Goal: Task Accomplishment & Management: Manage account settings

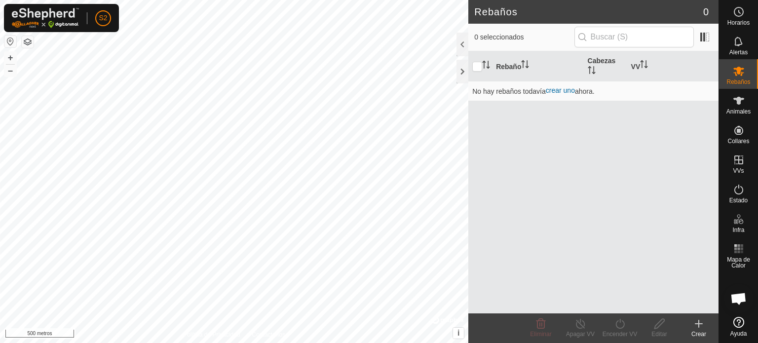
click at [697, 326] on icon at bounding box center [699, 324] width 12 height 12
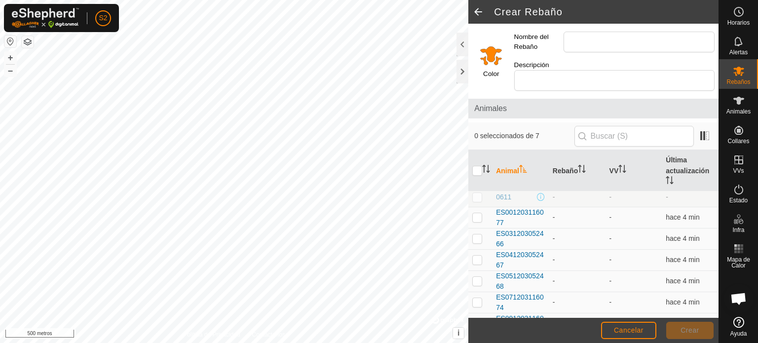
scroll to position [3, 0]
click at [738, 101] on icon at bounding box center [738, 101] width 11 height 8
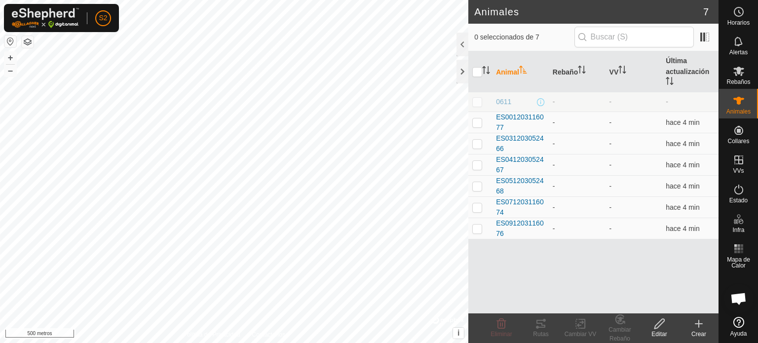
click at [697, 324] on icon at bounding box center [698, 324] width 7 height 0
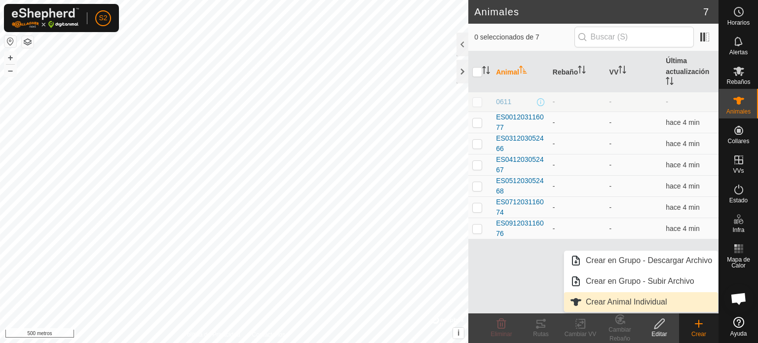
click at [618, 303] on link "Crear Animal Individual" at bounding box center [641, 302] width 154 height 20
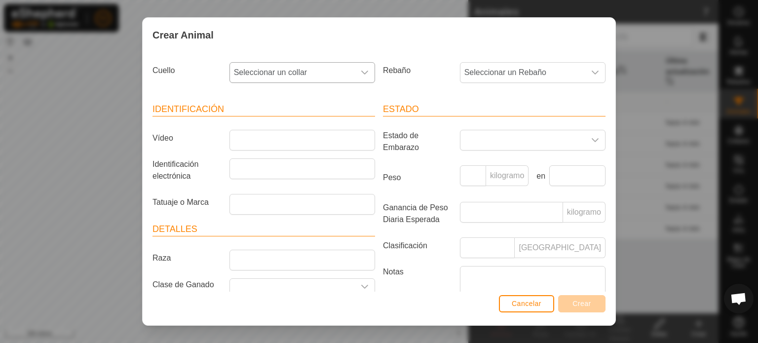
click at [361, 73] on icon "disparador desplegable" at bounding box center [364, 73] width 7 height 4
click at [238, 124] on li "-" at bounding box center [301, 124] width 142 height 20
click at [592, 73] on icon "disparador desplegable" at bounding box center [595, 73] width 7 height 4
click at [361, 72] on icon "disparador desplegable" at bounding box center [364, 73] width 7 height 4
click at [263, 124] on li "-" at bounding box center [301, 124] width 142 height 20
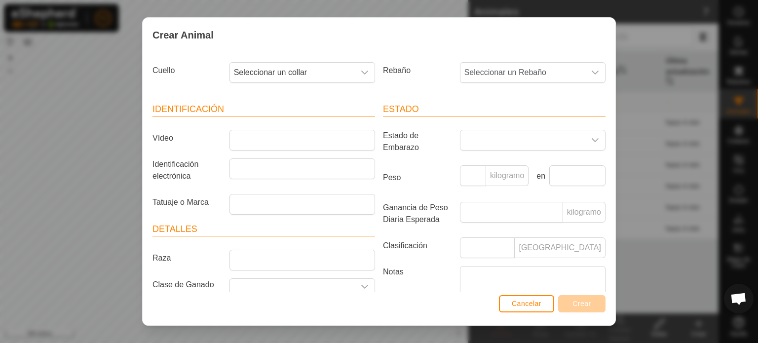
click at [647, 13] on div "Crear Animal Cuello Seleccionar un collar Rebaño Seleccionar un Rebaño Identifi…" at bounding box center [379, 171] width 758 height 343
click at [517, 307] on font "Cancelar" at bounding box center [527, 304] width 30 height 8
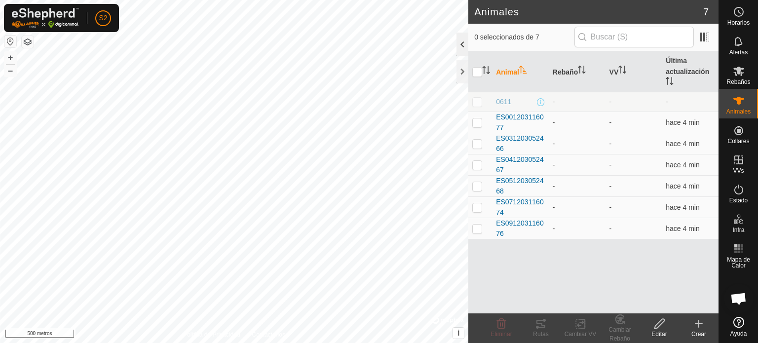
click at [459, 47] on div at bounding box center [463, 45] width 12 height 24
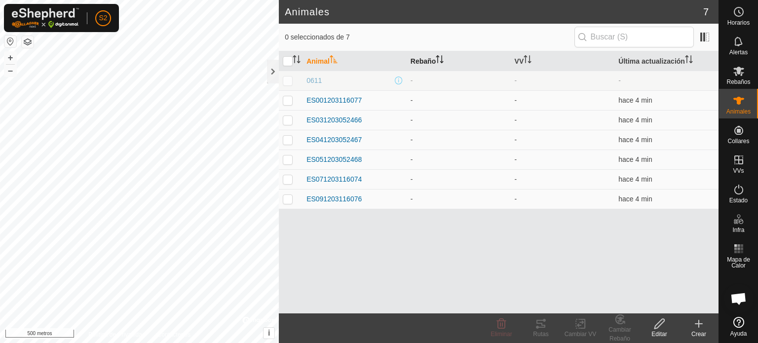
click at [421, 63] on font "Rebaño" at bounding box center [423, 61] width 25 height 8
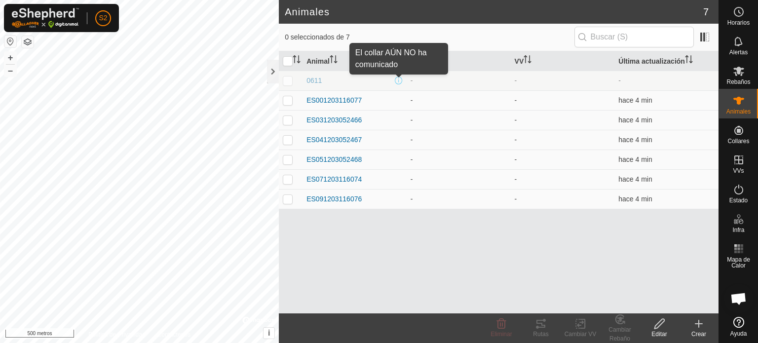
click at [398, 79] on span at bounding box center [399, 80] width 8 height 8
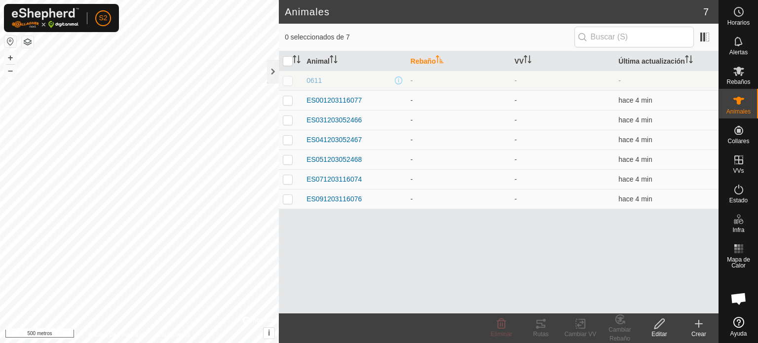
click at [290, 83] on p-checkbox at bounding box center [288, 80] width 10 height 8
checkbox input "true"
click at [499, 327] on icon at bounding box center [501, 324] width 12 height 12
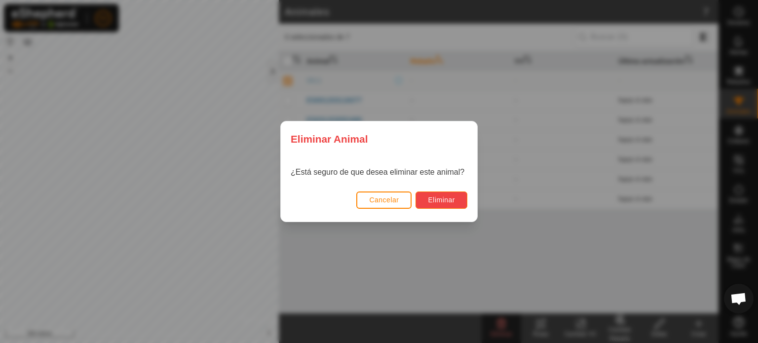
click at [448, 194] on button "Eliminar" at bounding box center [442, 199] width 52 height 17
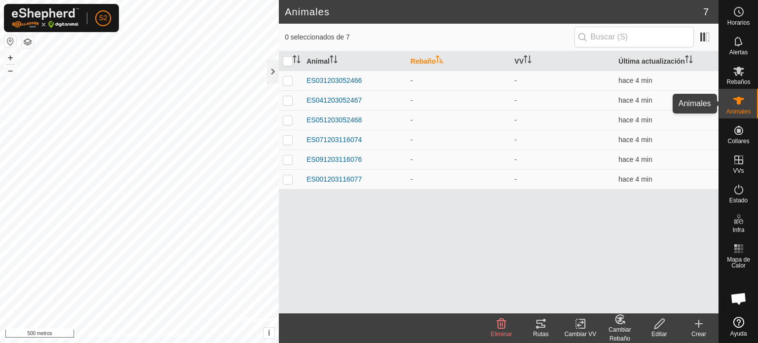
click at [736, 112] on font "Animales" at bounding box center [738, 111] width 24 height 7
click at [694, 327] on icon at bounding box center [699, 324] width 12 height 12
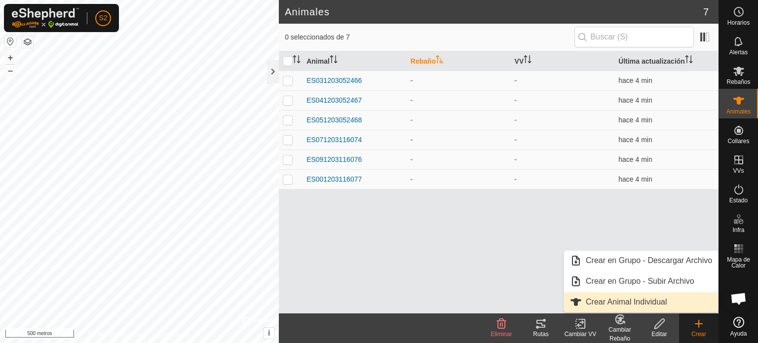
click at [620, 304] on link "Crear Animal Individual" at bounding box center [641, 302] width 154 height 20
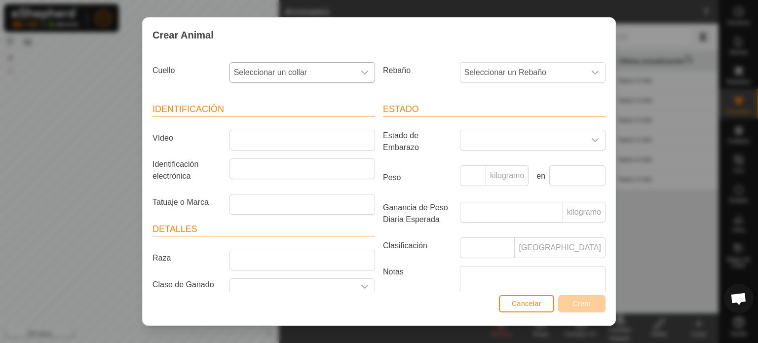
click at [363, 74] on icon "disparador desplegable" at bounding box center [365, 73] width 8 height 8
click at [275, 140] on li "2893865695" at bounding box center [301, 144] width 142 height 20
click at [243, 145] on input "Vídeo" at bounding box center [302, 140] width 146 height 21
type input "e"
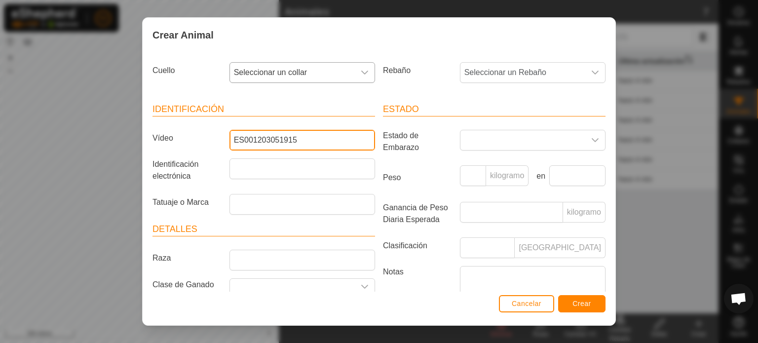
type input "ES001203051915"
click at [582, 303] on font "Crear" at bounding box center [581, 304] width 19 height 8
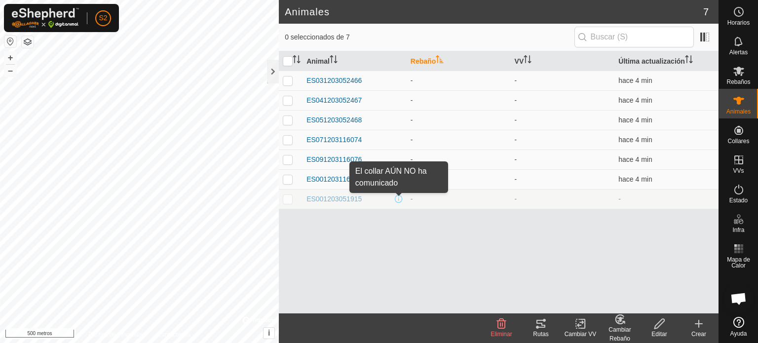
click at [397, 196] on span at bounding box center [399, 199] width 8 height 8
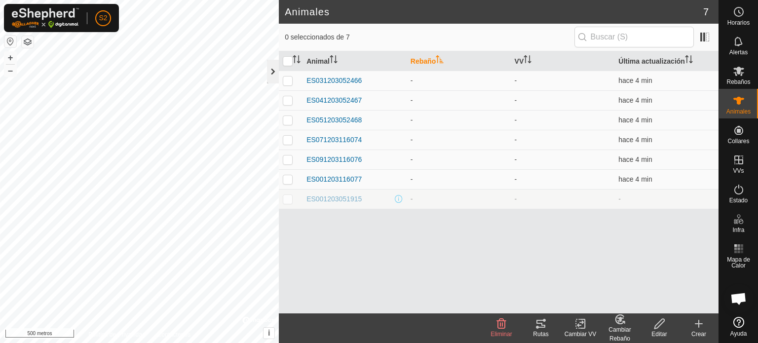
click at [270, 71] on div at bounding box center [273, 72] width 12 height 24
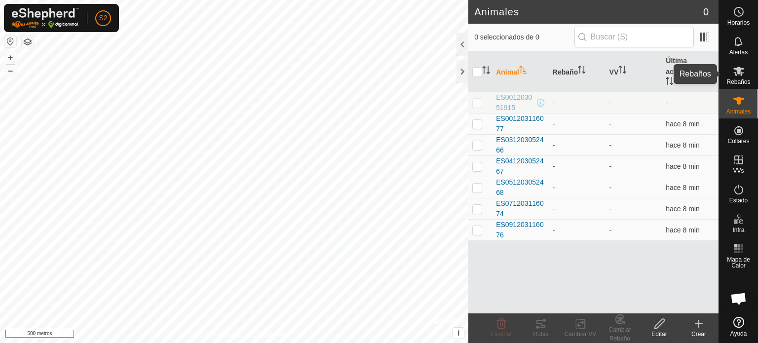
click at [739, 80] on font "Rebaños" at bounding box center [738, 81] width 24 height 7
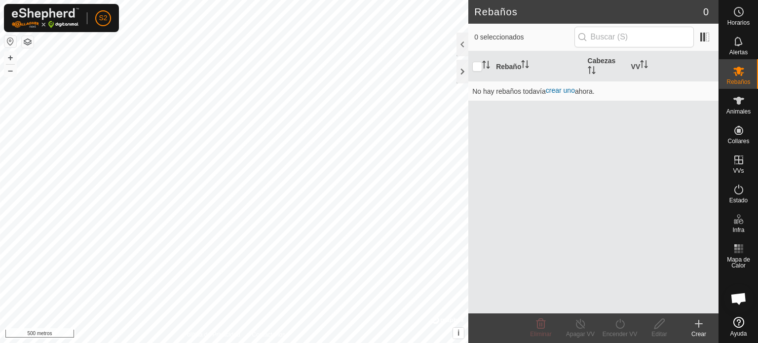
click at [699, 323] on icon at bounding box center [699, 323] width 0 height 7
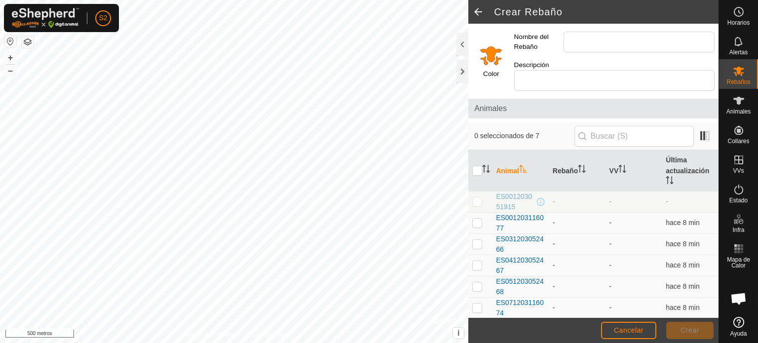
click at [476, 197] on p-checkbox at bounding box center [477, 201] width 10 height 8
checkbox input "true"
click at [477, 219] on p-checkbox at bounding box center [477, 223] width 10 height 8
checkbox input "true"
click at [477, 240] on p-checkbox at bounding box center [477, 244] width 10 height 8
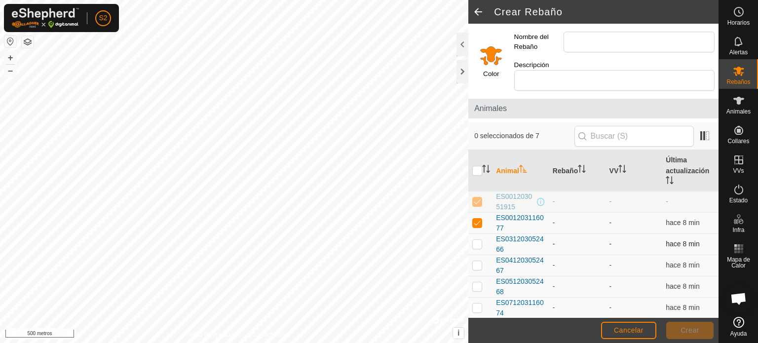
checkbox input "true"
click at [476, 261] on p-checkbox at bounding box center [477, 265] width 10 height 8
checkbox input "true"
click at [477, 282] on p-checkbox at bounding box center [477, 286] width 10 height 8
checkbox input "true"
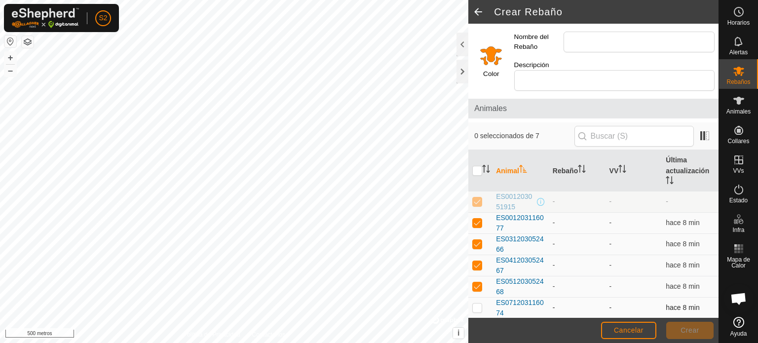
click at [478, 304] on p-checkbox at bounding box center [477, 308] width 10 height 8
checkbox input "true"
click at [477, 325] on p-checkbox at bounding box center [477, 329] width 10 height 8
checkbox input "true"
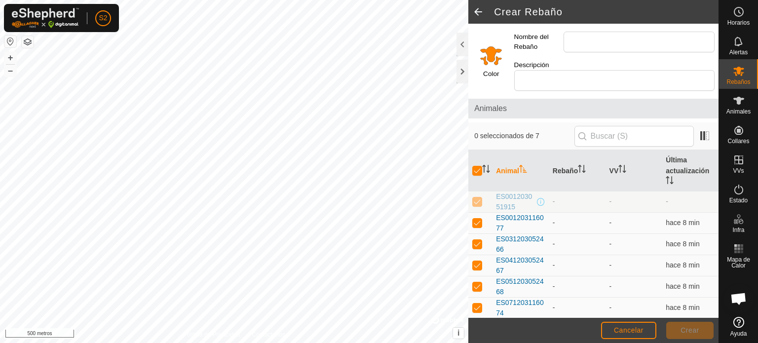
scroll to position [10, 0]
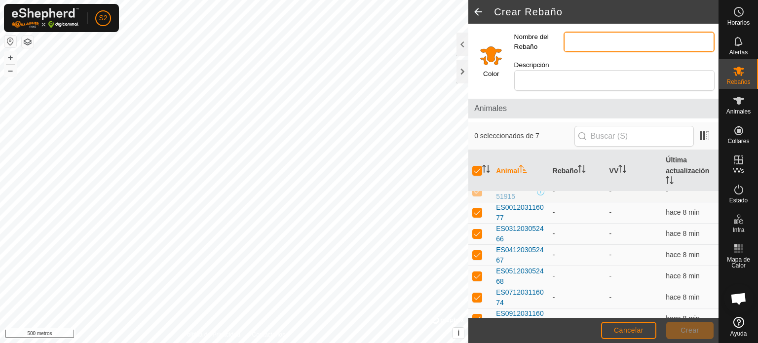
click at [582, 43] on input "Nombre del Rebaño" at bounding box center [639, 42] width 151 height 21
type input "[PERSON_NAME] 1"
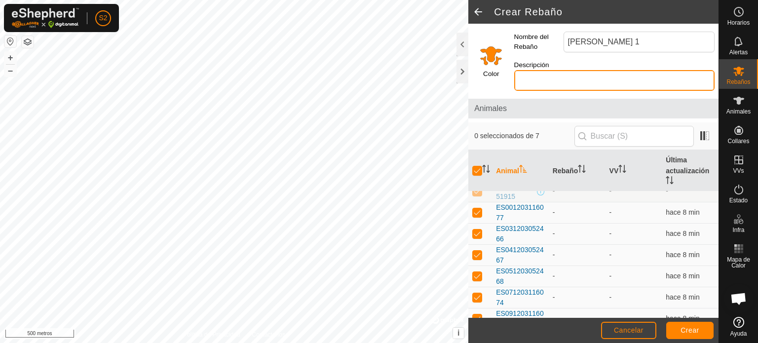
click at [583, 71] on input "Descripción" at bounding box center [614, 80] width 200 height 21
type input "N"
type input "CORRECAMINOS"
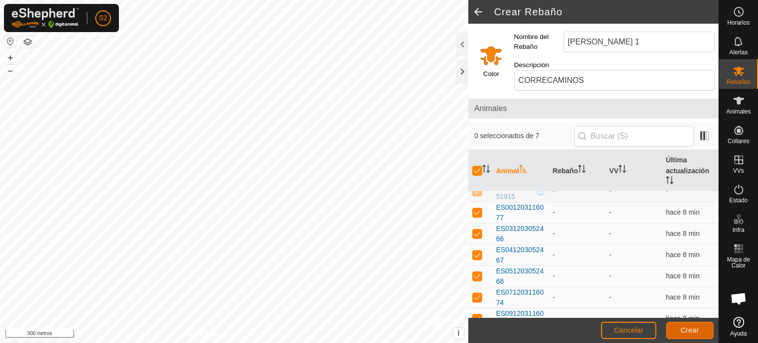
click at [689, 331] on font "Crear" at bounding box center [690, 330] width 19 height 8
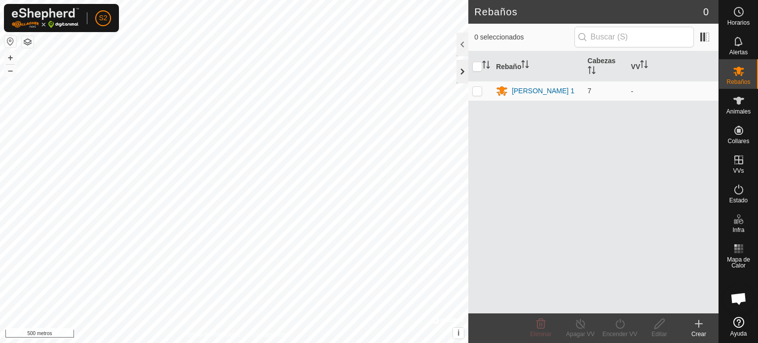
click at [460, 77] on div at bounding box center [463, 72] width 12 height 24
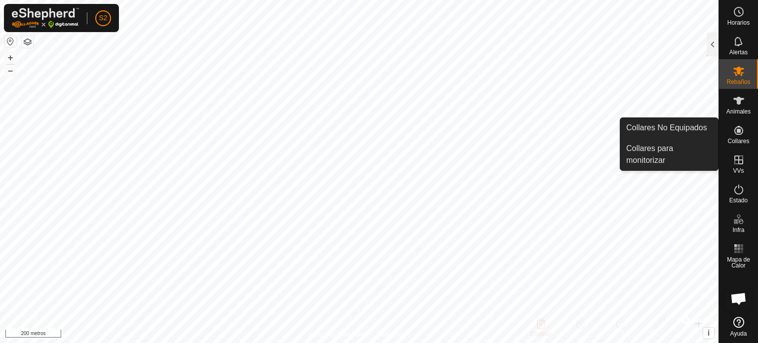
click at [740, 134] on icon at bounding box center [738, 130] width 9 height 9
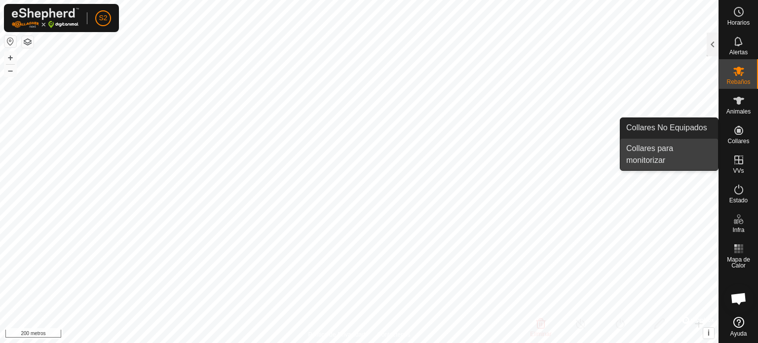
click at [665, 154] on link "Collares para monitorizar" at bounding box center [669, 155] width 98 height 32
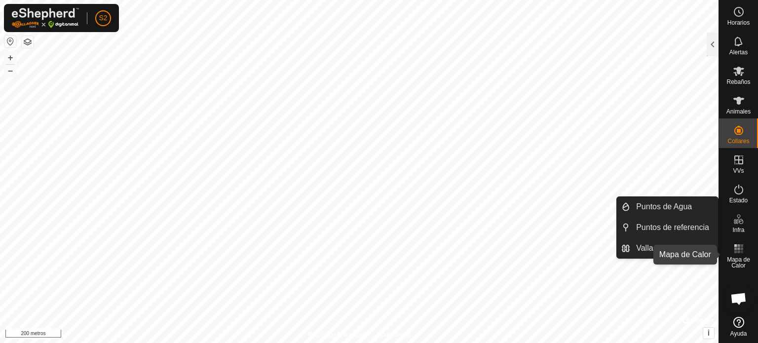
click at [744, 252] on icon at bounding box center [739, 249] width 12 height 12
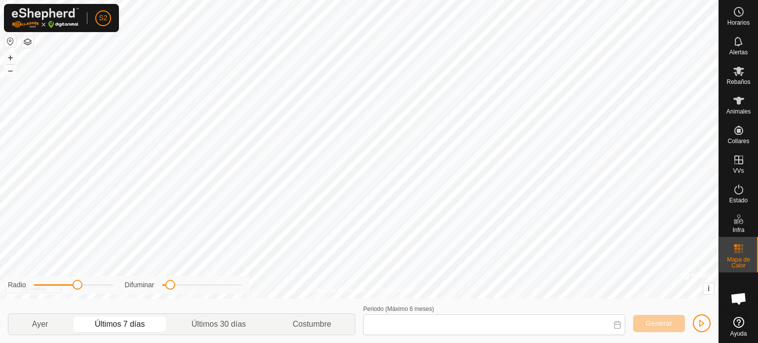
type input "[DATE] - [DATE]"
click at [703, 323] on span "button" at bounding box center [702, 323] width 8 height 8
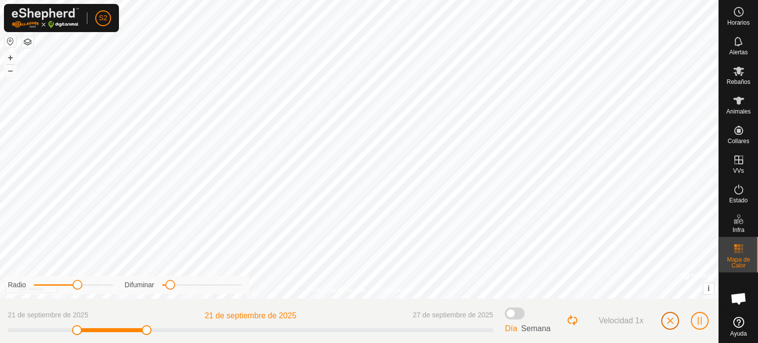
click at [673, 323] on span "button" at bounding box center [670, 321] width 8 height 8
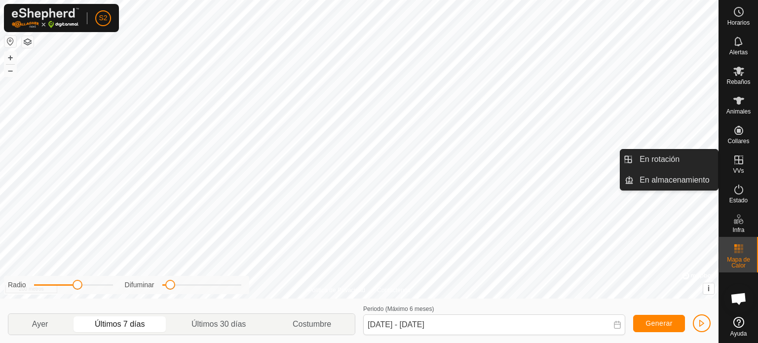
click at [739, 165] on icon at bounding box center [739, 160] width 12 height 12
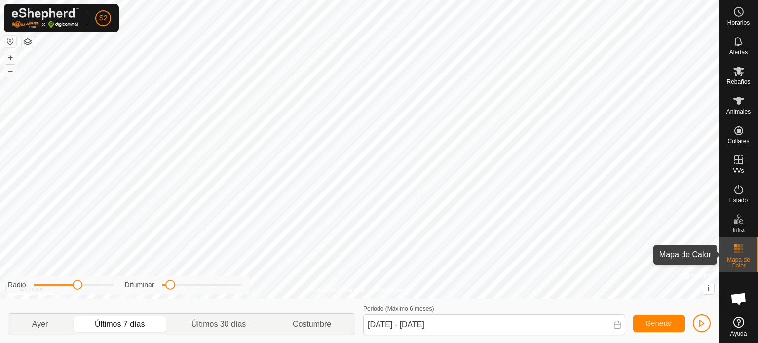
click at [740, 261] on font "Mapa de Calor" at bounding box center [738, 262] width 23 height 13
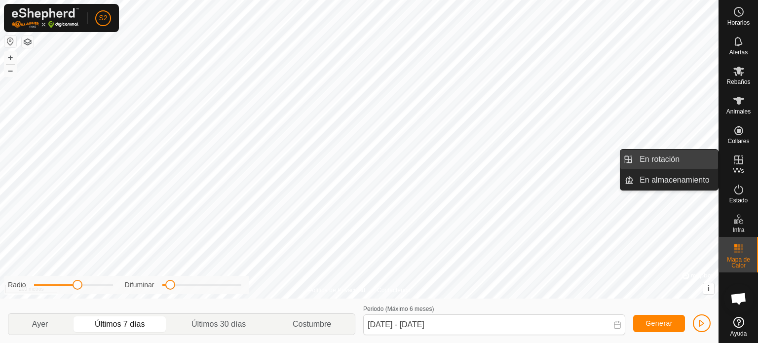
click at [670, 155] on link "En rotación" at bounding box center [676, 160] width 84 height 20
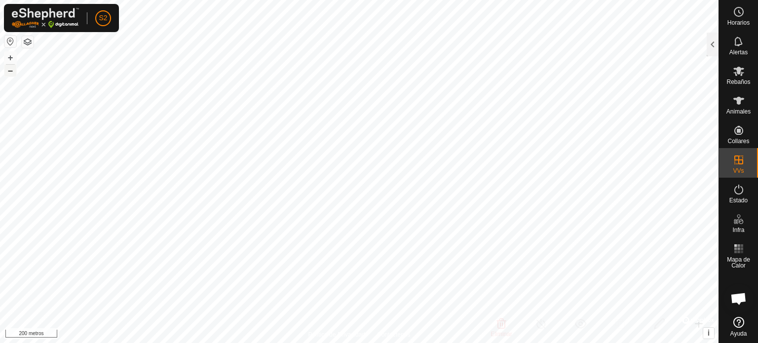
click at [9, 70] on font "–" at bounding box center [10, 70] width 5 height 10
click at [713, 42] on div at bounding box center [713, 45] width 12 height 24
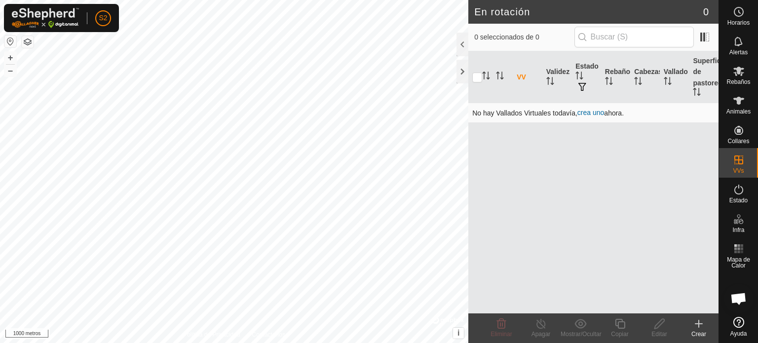
click at [594, 113] on font "crea uno" at bounding box center [590, 113] width 27 height 8
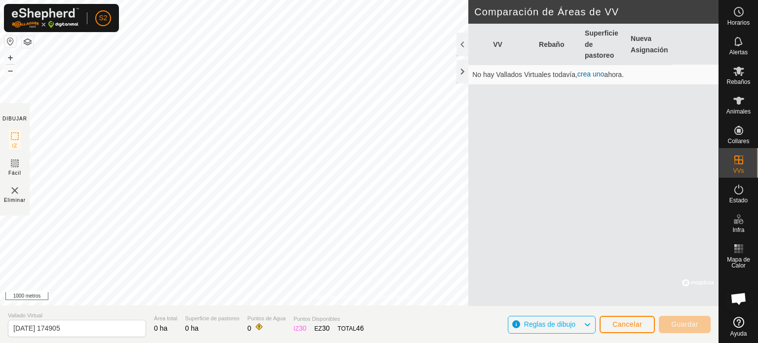
click at [591, 325] on icon at bounding box center [587, 324] width 8 height 13
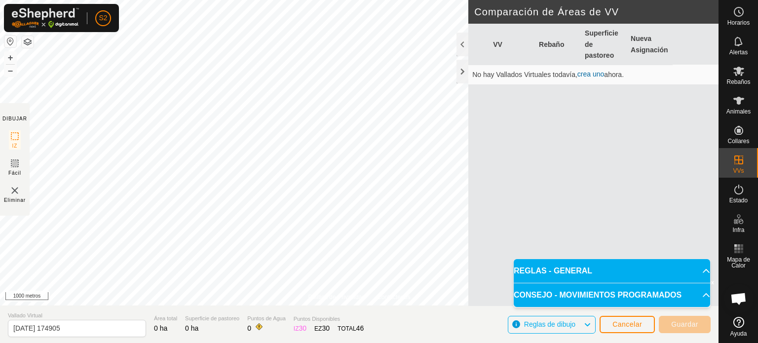
click at [694, 290] on p-accordion-header "CONSEJO - MOVIMIENTOS PROGRAMADOS" at bounding box center [612, 295] width 196 height 24
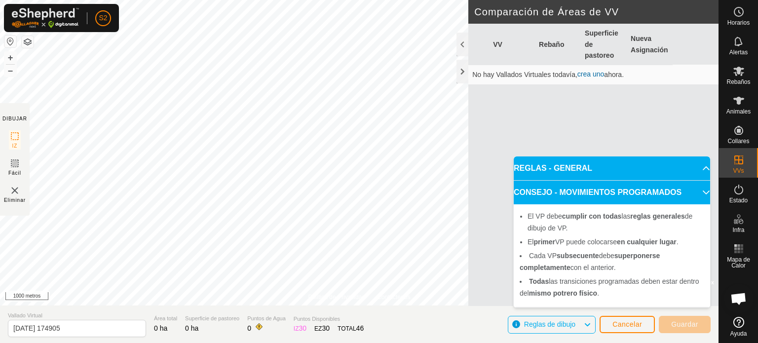
click at [698, 193] on p-accordion-header "CONSEJO - MOVIMIENTOS PROGRAMADOS" at bounding box center [612, 193] width 196 height 24
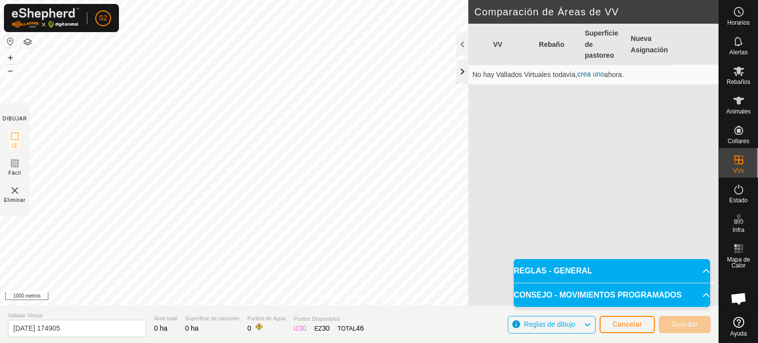
click at [462, 76] on div at bounding box center [463, 72] width 12 height 24
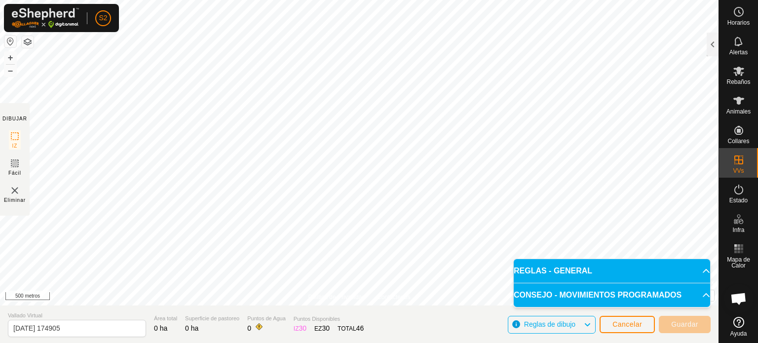
click at [506, 0] on html "S2 Horarios Alertas Rebaños Animales Collares VVs Estado Infra Mapa de Calor Ay…" at bounding box center [379, 171] width 758 height 343
click at [15, 136] on icon at bounding box center [15, 136] width 12 height 12
click at [744, 263] on font "Mapa de Calor" at bounding box center [738, 262] width 23 height 13
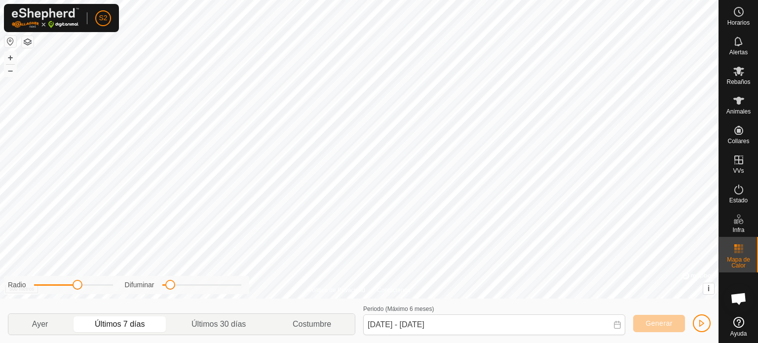
click at [744, 263] on font "Mapa de Calor" at bounding box center [738, 262] width 23 height 13
click at [742, 249] on rect at bounding box center [741, 248] width 2 height 2
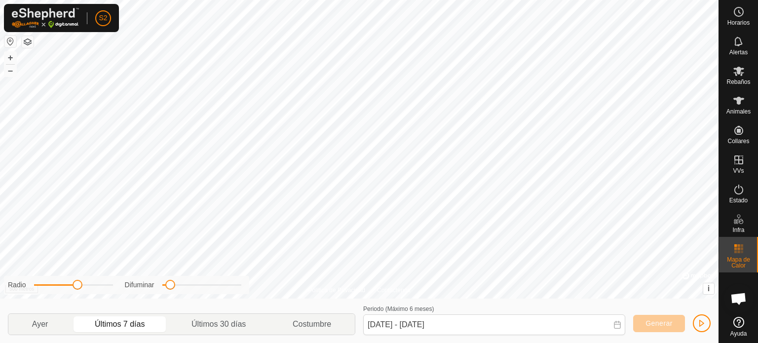
click at [30, 40] on button "button" at bounding box center [28, 42] width 12 height 12
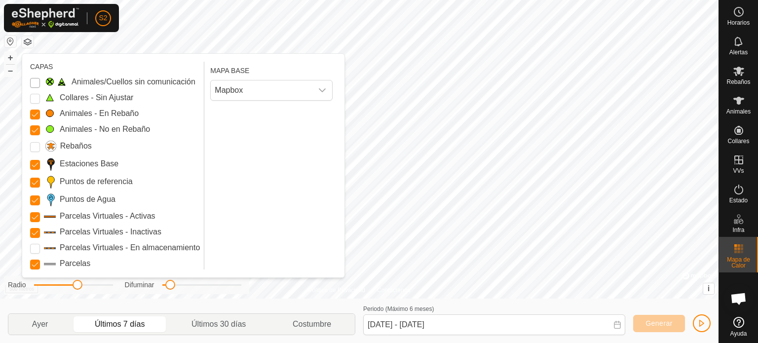
click at [38, 81] on Issue "Animales/Cuellos sin comunicación" at bounding box center [35, 83] width 10 height 10
click at [33, 100] on Unfitted "Collares - Sin Ajustar" at bounding box center [35, 99] width 10 height 10
click at [40, 148] on div "Rebaños" at bounding box center [115, 146] width 170 height 14
click at [36, 147] on input "Rebaños" at bounding box center [35, 147] width 10 height 10
click at [324, 90] on icon "disparador desplegable" at bounding box center [322, 90] width 8 height 8
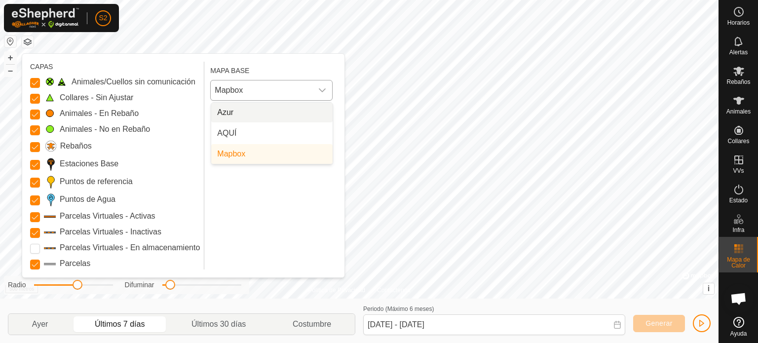
click at [324, 90] on icon "disparador desplegable" at bounding box center [322, 90] width 8 height 8
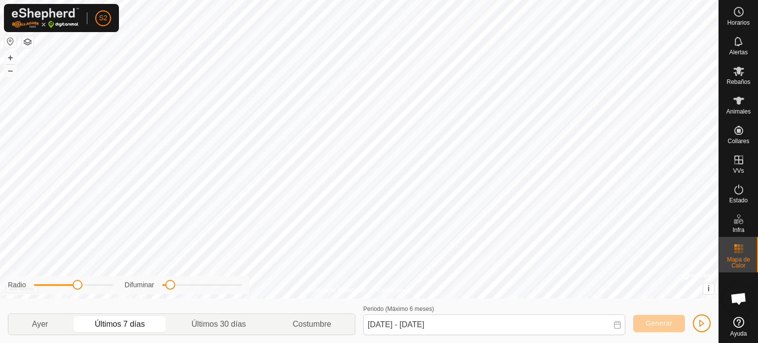
click at [10, 45] on button "button" at bounding box center [10, 42] width 12 height 12
click at [748, 264] on span "Mapa de Calor" at bounding box center [739, 263] width 34 height 12
click at [742, 255] on es-heatmap-svg-icon at bounding box center [739, 249] width 18 height 16
drag, startPoint x: 738, startPoint y: 246, endPoint x: 725, endPoint y: 248, distance: 12.9
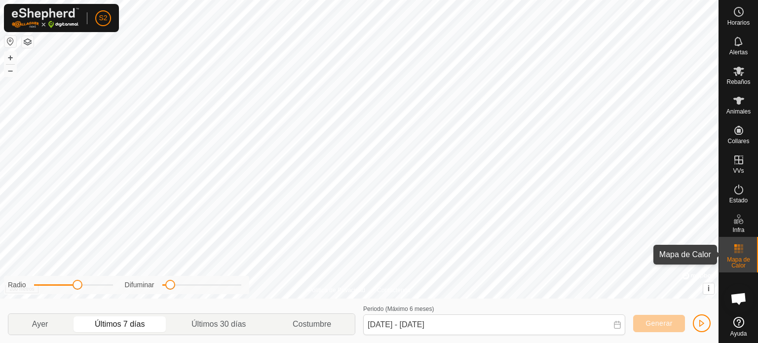
click at [725, 248] on div "Mapa de Calor" at bounding box center [738, 255] width 39 height 36
click at [699, 321] on span "button" at bounding box center [702, 323] width 8 height 8
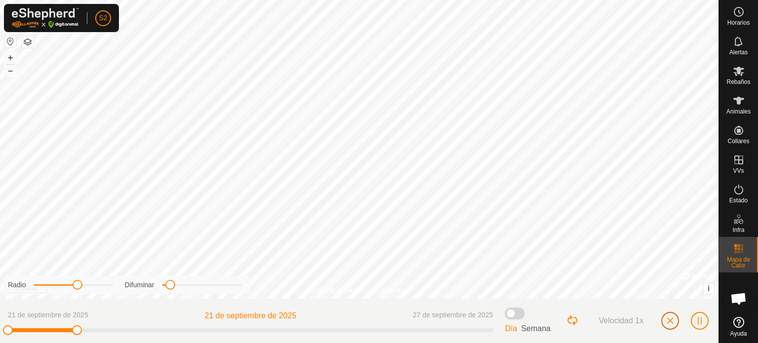
click at [665, 322] on button "button" at bounding box center [670, 321] width 18 height 18
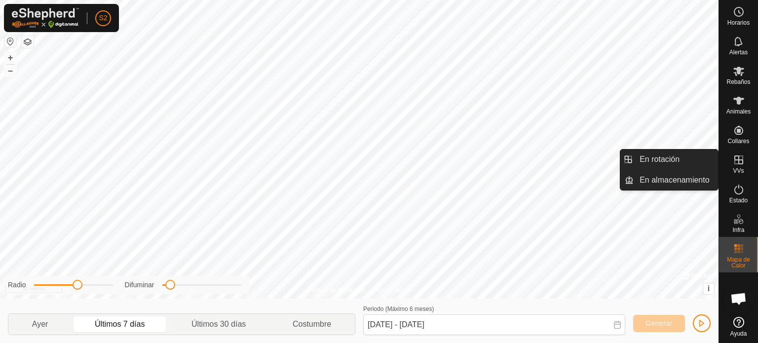
click at [737, 163] on icon at bounding box center [738, 159] width 9 height 9
click at [687, 182] on link "En almacenamiento" at bounding box center [676, 180] width 84 height 20
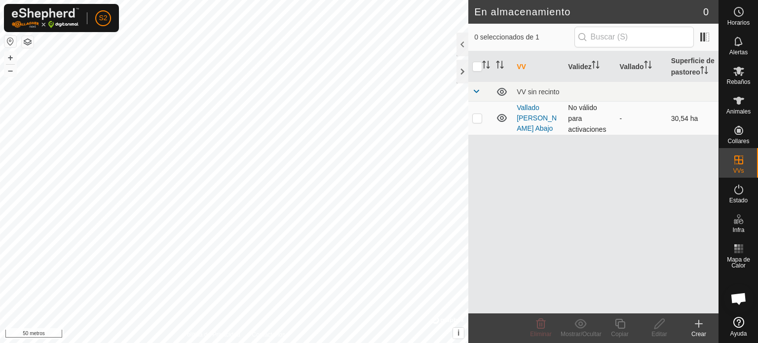
click at [499, 118] on icon at bounding box center [502, 118] width 12 height 12
click at [460, 65] on div at bounding box center [463, 72] width 12 height 24
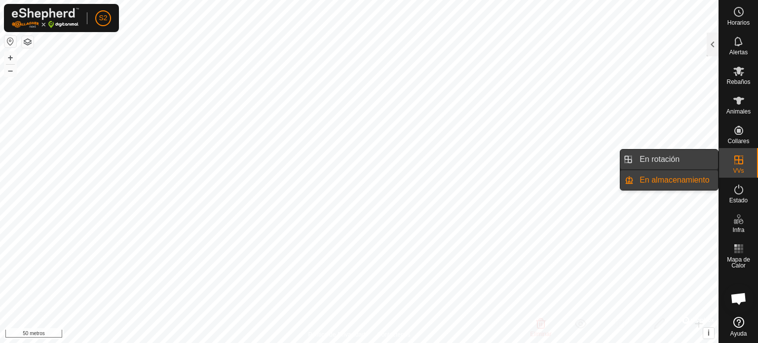
click at [667, 158] on link "En rotación" at bounding box center [676, 160] width 84 height 20
click at [691, 179] on link "En almacenamiento" at bounding box center [676, 180] width 84 height 20
click at [742, 162] on icon at bounding box center [739, 160] width 12 height 12
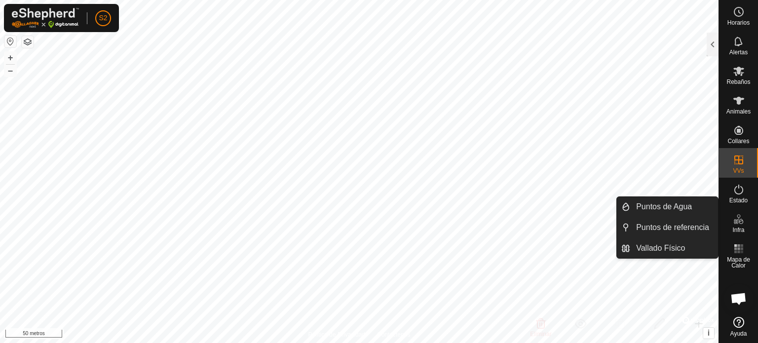
click at [739, 228] on font "Infra" at bounding box center [738, 230] width 12 height 7
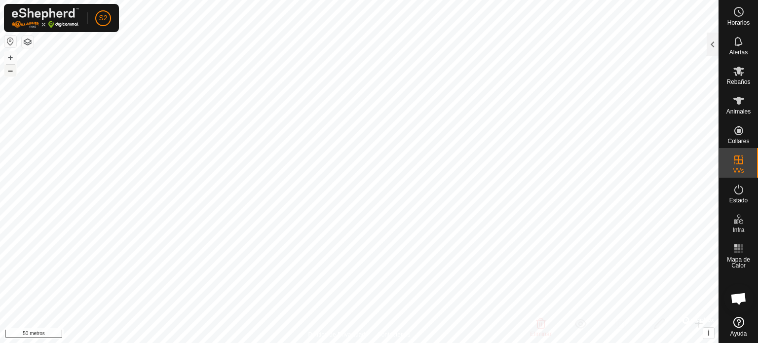
click at [8, 69] on font "–" at bounding box center [10, 70] width 5 height 10
click at [12, 53] on font "+" at bounding box center [10, 57] width 5 height 10
click at [741, 73] on icon at bounding box center [738, 71] width 11 height 9
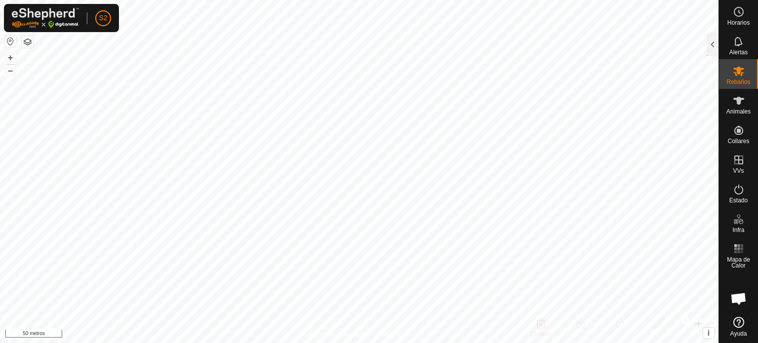
click at [741, 73] on icon at bounding box center [738, 71] width 11 height 9
click at [739, 96] on icon at bounding box center [739, 101] width 12 height 12
click at [715, 49] on div at bounding box center [713, 45] width 12 height 24
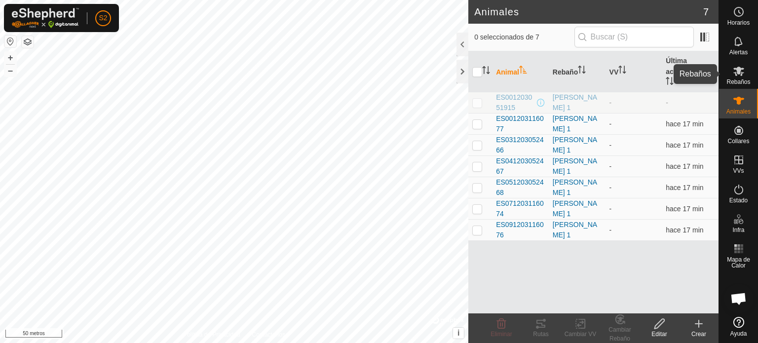
click at [734, 76] on icon at bounding box center [739, 71] width 12 height 12
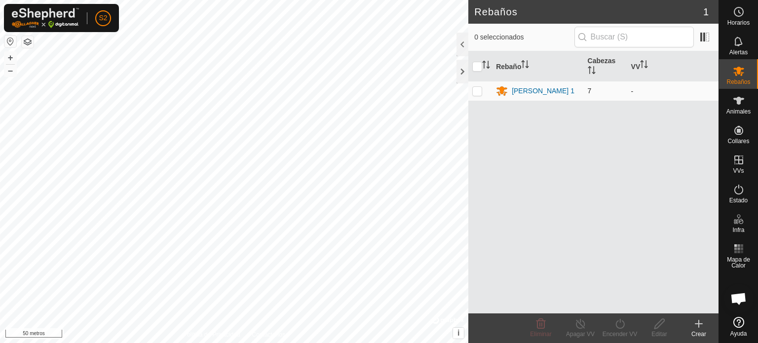
click at [480, 93] on p-checkbox at bounding box center [477, 91] width 10 height 8
checkbox input "true"
click at [480, 93] on p-checkbox at bounding box center [477, 91] width 10 height 8
checkbox input "false"
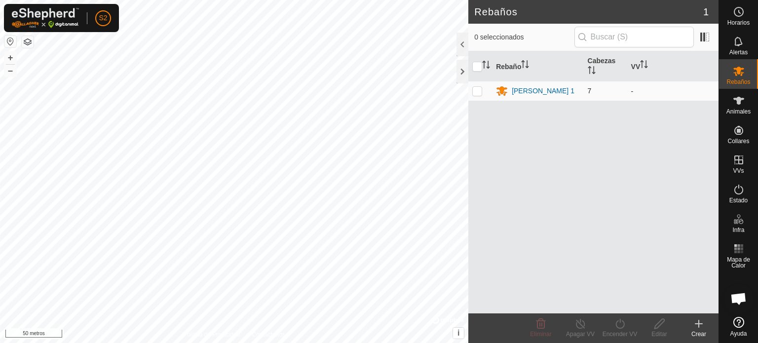
checkbox input "false"
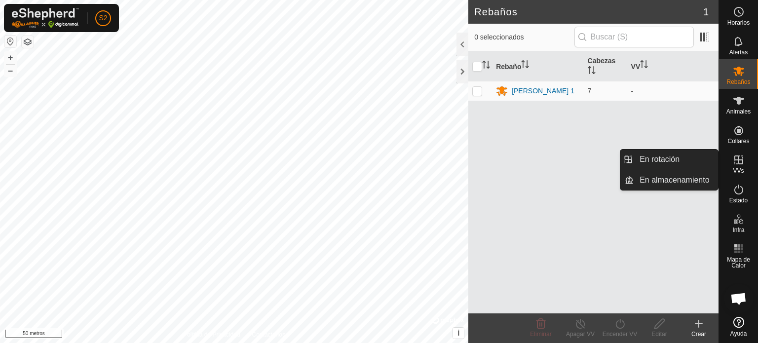
click at [741, 167] on font "VVs" at bounding box center [738, 170] width 11 height 7
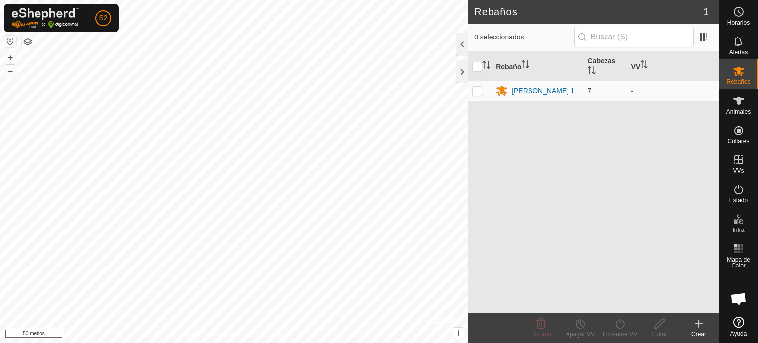
click at [698, 328] on icon at bounding box center [699, 324] width 12 height 12
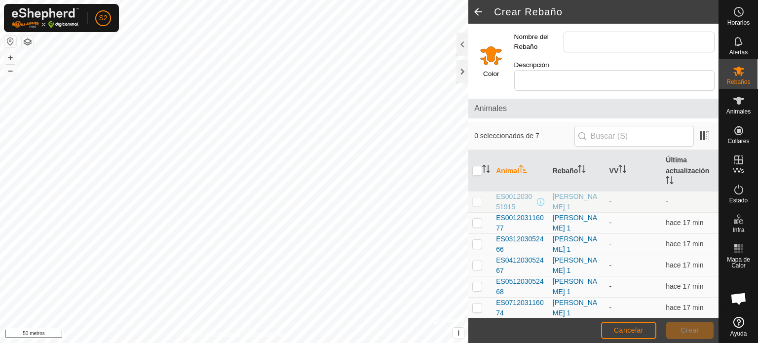
click at [474, 7] on span at bounding box center [478, 12] width 20 height 24
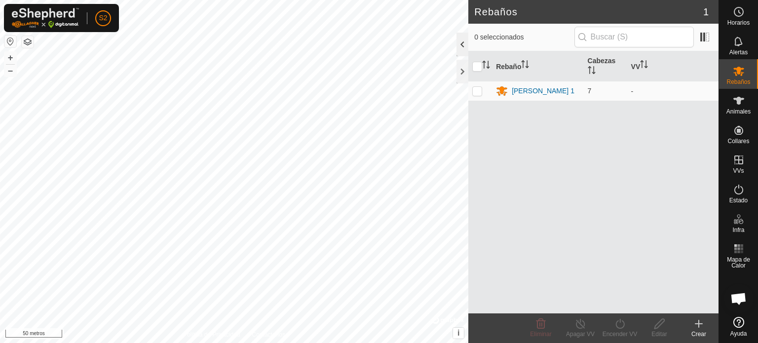
click at [459, 43] on div at bounding box center [463, 45] width 12 height 24
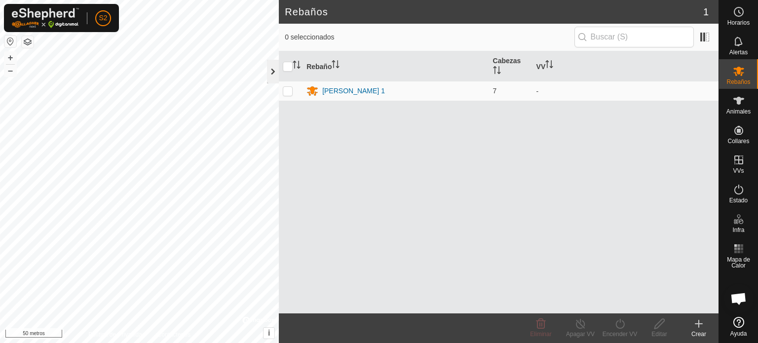
click at [270, 67] on div at bounding box center [273, 72] width 12 height 24
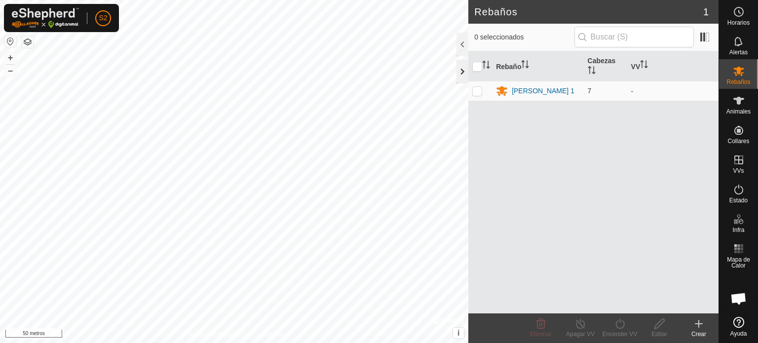
click at [459, 72] on div at bounding box center [463, 72] width 12 height 24
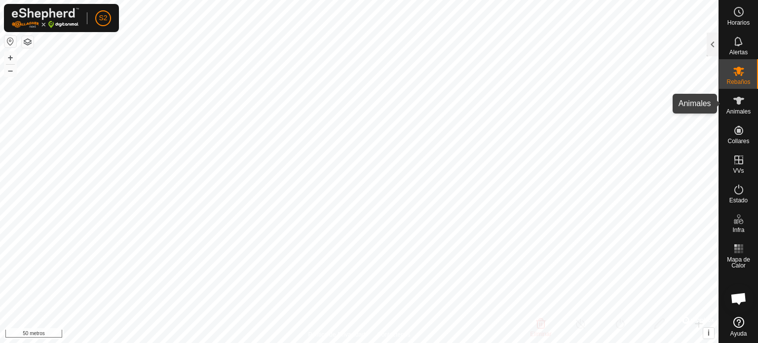
click at [739, 116] on div "Animales" at bounding box center [738, 104] width 39 height 30
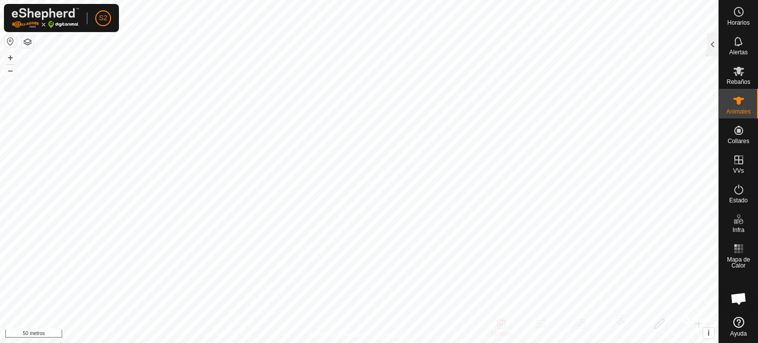
click at [739, 116] on div "Animales" at bounding box center [738, 104] width 39 height 30
click at [735, 102] on icon at bounding box center [739, 101] width 12 height 12
click at [713, 40] on div at bounding box center [713, 45] width 12 height 24
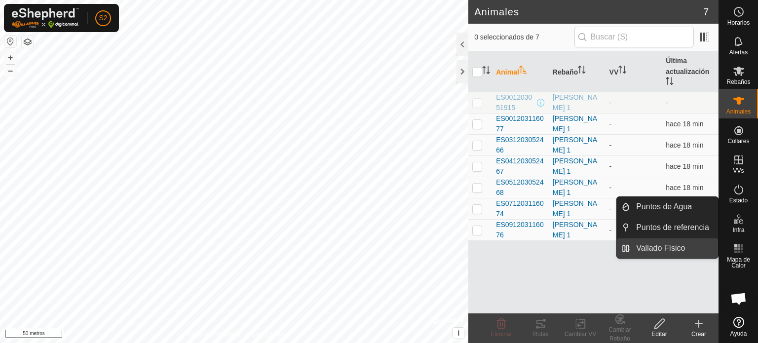
click at [685, 247] on link "Vallado Físico" at bounding box center [674, 248] width 88 height 20
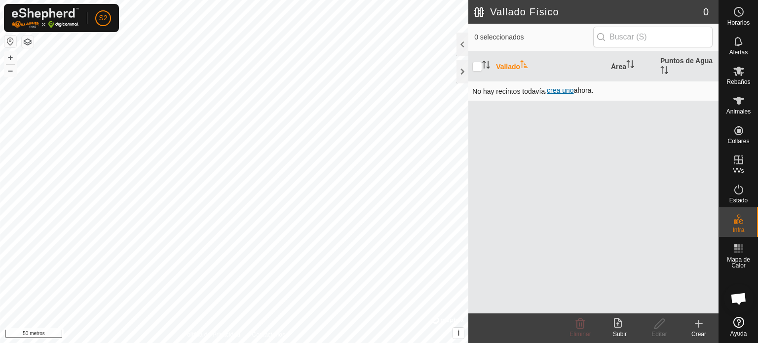
click at [560, 90] on font "crea uno" at bounding box center [560, 90] width 27 height 8
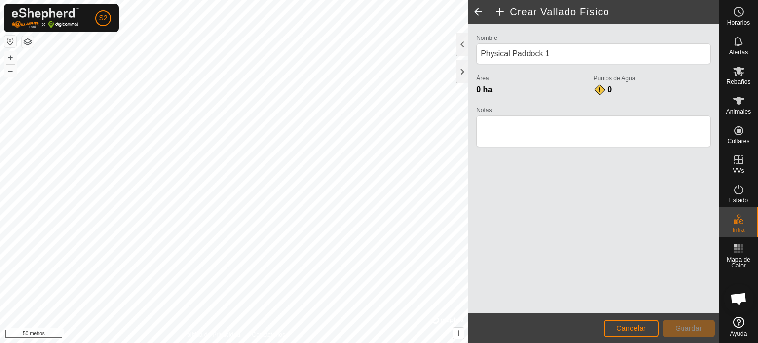
click at [478, 14] on span at bounding box center [478, 12] width 20 height 24
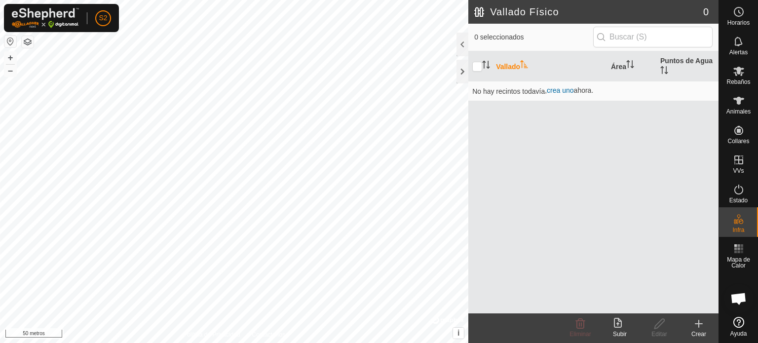
click at [524, 64] on icon "Activar para ordenar" at bounding box center [523, 64] width 7 height 8
click at [567, 92] on font "crea uno" at bounding box center [560, 90] width 27 height 8
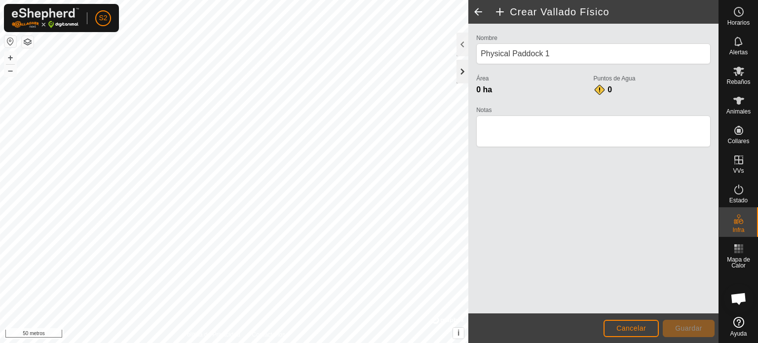
click at [464, 68] on div at bounding box center [463, 72] width 12 height 24
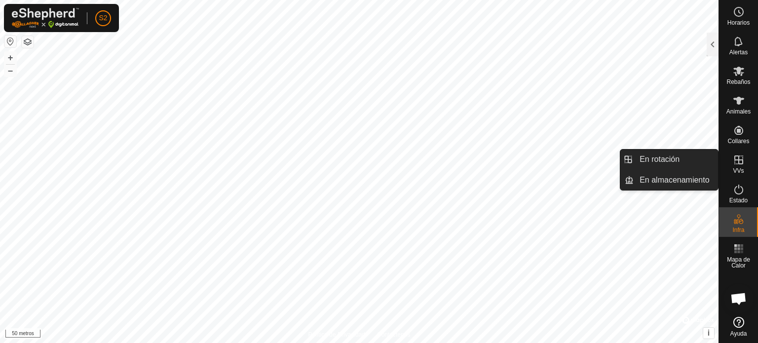
click at [741, 167] on es-virtualpaddocks-svg-icon at bounding box center [739, 160] width 18 height 16
click at [695, 179] on link "En almacenamiento" at bounding box center [676, 180] width 84 height 20
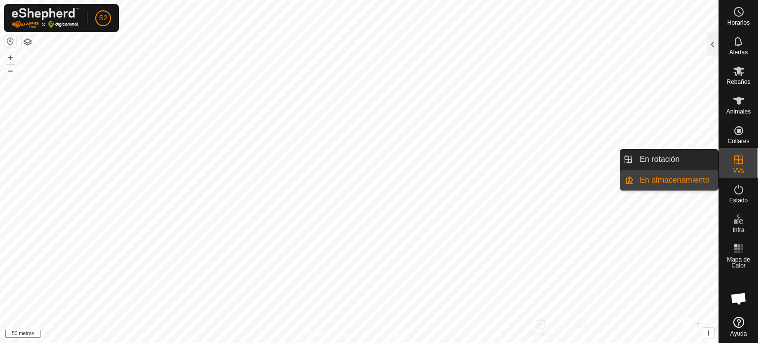
click at [695, 179] on link "En almacenamiento" at bounding box center [676, 180] width 84 height 20
click at [733, 161] on icon at bounding box center [739, 160] width 12 height 12
click at [678, 163] on link "En rotación" at bounding box center [676, 160] width 84 height 20
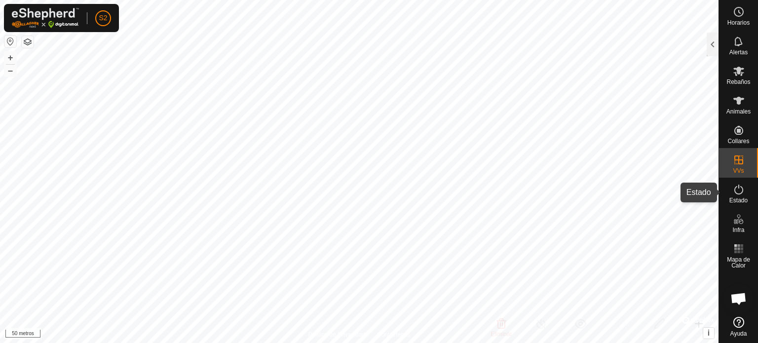
click at [742, 198] on font "Estado" at bounding box center [738, 200] width 18 height 7
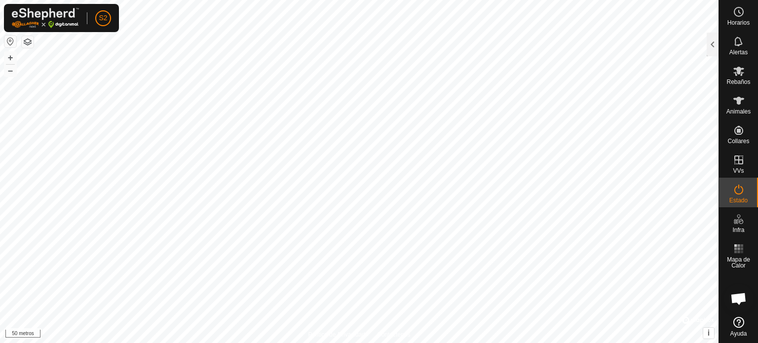
click at [742, 198] on font "Estado" at bounding box center [738, 200] width 18 height 7
click at [711, 47] on div at bounding box center [713, 45] width 12 height 24
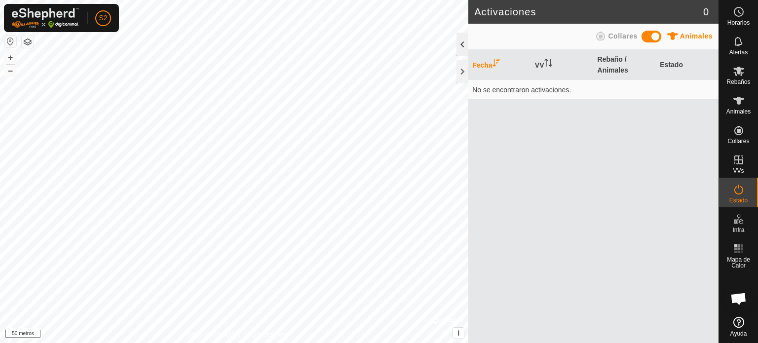
click at [464, 42] on div at bounding box center [463, 45] width 12 height 24
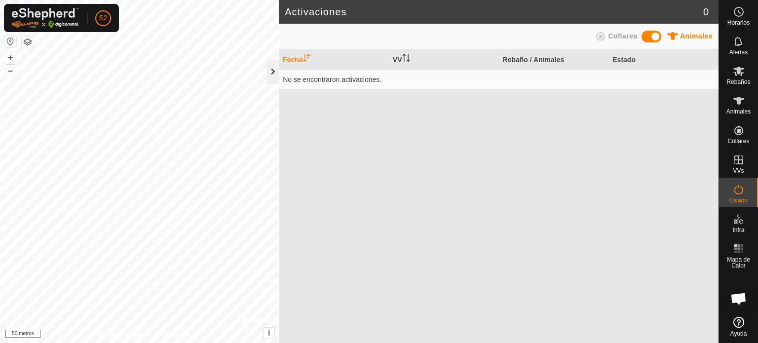
click at [274, 74] on div at bounding box center [273, 72] width 12 height 24
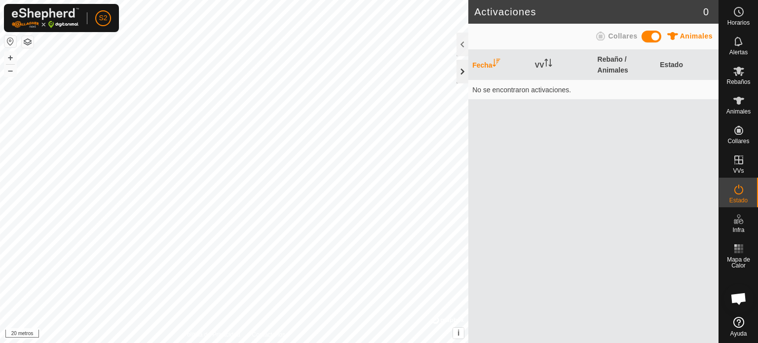
click at [462, 71] on div at bounding box center [463, 72] width 12 height 24
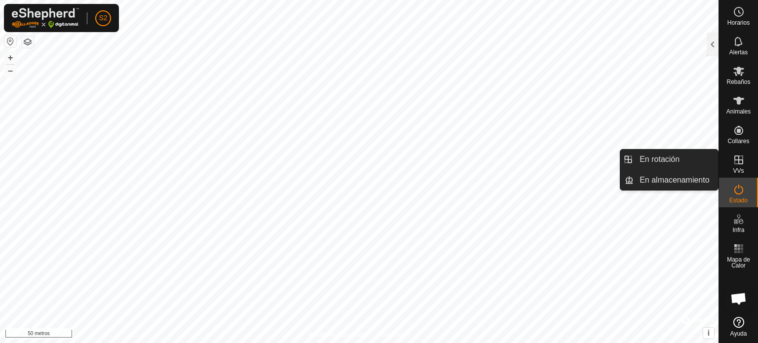
click at [736, 172] on font "VVs" at bounding box center [738, 170] width 11 height 7
click at [655, 159] on link "En rotación" at bounding box center [676, 160] width 84 height 20
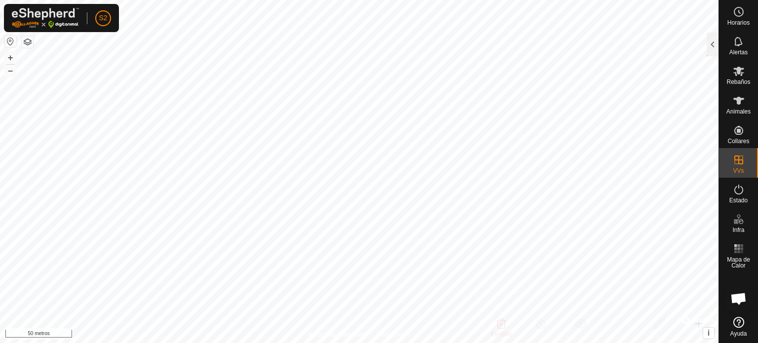
click at [509, 0] on html "S2 Horarios Alertas Rebaños Animales Collares VVs Estado Infra Mapa de Calor Ay…" at bounding box center [379, 171] width 758 height 343
click at [486, 0] on html "S2 Horarios Alertas Rebaños Animales Collares VVs Estado Infra Mapa de Calor Ay…" at bounding box center [379, 171] width 758 height 343
checkbox input "true"
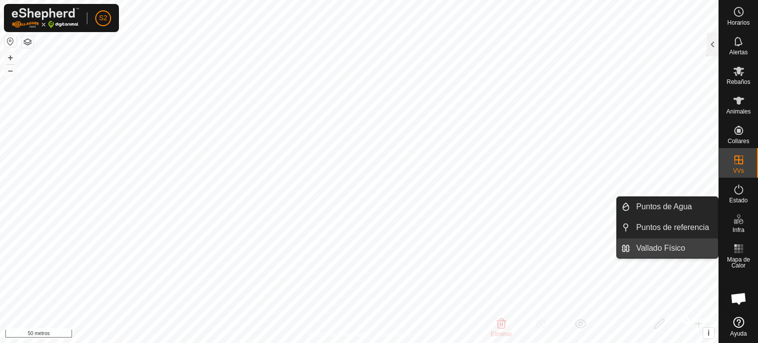
click at [678, 249] on link "Vallado Físico" at bounding box center [674, 248] width 88 height 20
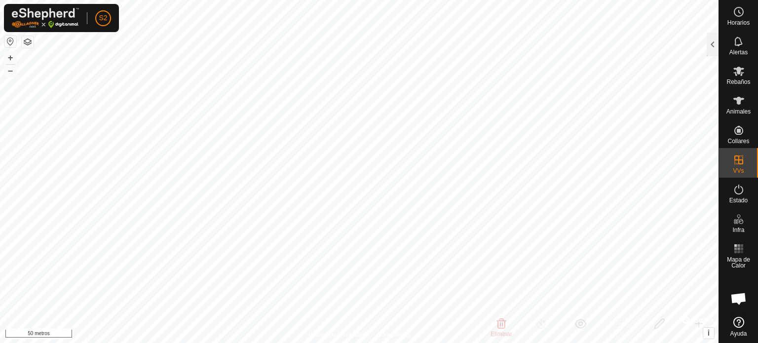
checkbox input "false"
checkbox input "true"
checkbox input "false"
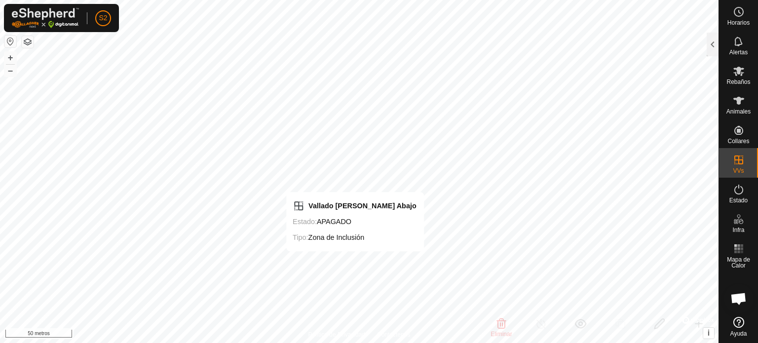
checkbox input "false"
click at [502, 343] on html "S2 Horarios Alertas Rebaños Animales Collares VVs Estado Infra Mapa de Calor Ay…" at bounding box center [379, 171] width 758 height 343
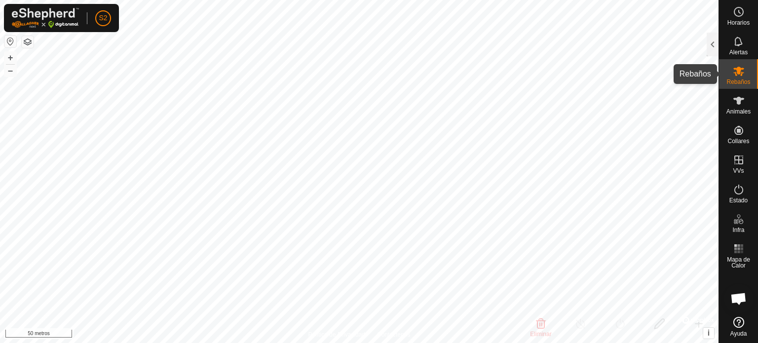
click at [734, 68] on icon at bounding box center [738, 71] width 11 height 9
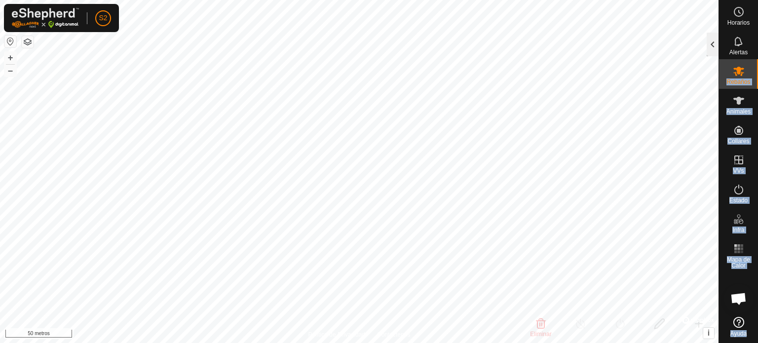
drag, startPoint x: 734, startPoint y: 68, endPoint x: 712, endPoint y: 45, distance: 31.4
click at [712, 45] on div "Horarios Alertas Rebaños Animales Collares VVs Estado Infra Mapa de Calor Ayuda…" at bounding box center [379, 171] width 758 height 343
click at [712, 45] on div at bounding box center [713, 45] width 12 height 24
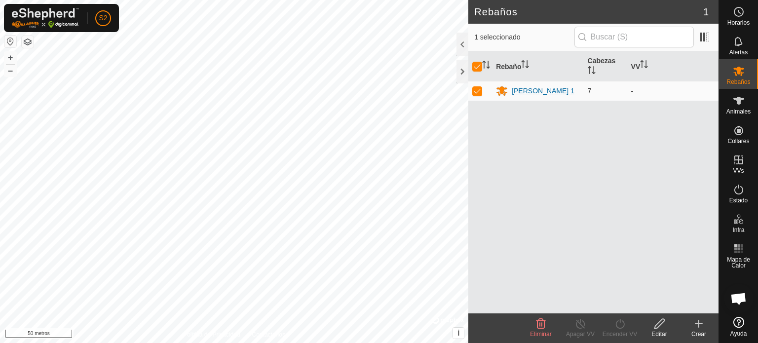
click at [533, 88] on font "[PERSON_NAME] 1" at bounding box center [543, 91] width 63 height 8
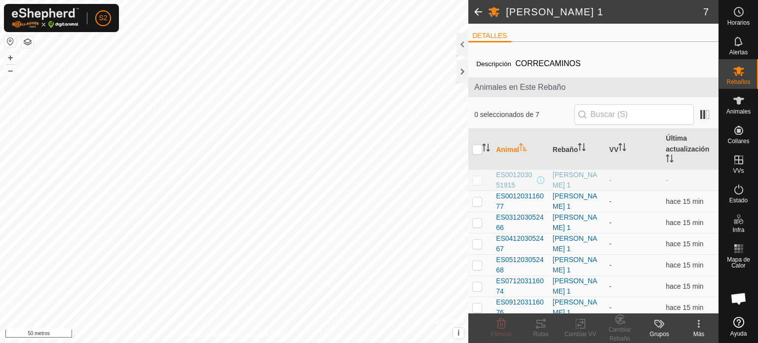
scroll to position [4, 0]
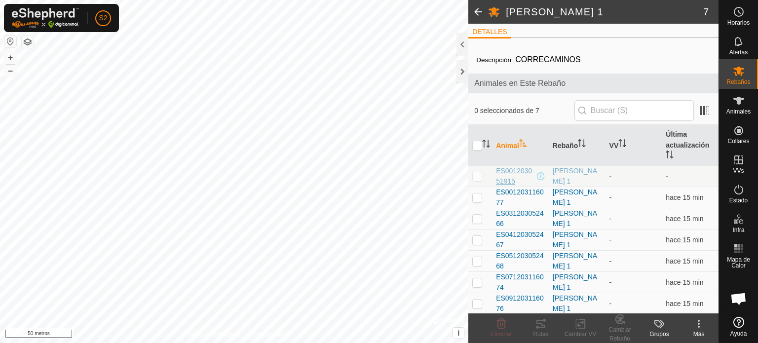
click at [506, 175] on font "ES001203051915" at bounding box center [514, 176] width 36 height 18
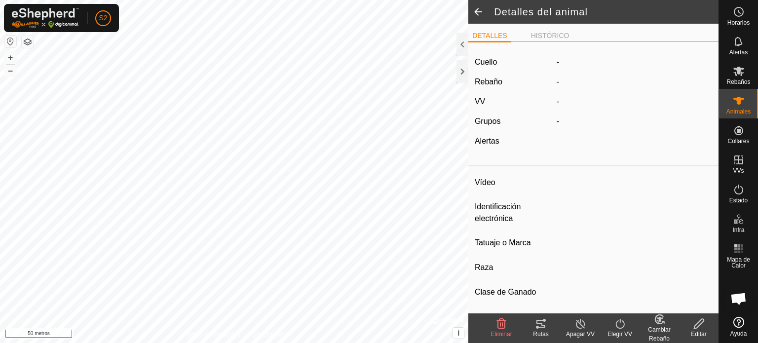
type input "ES001203051915"
type input "-"
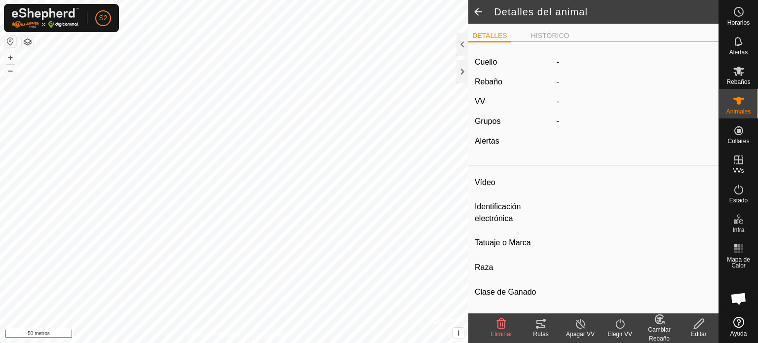
type input "0 kg"
type input "-"
click at [576, 83] on font "-" at bounding box center [577, 81] width 2 height 8
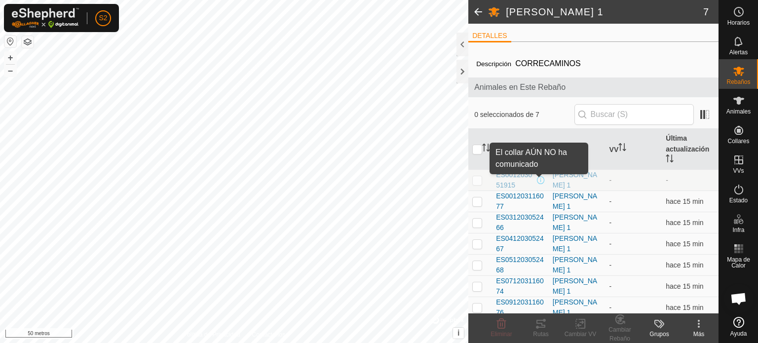
click at [537, 181] on span at bounding box center [541, 180] width 8 height 8
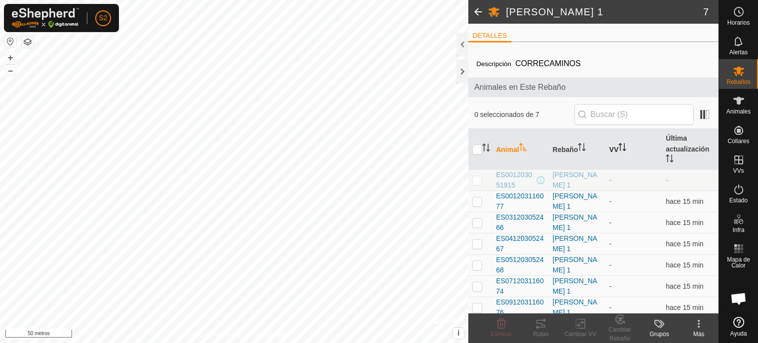
click at [612, 146] on font "VV" at bounding box center [613, 150] width 9 height 8
click at [609, 182] on font "-" at bounding box center [610, 180] width 2 height 8
click at [306, 0] on html "S2 Horarios Alertas Rebaños Animales Collares VVs Estado Infra Mapa de [PERSON_…" at bounding box center [379, 171] width 758 height 343
click at [479, 11] on span at bounding box center [478, 12] width 20 height 24
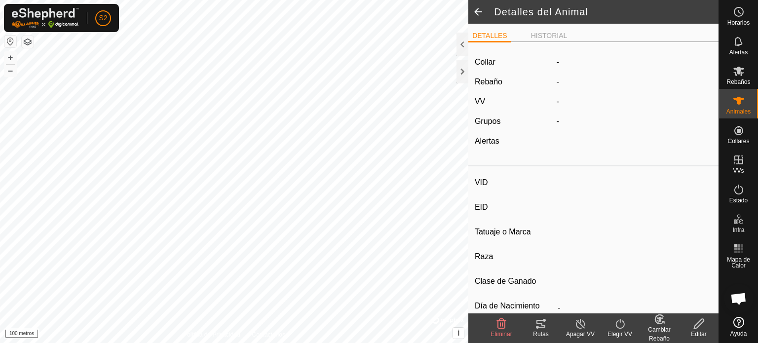
type input "ES001203051915"
type input "-"
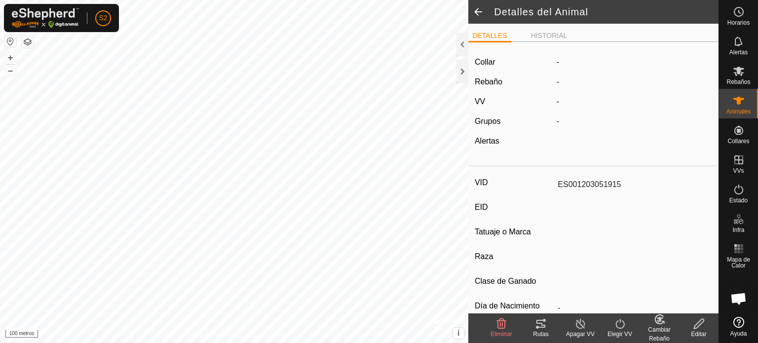
type input "0 kg"
type input "-"
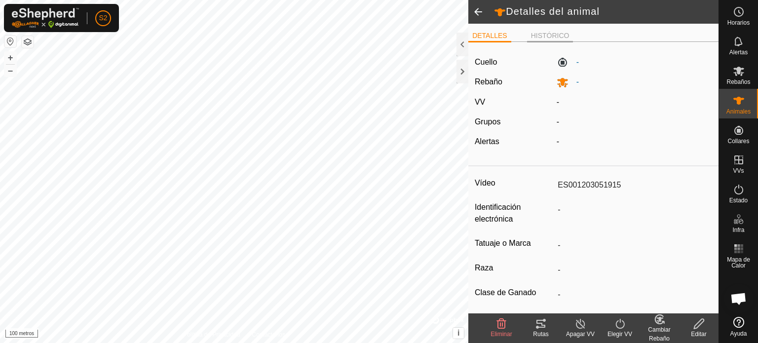
click at [544, 33] on font "HISTÓRICO" at bounding box center [550, 36] width 38 height 8
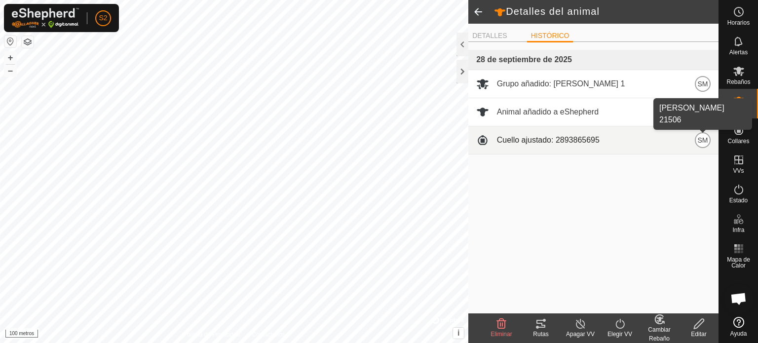
click at [700, 142] on font "SM" at bounding box center [703, 140] width 10 height 8
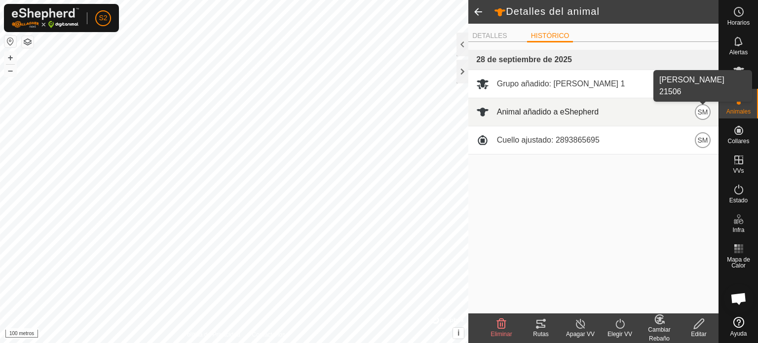
click at [705, 112] on font "SM" at bounding box center [703, 112] width 10 height 8
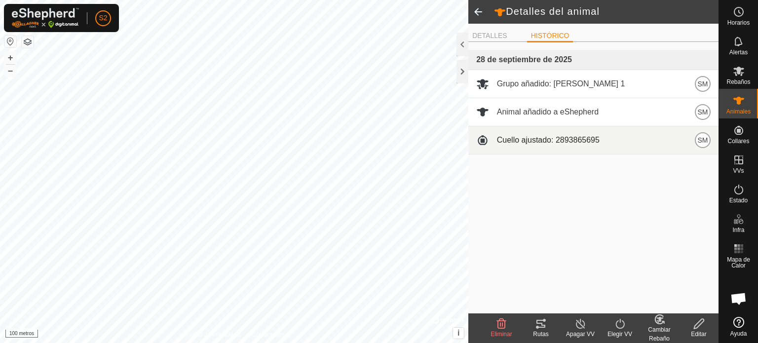
click at [484, 142] on span at bounding box center [482, 140] width 13 height 13
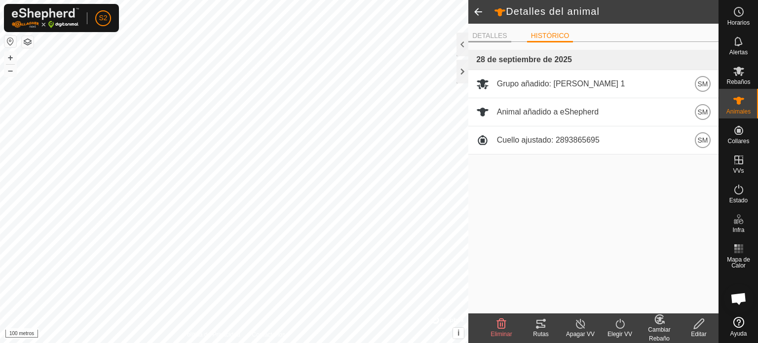
click at [482, 35] on font "DETALLES" at bounding box center [489, 36] width 35 height 8
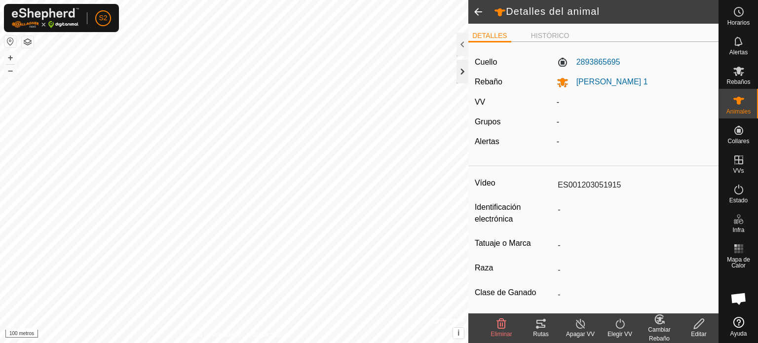
click at [460, 76] on div at bounding box center [463, 72] width 12 height 24
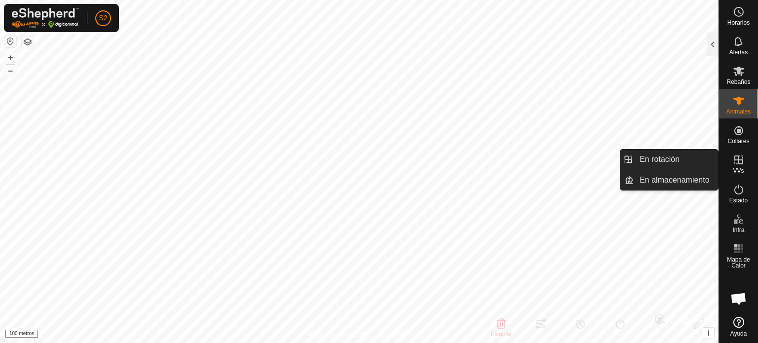
drag, startPoint x: 741, startPoint y: 149, endPoint x: 742, endPoint y: 167, distance: 18.8
click at [742, 167] on font "VVs" at bounding box center [738, 170] width 11 height 7
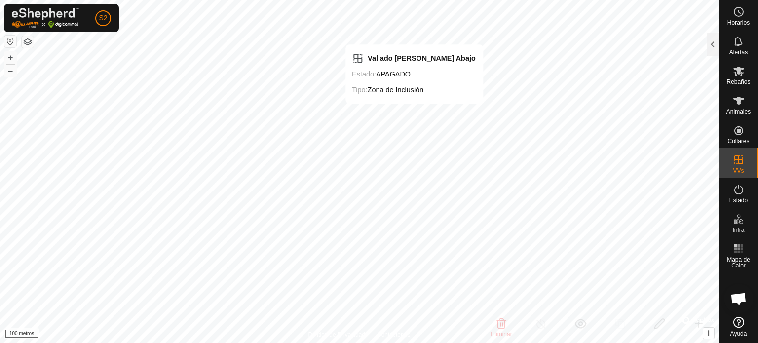
checkbox input "false"
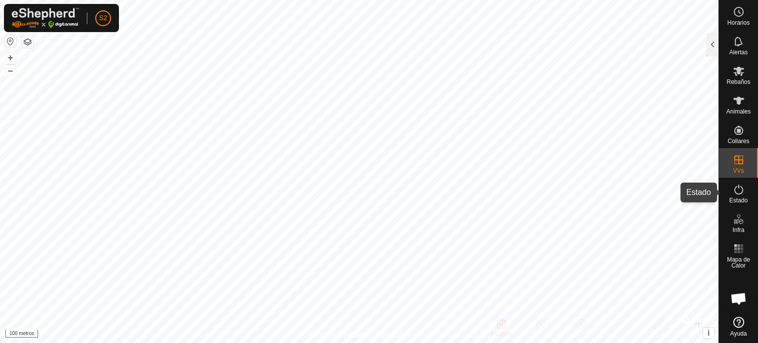
click at [738, 189] on icon at bounding box center [739, 190] width 12 height 12
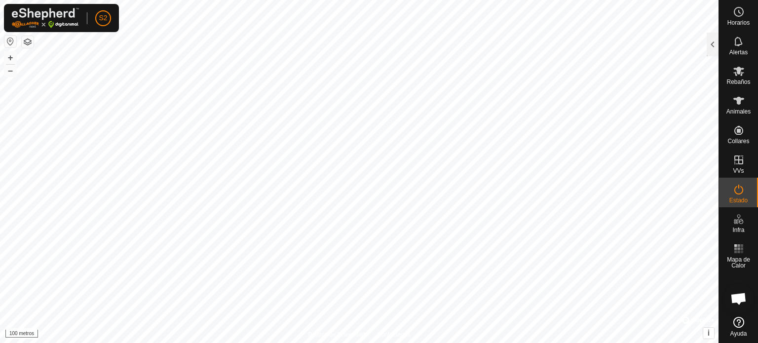
click at [738, 189] on icon at bounding box center [739, 190] width 12 height 12
click at [713, 46] on div at bounding box center [713, 45] width 12 height 24
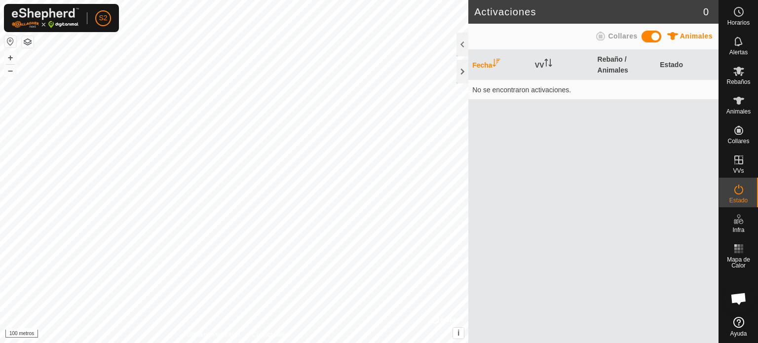
click at [645, 37] on span at bounding box center [652, 37] width 20 height 12
click at [655, 37] on span at bounding box center [652, 37] width 20 height 12
click at [687, 36] on font "Animales" at bounding box center [696, 36] width 33 height 8
click at [657, 35] on span at bounding box center [652, 37] width 20 height 12
click at [646, 38] on span at bounding box center [652, 37] width 20 height 12
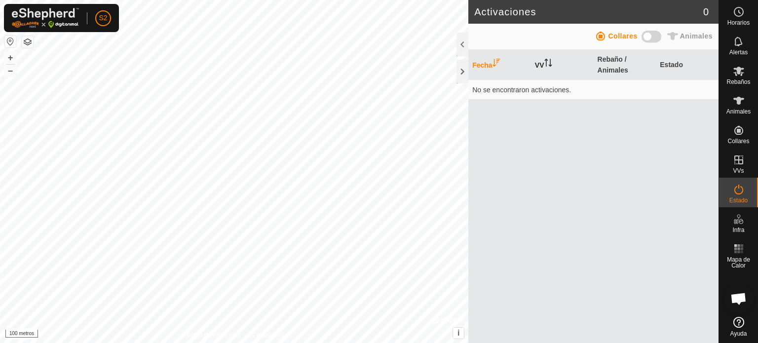
click at [542, 65] on font "VV" at bounding box center [539, 65] width 9 height 8
click at [614, 59] on font "Rebaño / Animales" at bounding box center [613, 64] width 31 height 19
click at [489, 62] on font "Fecha" at bounding box center [482, 65] width 20 height 8
click at [666, 66] on font "Estado" at bounding box center [671, 65] width 23 height 8
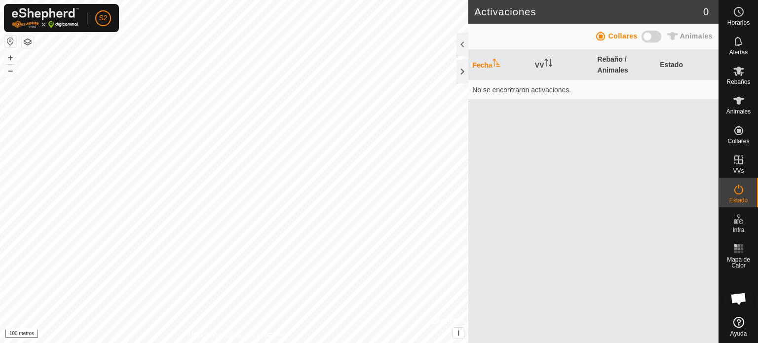
click at [733, 300] on span "Chat abierto" at bounding box center [738, 300] width 16 height 14
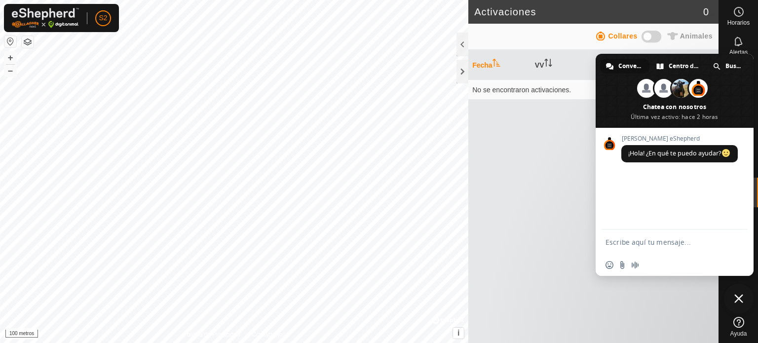
click at [650, 241] on textarea "Escribe aquí tu mensaje..." at bounding box center [664, 242] width 116 height 9
type textarea "ACTIVAR VALLADO"
click at [738, 246] on span "Enviar" at bounding box center [736, 242] width 16 height 16
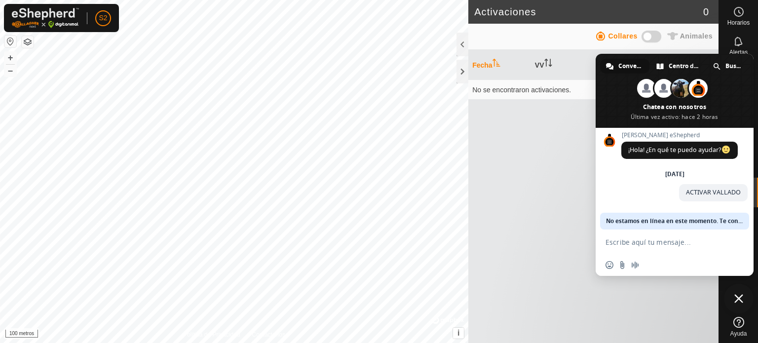
scroll to position [13, 0]
click at [706, 201] on span "ACTIVAR VALLADO" at bounding box center [713, 192] width 69 height 17
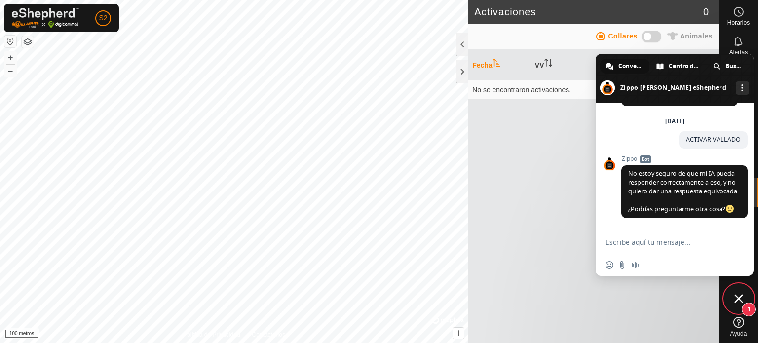
scroll to position [62, 0]
click at [633, 243] on textarea "Escribe aquí tu mensaje..." at bounding box center [664, 242] width 116 height 9
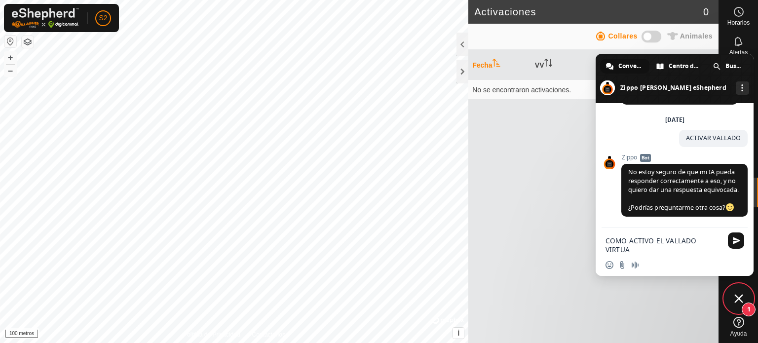
type textarea "COMO ACTIVO EL VALLADO VIRTUAL"
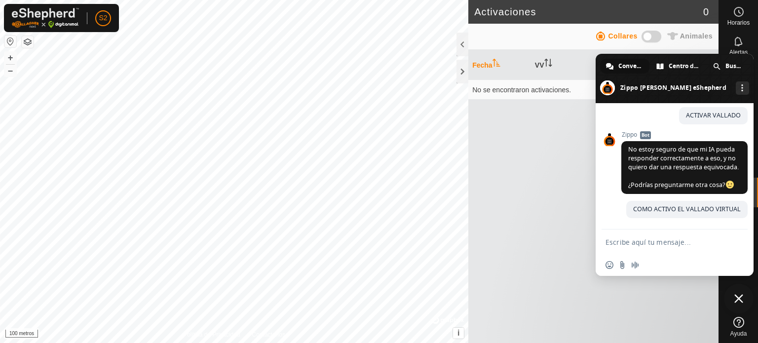
scroll to position [96, 0]
click at [736, 93] on div "Más canales" at bounding box center [742, 87] width 13 height 13
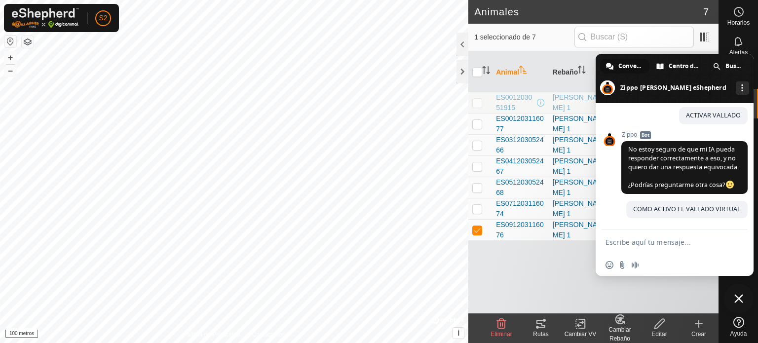
scroll to position [186, 0]
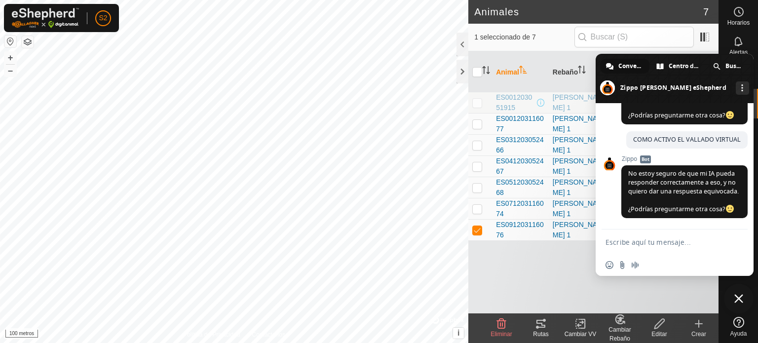
click at [479, 205] on p-checkbox at bounding box center [477, 209] width 10 height 8
checkbox input "true"
click at [738, 301] on span "Cerrar el chat" at bounding box center [738, 298] width 9 height 9
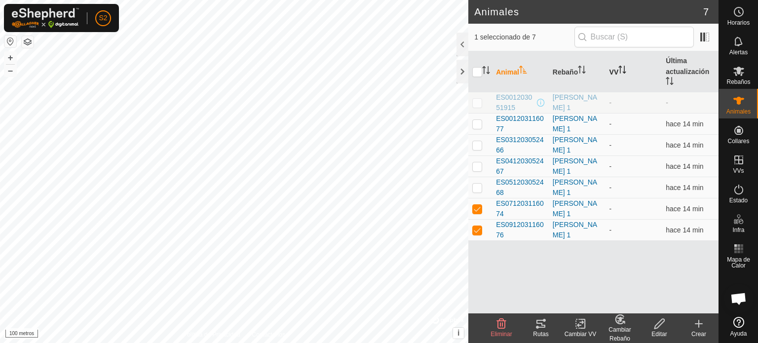
click at [616, 76] on font "VV" at bounding box center [613, 72] width 9 height 8
click at [478, 106] on p-checkbox at bounding box center [477, 103] width 10 height 8
checkbox input "true"
click at [476, 125] on p-checkbox at bounding box center [477, 124] width 10 height 8
checkbox input "true"
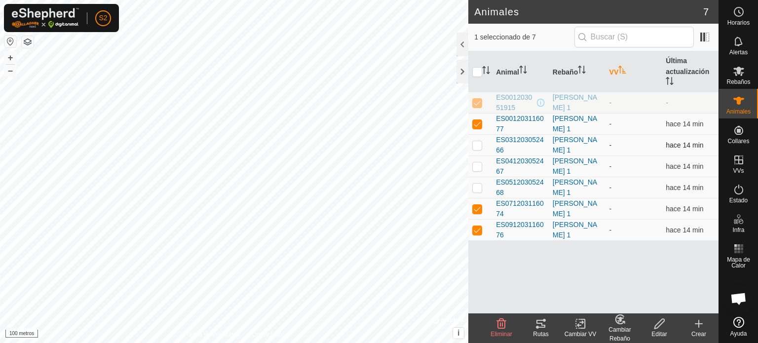
click at [480, 146] on p-checkbox at bounding box center [477, 145] width 10 height 8
checkbox input "true"
click at [478, 165] on p-checkbox at bounding box center [477, 166] width 10 height 8
checkbox input "true"
click at [477, 185] on p-checkbox at bounding box center [477, 188] width 10 height 8
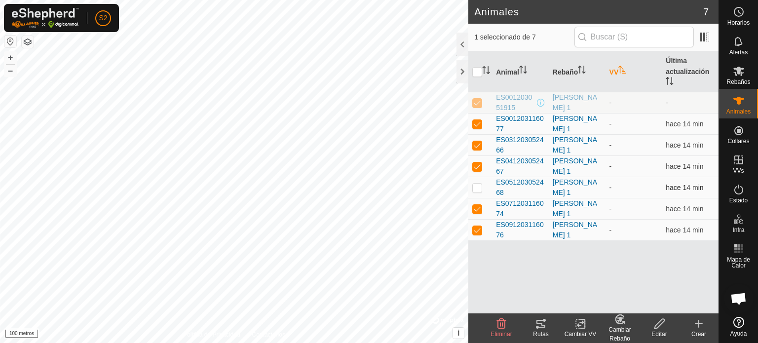
checkbox input "true"
click at [619, 71] on icon "Activar para ordenar" at bounding box center [622, 70] width 8 height 8
click at [570, 72] on font "Rebaño" at bounding box center [565, 72] width 25 height 8
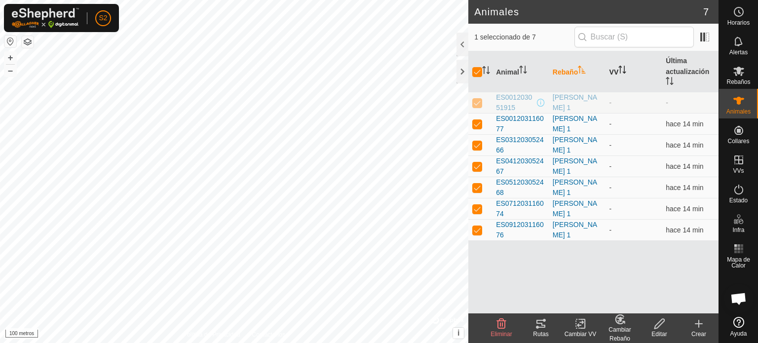
click at [570, 72] on font "Rebaño" at bounding box center [565, 72] width 25 height 8
click at [744, 80] on font "Rebaños" at bounding box center [738, 81] width 24 height 7
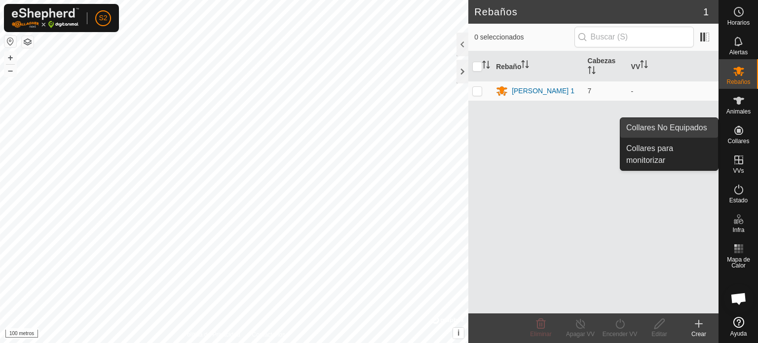
click at [686, 131] on link "Collares No Equipados" at bounding box center [669, 128] width 98 height 20
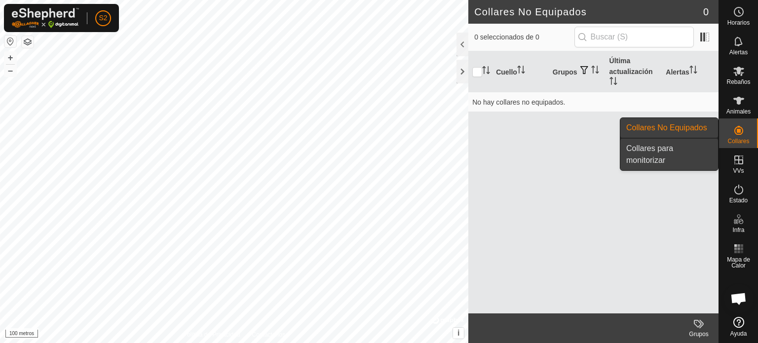
click at [652, 152] on link "Collares para monitorizar" at bounding box center [669, 155] width 98 height 32
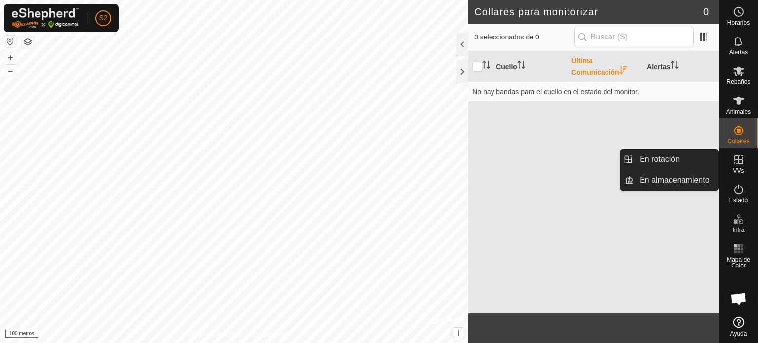
click at [742, 163] on icon at bounding box center [738, 159] width 9 height 9
click at [666, 178] on link "En almacenamiento" at bounding box center [676, 180] width 84 height 20
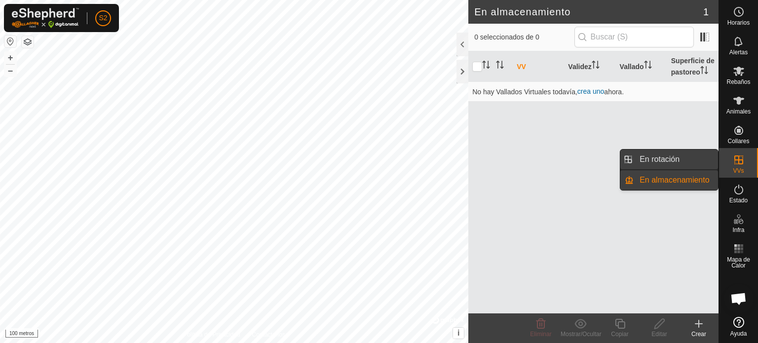
click at [655, 160] on link "En rotación" at bounding box center [676, 160] width 84 height 20
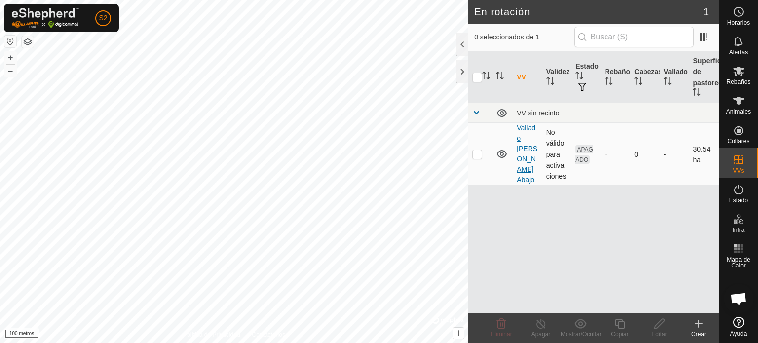
click at [521, 159] on font "Vallado [PERSON_NAME] Abajo" at bounding box center [527, 154] width 21 height 60
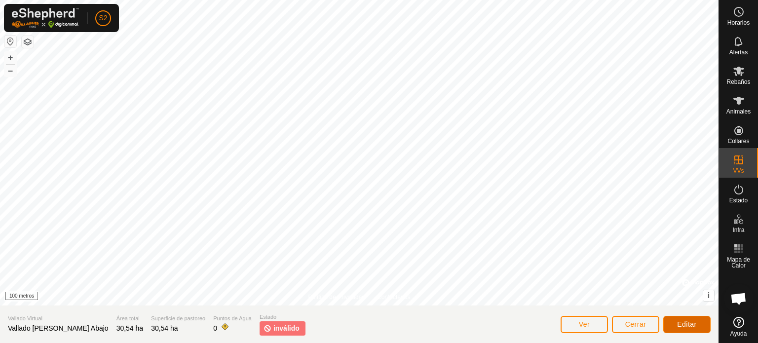
click at [685, 319] on button "Editar" at bounding box center [686, 324] width 47 height 17
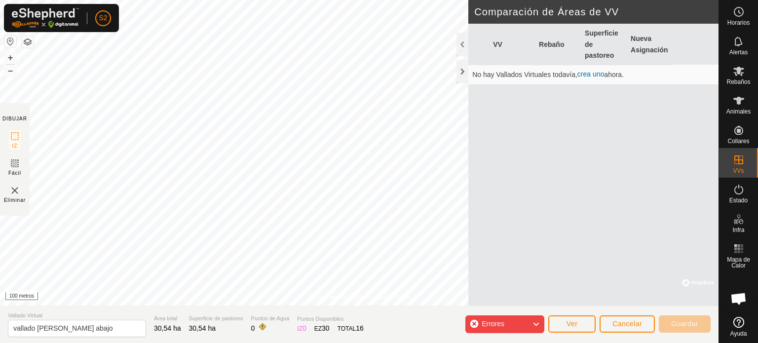
click at [588, 75] on font "crea uno" at bounding box center [590, 74] width 27 height 8
click at [587, 74] on font "crea uno" at bounding box center [590, 74] width 27 height 8
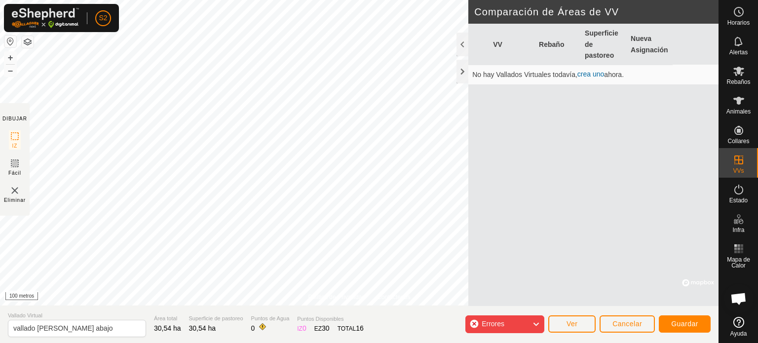
click at [587, 74] on font "crea uno" at bounding box center [590, 74] width 27 height 8
click at [689, 327] on font "Guardar" at bounding box center [684, 324] width 27 height 8
click at [531, 324] on div "Errores" at bounding box center [504, 324] width 79 height 18
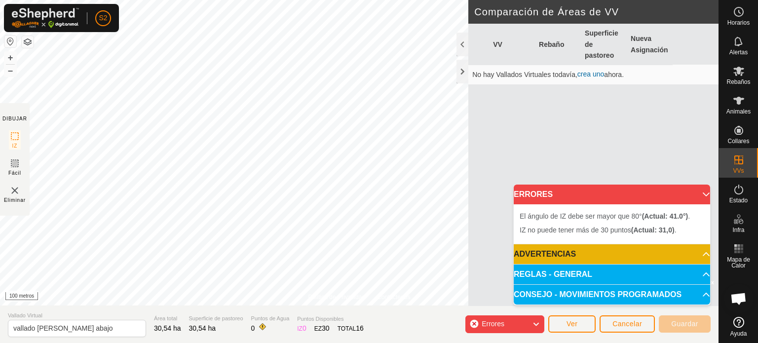
click at [701, 197] on p-accordion-header "ERRORES" at bounding box center [612, 195] width 196 height 20
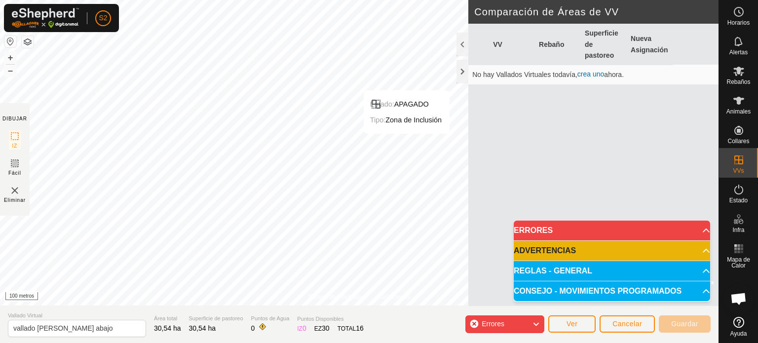
click at [588, 76] on font "crea uno" at bounding box center [590, 74] width 27 height 8
click at [699, 248] on p-accordion-header "ADVERTENCIAS" at bounding box center [612, 251] width 196 height 20
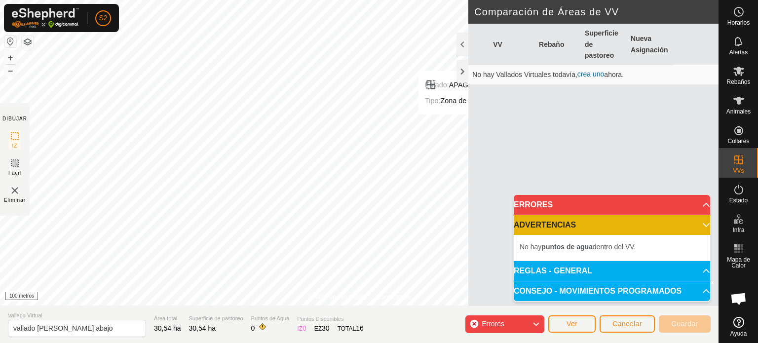
click at [665, 267] on p-accordion-header "REGLAS - GENERAL" at bounding box center [612, 271] width 196 height 20
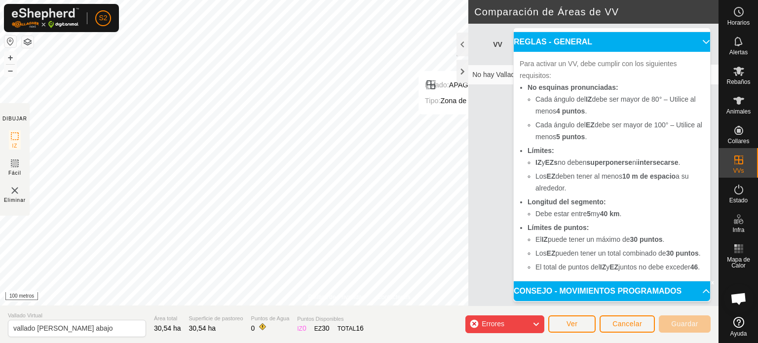
scroll to position [85, 0]
click at [621, 294] on p-accordion-header "CONSEJO - MOVIMIENTOS PROGRAMADOS" at bounding box center [612, 291] width 196 height 20
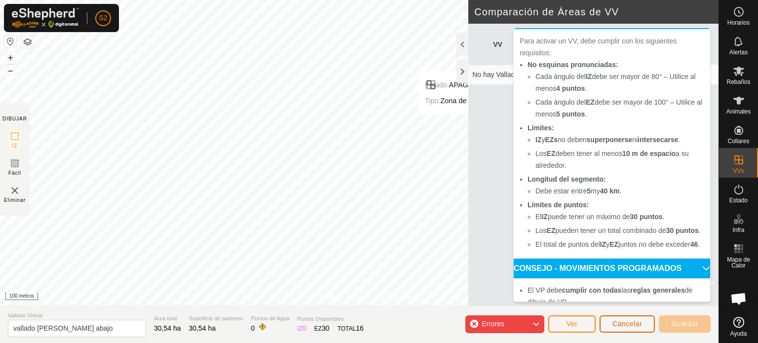
click at [634, 326] on font "Cancelar" at bounding box center [627, 324] width 30 height 8
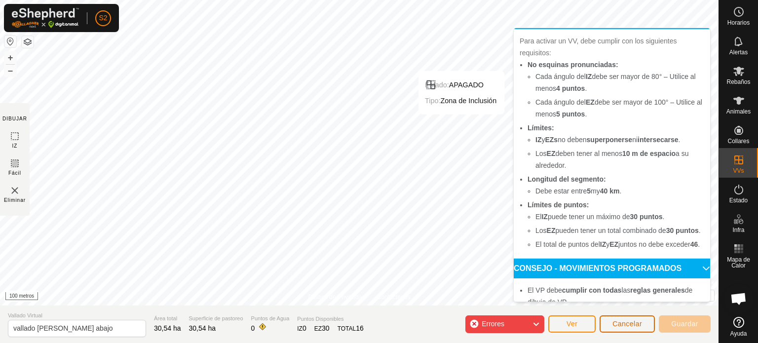
click at [634, 326] on font "Cancelar" at bounding box center [627, 324] width 30 height 8
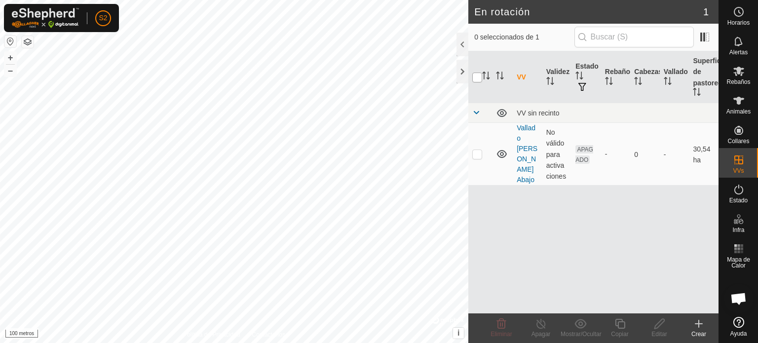
click at [476, 80] on input "checkbox" at bounding box center [477, 78] width 10 height 10
checkbox input "true"
click at [475, 112] on span at bounding box center [476, 113] width 8 height 8
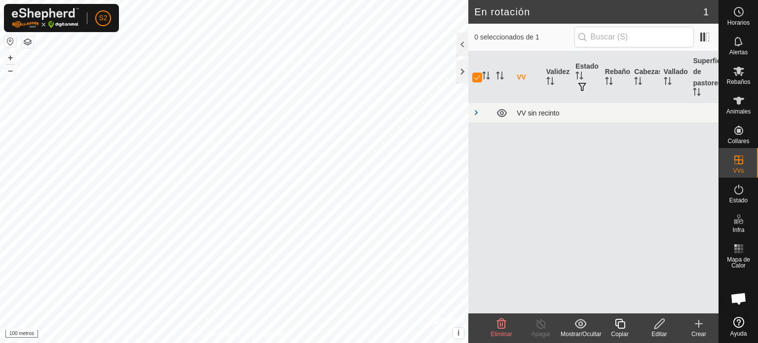
click at [475, 112] on span at bounding box center [476, 113] width 8 height 8
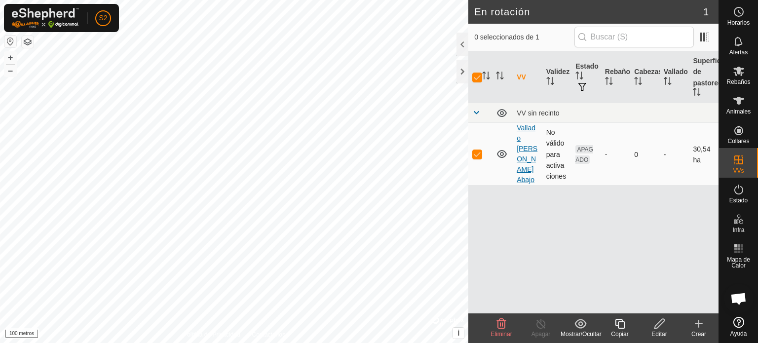
click at [523, 160] on font "Vallado [PERSON_NAME] Abajo" at bounding box center [527, 154] width 21 height 60
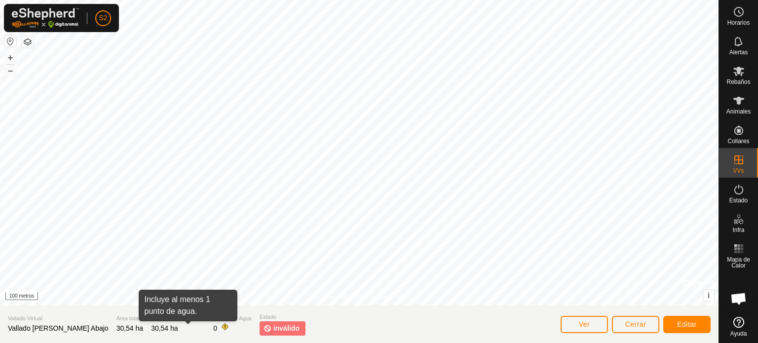
click at [221, 325] on span at bounding box center [225, 327] width 8 height 8
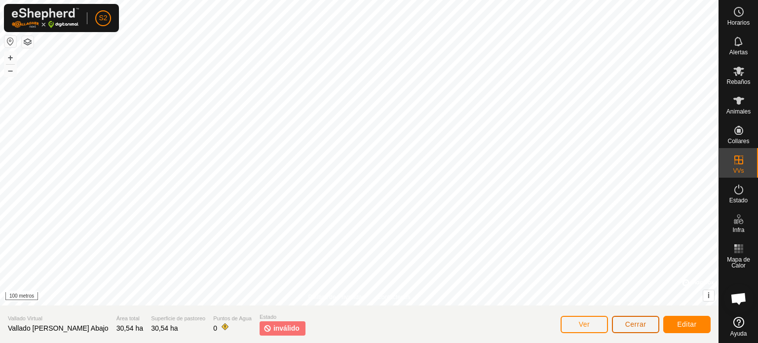
click at [629, 325] on font "Cerrar" at bounding box center [635, 324] width 21 height 8
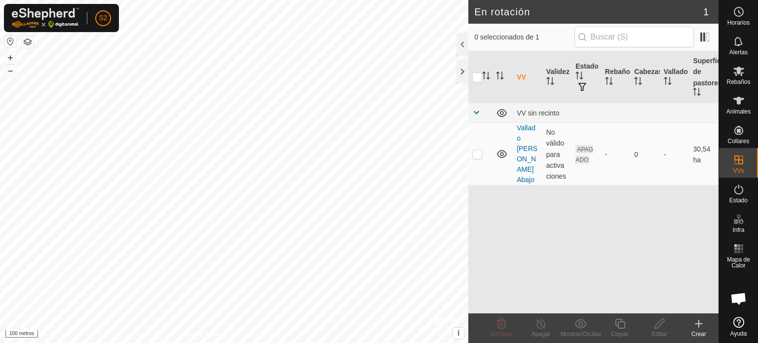
click at [699, 329] on icon at bounding box center [699, 324] width 12 height 12
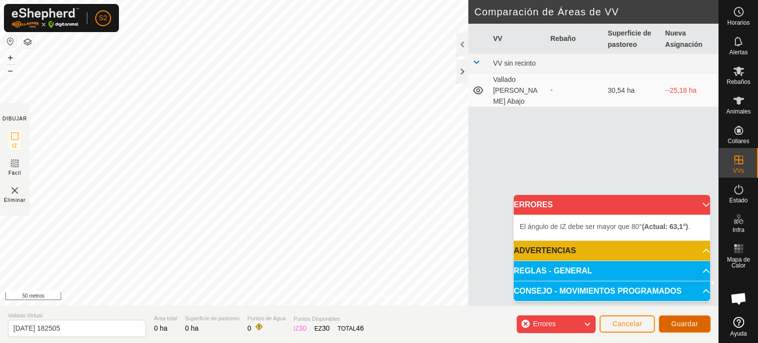
click at [683, 325] on font "Guardar" at bounding box center [684, 324] width 27 height 8
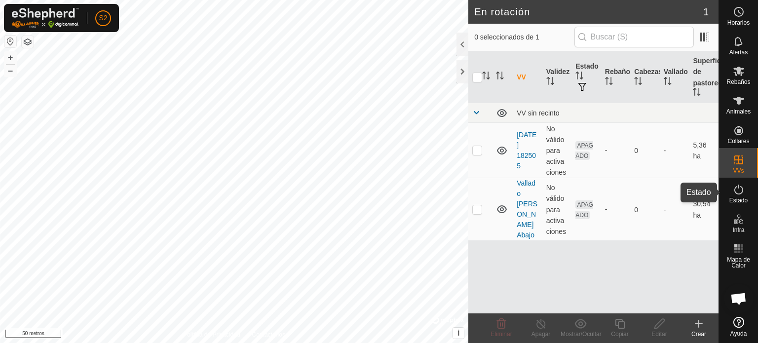
click at [736, 192] on icon at bounding box center [739, 190] width 12 height 12
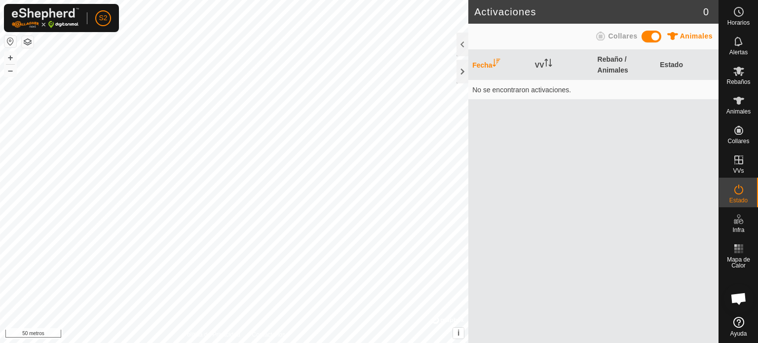
click at [606, 35] on icon at bounding box center [601, 36] width 12 height 12
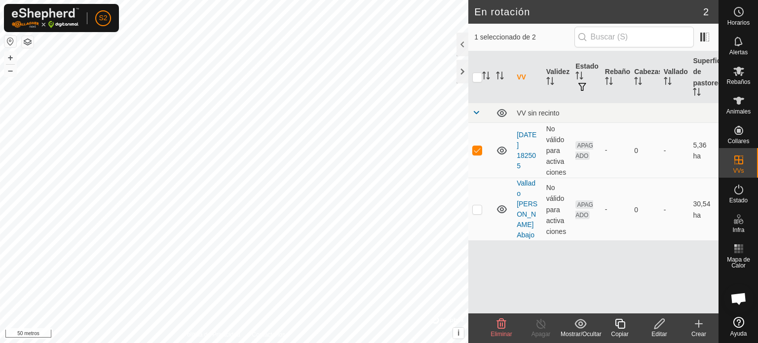
checkbox input "false"
checkbox input "true"
checkbox input "false"
click at [476, 153] on p-checkbox at bounding box center [477, 150] width 10 height 8
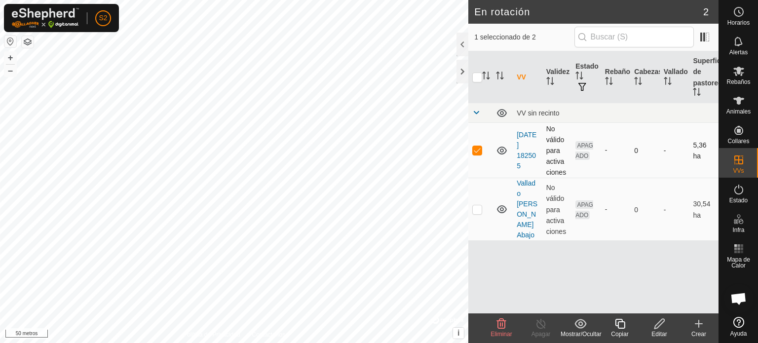
checkbox input "false"
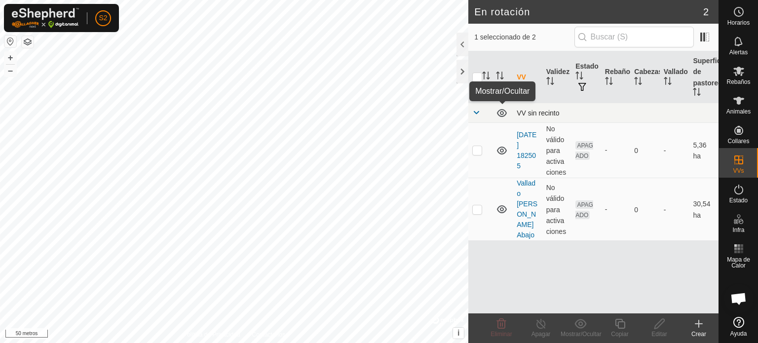
click at [499, 115] on icon at bounding box center [502, 113] width 10 height 8
click at [499, 115] on icon at bounding box center [502, 113] width 12 height 12
click at [581, 76] on icon "Activar para ordenar" at bounding box center [581, 76] width 1 height 8
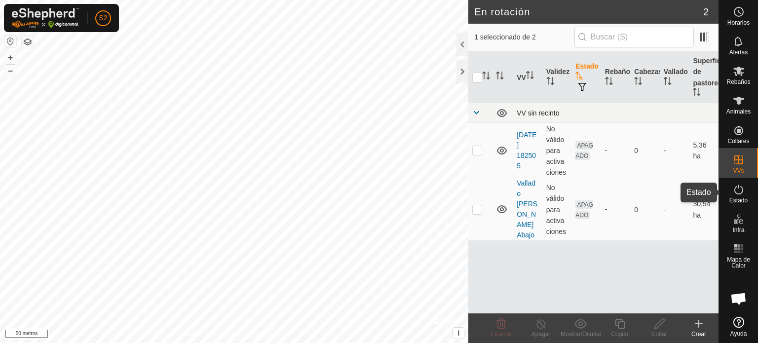
click at [742, 196] on es-activation-svg-icon at bounding box center [739, 190] width 18 height 16
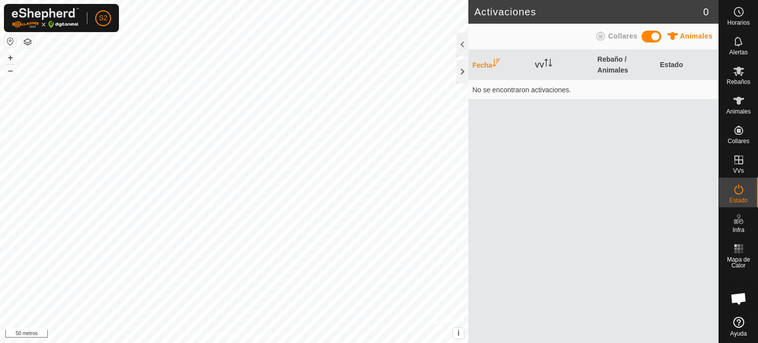
click at [685, 35] on font "Animales" at bounding box center [696, 36] width 33 height 8
click at [609, 63] on font "Rebaño / Animales" at bounding box center [613, 64] width 31 height 19
click at [665, 64] on font "Estado" at bounding box center [671, 65] width 23 height 8
click at [487, 63] on font "Fecha" at bounding box center [482, 65] width 20 height 8
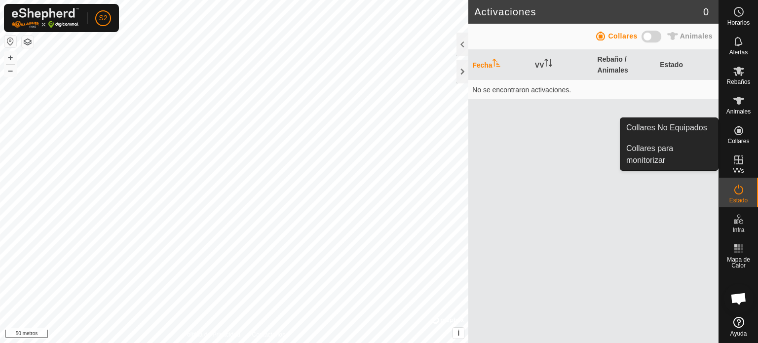
click at [743, 142] on font "Collares" at bounding box center [738, 141] width 22 height 7
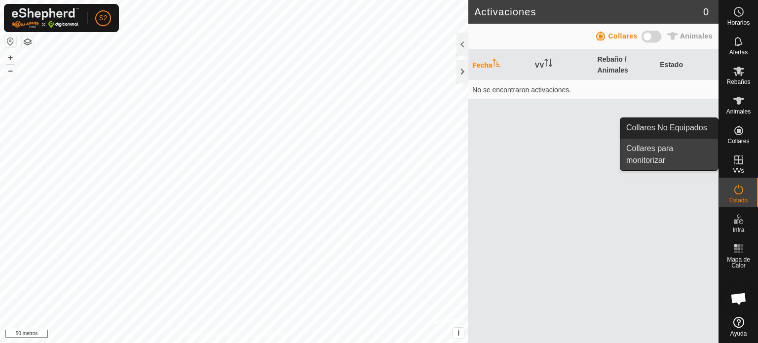
click at [659, 161] on link "Collares para monitorizar" at bounding box center [669, 155] width 98 height 32
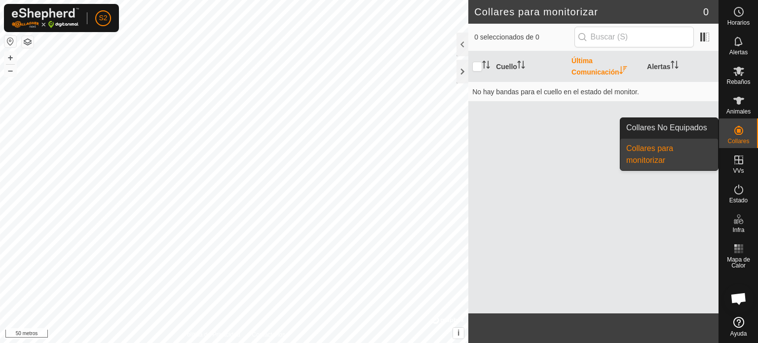
click at [659, 161] on link "Collares para monitorizar" at bounding box center [669, 155] width 98 height 32
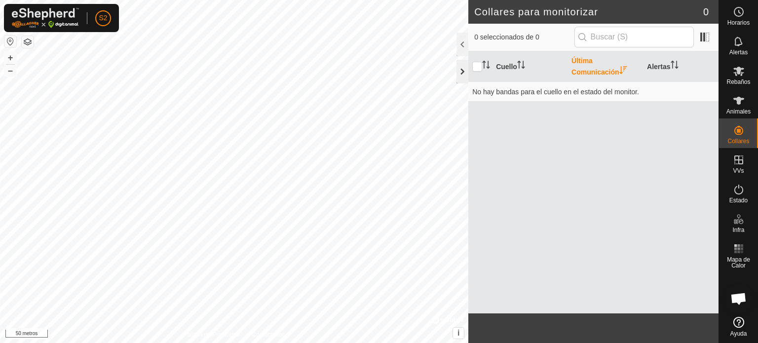
click at [462, 70] on div at bounding box center [463, 72] width 12 height 24
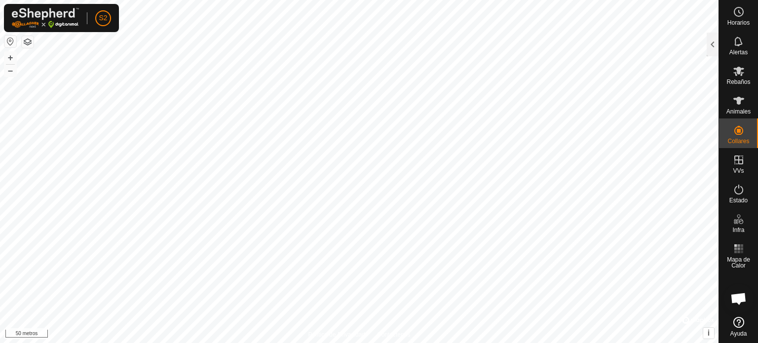
click at [740, 325] on icon at bounding box center [738, 322] width 11 height 11
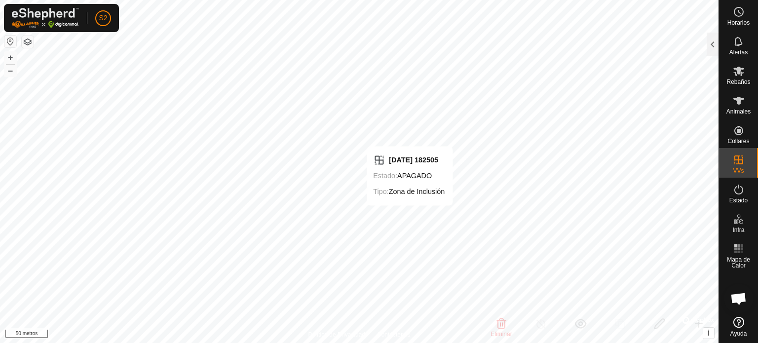
checkbox input "false"
checkbox input "true"
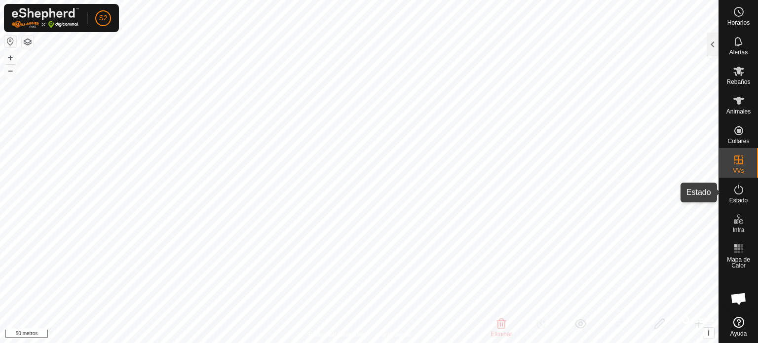
click at [738, 191] on icon at bounding box center [739, 190] width 12 height 12
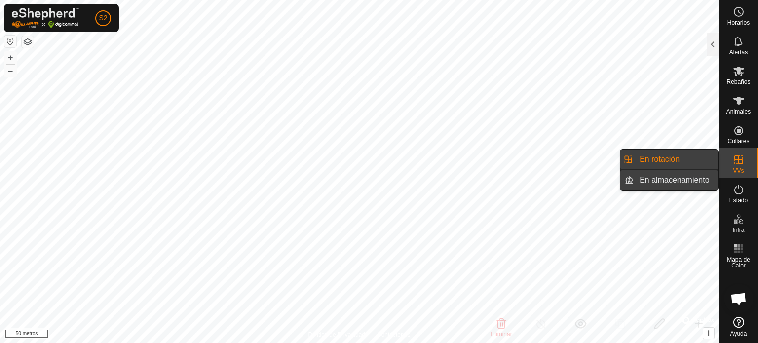
drag, startPoint x: 702, startPoint y: 179, endPoint x: 696, endPoint y: 181, distance: 6.2
click at [696, 181] on link "En almacenamiento" at bounding box center [676, 180] width 84 height 20
click at [660, 163] on link "En rotación" at bounding box center [676, 160] width 84 height 20
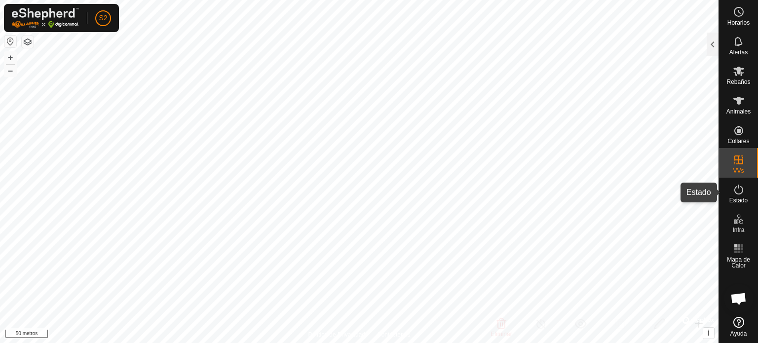
click at [743, 196] on es-activation-svg-icon at bounding box center [739, 190] width 18 height 16
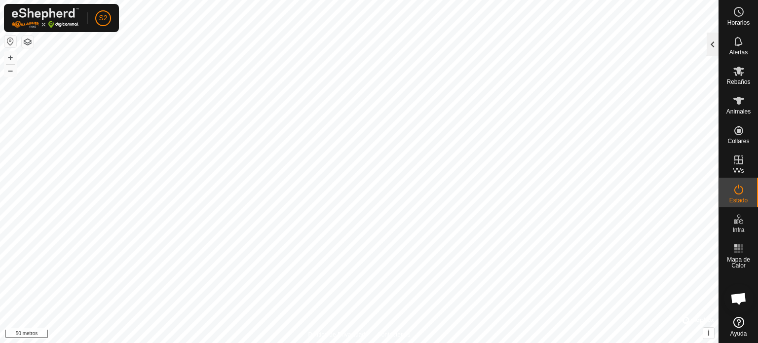
click at [710, 40] on div at bounding box center [713, 45] width 12 height 24
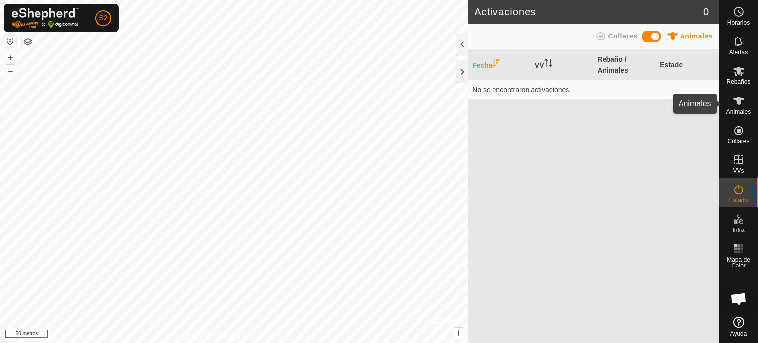
click at [745, 106] on es-animals-svg-icon at bounding box center [739, 101] width 18 height 16
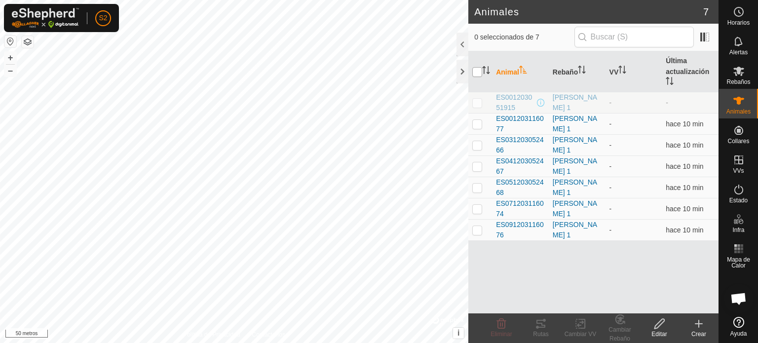
click at [475, 74] on input "checkbox" at bounding box center [477, 72] width 10 height 10
checkbox input "true"
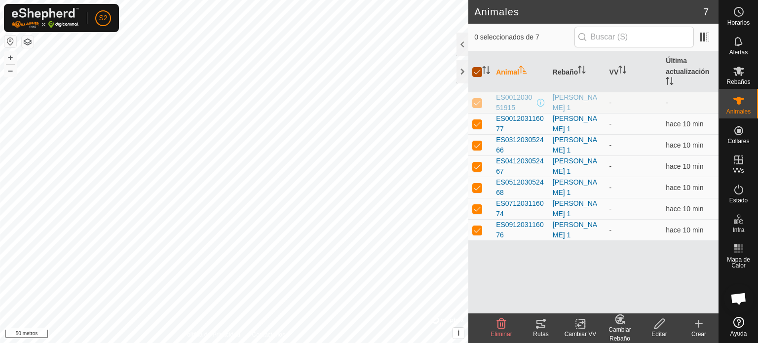
checkbox input "true"
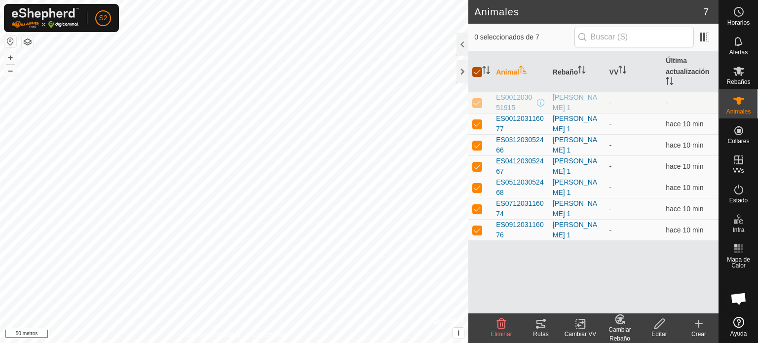
checkbox input "true"
click at [544, 325] on icon at bounding box center [540, 324] width 9 height 8
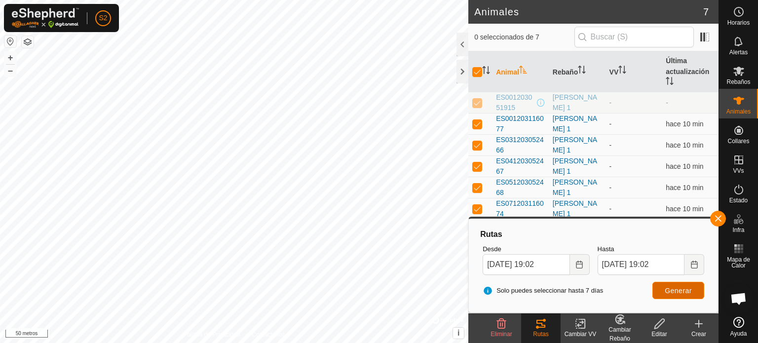
click at [680, 287] on font "Generar" at bounding box center [678, 291] width 27 height 8
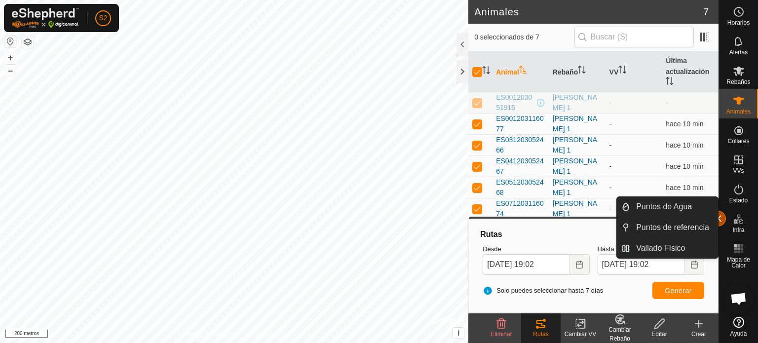
click at [719, 223] on button "button" at bounding box center [718, 219] width 16 height 16
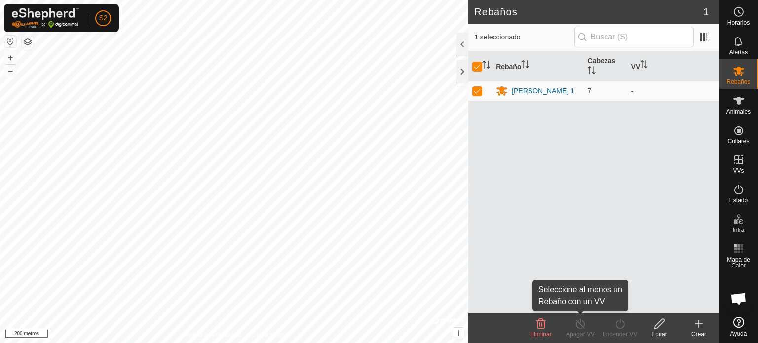
click at [580, 335] on font "Apagar VV" at bounding box center [580, 334] width 29 height 7
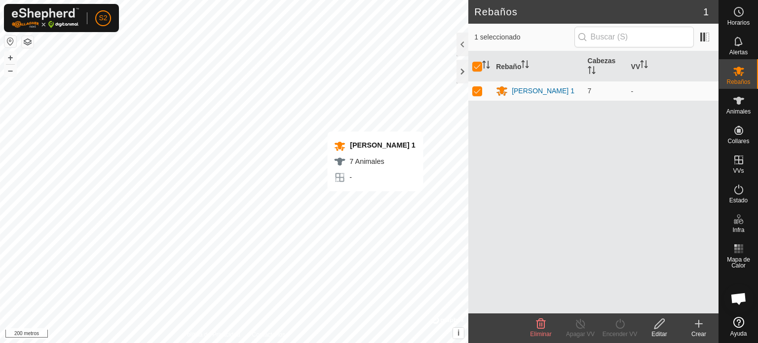
checkbox input "false"
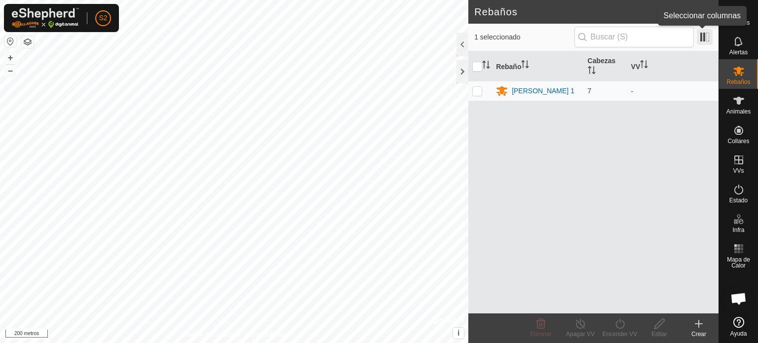
click at [708, 38] on span at bounding box center [705, 37] width 16 height 16
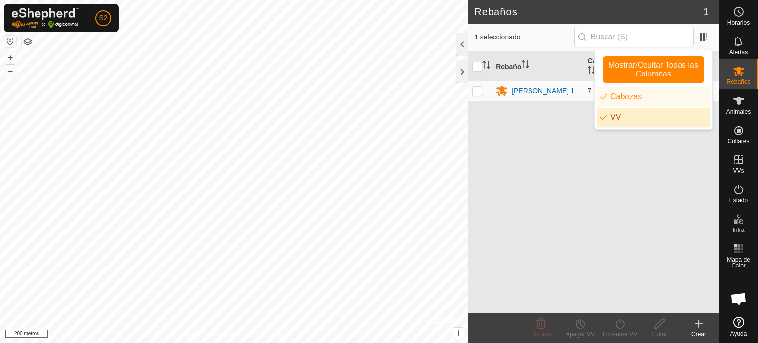
click at [617, 124] on li "VV" at bounding box center [654, 118] width 114 height 20
click at [586, 114] on div "Rebaño Cabezas VV [PERSON_NAME] 1 7 -" at bounding box center [593, 182] width 250 height 262
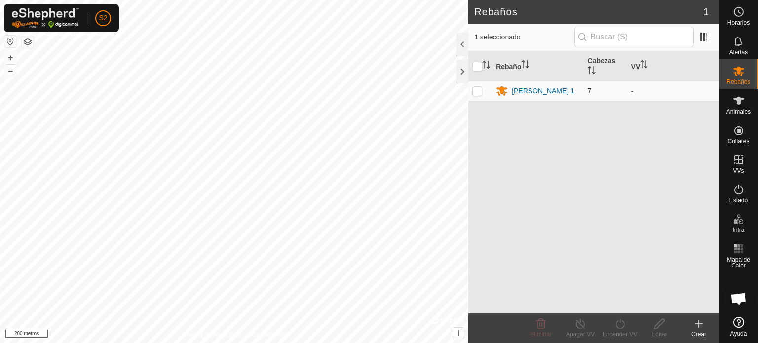
click at [476, 90] on p-checkbox at bounding box center [477, 91] width 10 height 8
checkbox input "true"
click at [659, 325] on icon at bounding box center [659, 324] width 10 height 10
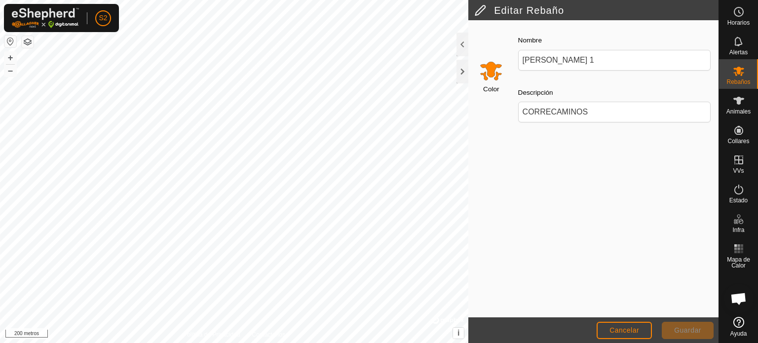
click at [491, 76] on input "Seleccione un color" at bounding box center [491, 71] width 24 height 24
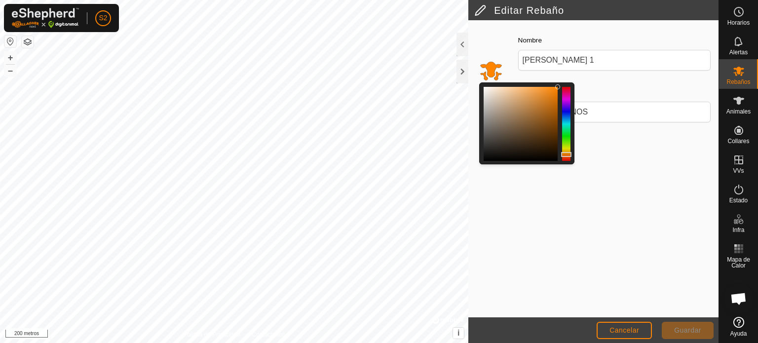
click at [565, 114] on div at bounding box center [566, 124] width 8 height 74
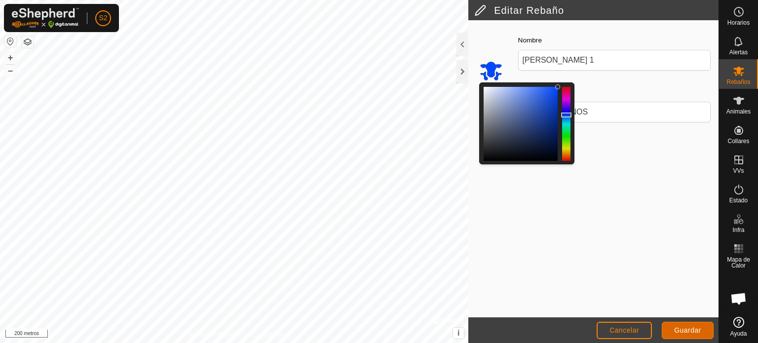
click at [695, 331] on font "Guardar" at bounding box center [687, 330] width 27 height 8
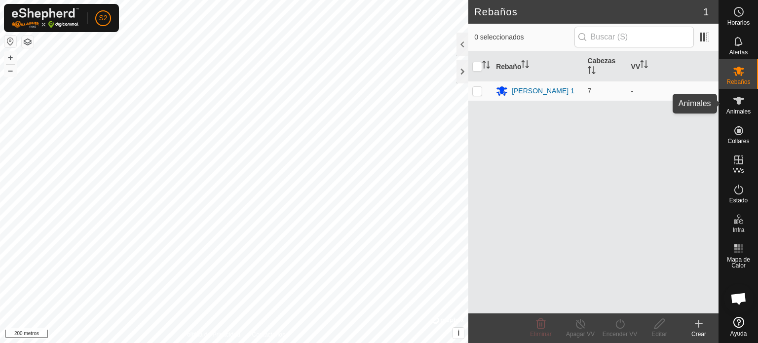
click at [741, 103] on icon at bounding box center [739, 101] width 12 height 12
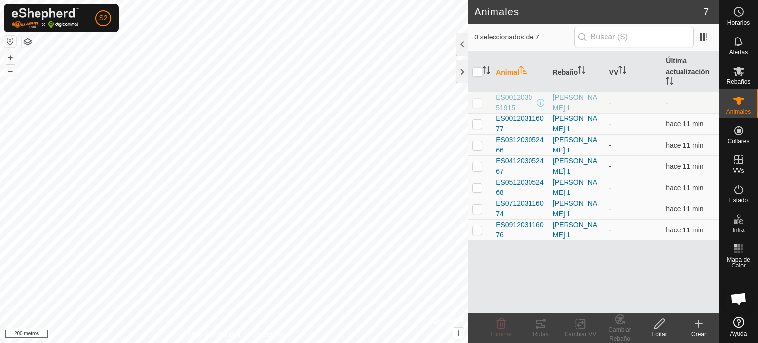
click at [473, 104] on p-checkbox at bounding box center [477, 103] width 10 height 8
checkbox input "true"
click at [577, 331] on font "Cambiar VV" at bounding box center [581, 334] width 32 height 7
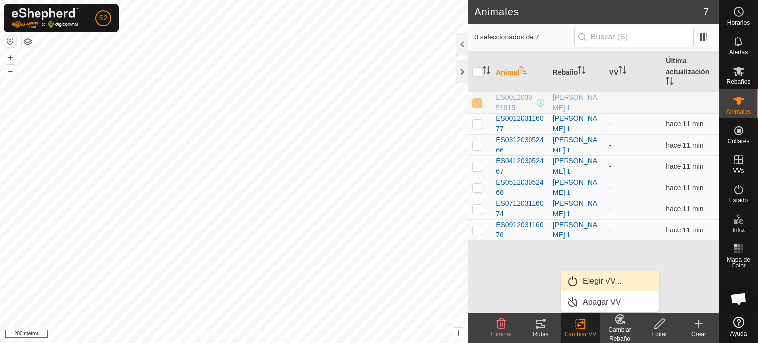
click at [595, 283] on link "Elegir VV..." at bounding box center [610, 281] width 98 height 20
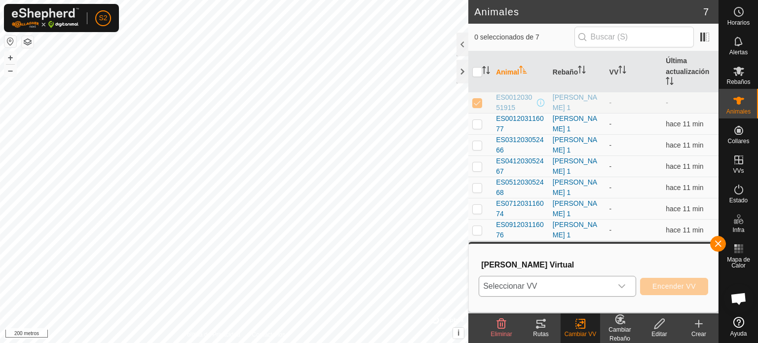
click at [619, 288] on icon "disparador desplegable" at bounding box center [622, 286] width 8 height 8
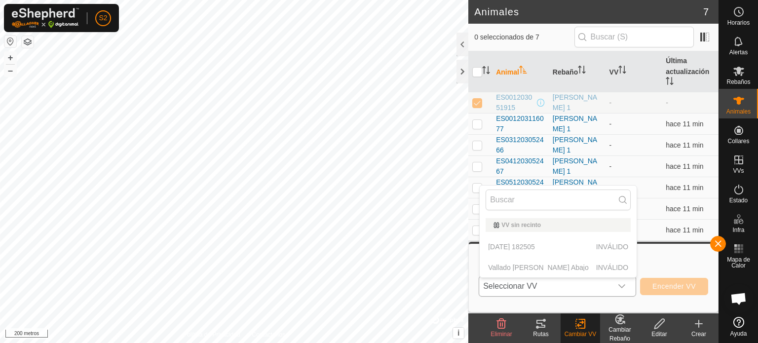
click at [509, 225] on font "VV sin recinto" at bounding box center [520, 225] width 39 height 7
click at [506, 250] on p-selectitem "[DATE] 182505 INVÁLIDO" at bounding box center [558, 247] width 157 height 20
click at [503, 266] on p-selectitem "Vallado [PERSON_NAME] Abajo INVÁLIDO" at bounding box center [558, 268] width 157 height 20
click at [619, 288] on icon "disparador desplegable" at bounding box center [622, 286] width 8 height 8
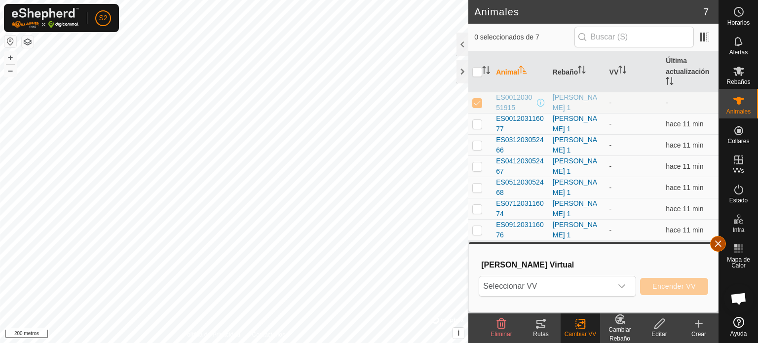
click at [720, 243] on button "button" at bounding box center [718, 244] width 16 height 16
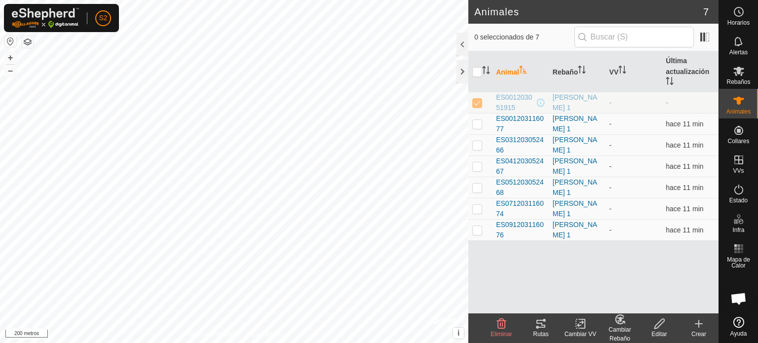
click at [582, 325] on icon at bounding box center [580, 324] width 12 height 12
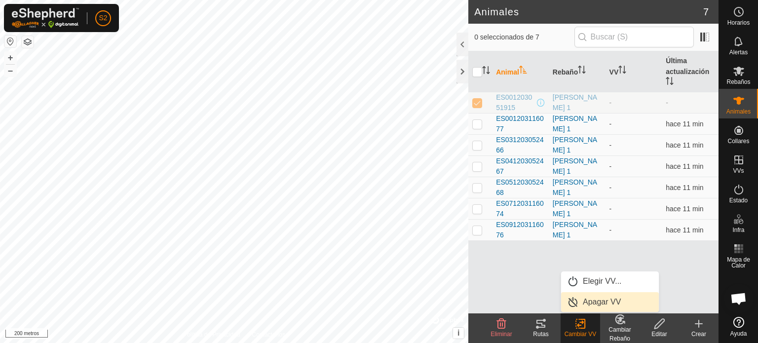
click at [596, 300] on link "Apagar VV" at bounding box center [610, 302] width 98 height 20
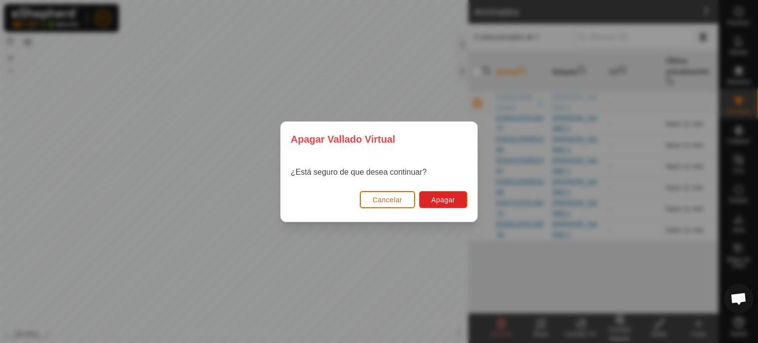
click at [384, 201] on font "Cancelar" at bounding box center [388, 200] width 30 height 8
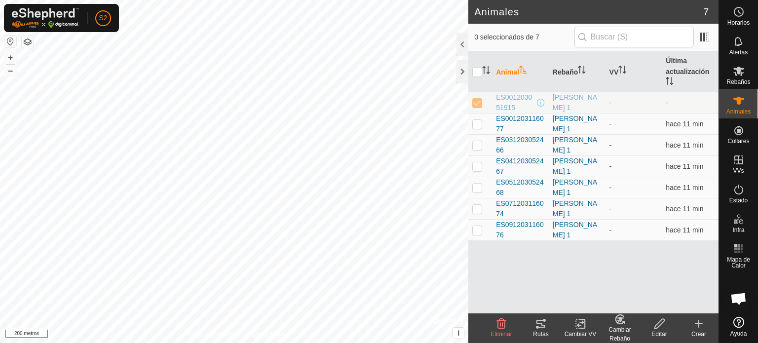
click at [698, 324] on icon at bounding box center [698, 324] width 7 height 0
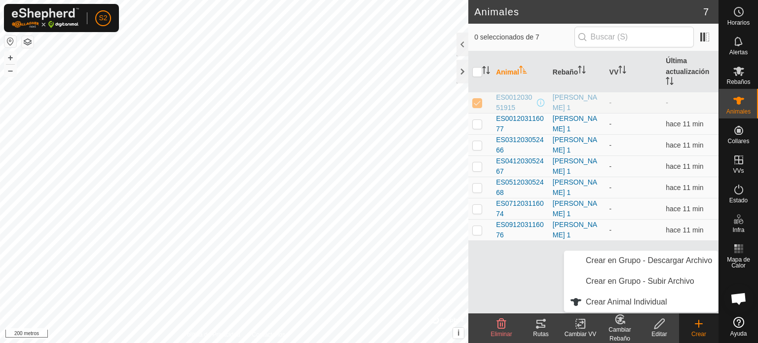
click at [698, 324] on icon at bounding box center [698, 324] width 7 height 0
click at [661, 326] on icon at bounding box center [659, 324] width 12 height 12
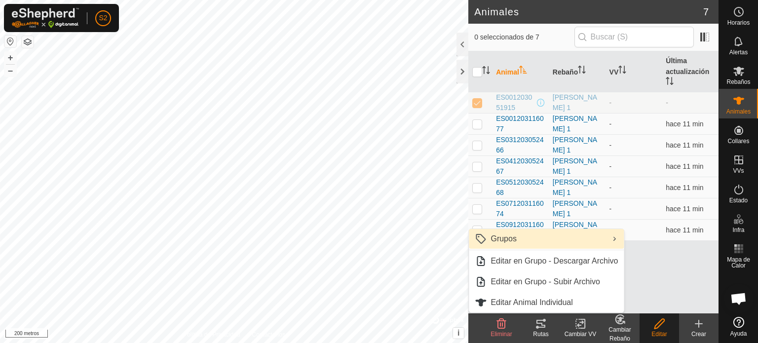
click at [610, 240] on link "Grupos" at bounding box center [546, 239] width 155 height 20
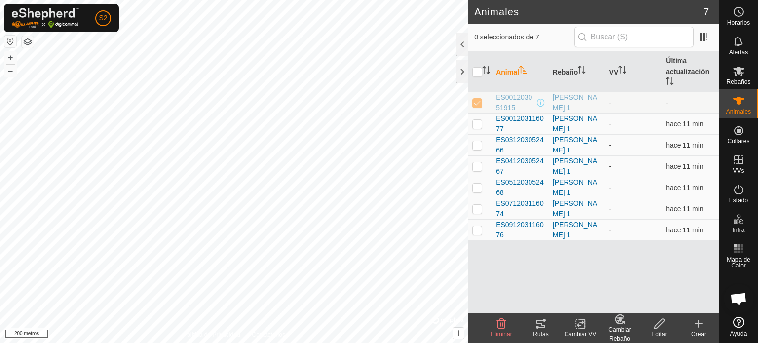
click at [584, 329] on icon at bounding box center [580, 324] width 12 height 12
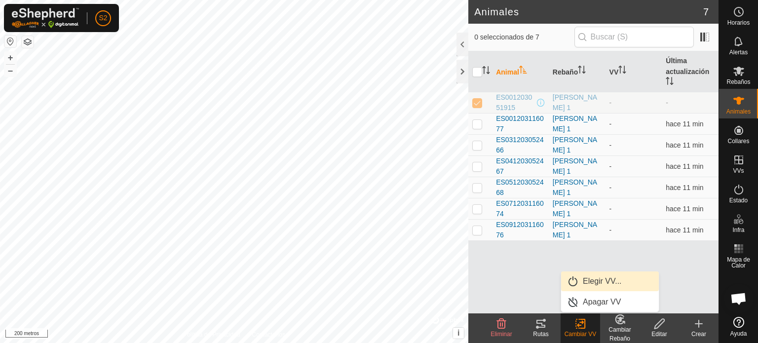
click at [602, 285] on link "Elegir VV..." at bounding box center [610, 281] width 98 height 20
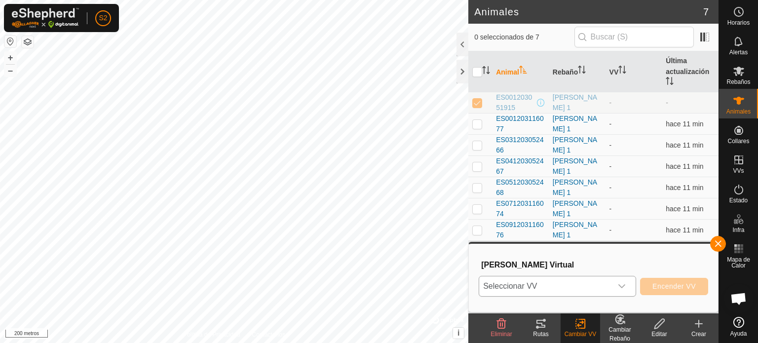
click at [627, 288] on div "disparador desplegable" at bounding box center [622, 286] width 20 height 20
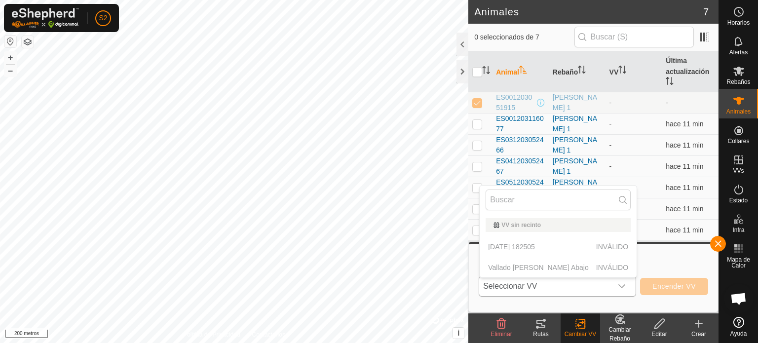
click at [610, 246] on p-selectitem "[DATE] 182505 INVÁLIDO" at bounding box center [558, 247] width 157 height 20
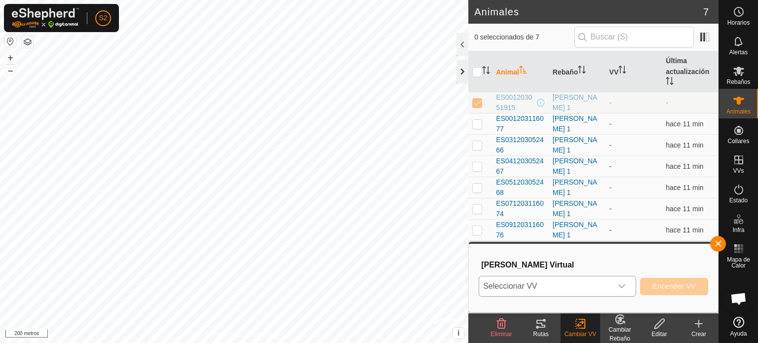
click at [464, 65] on div at bounding box center [463, 72] width 12 height 24
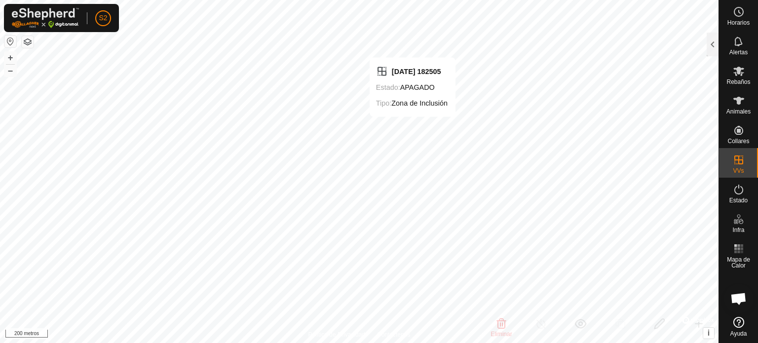
checkbox input "false"
checkbox input "true"
checkbox input "false"
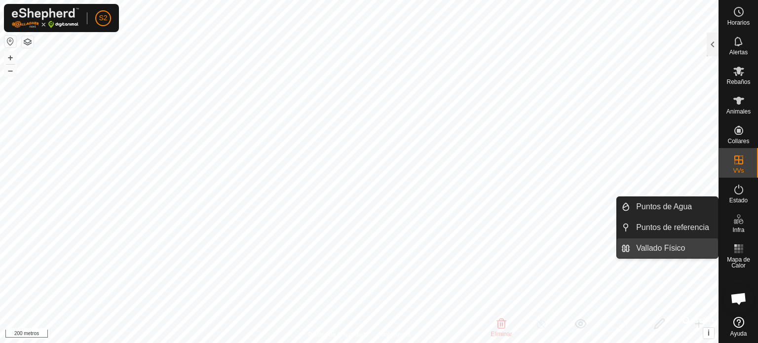
click at [700, 247] on link "Vallado Físico" at bounding box center [674, 248] width 88 height 20
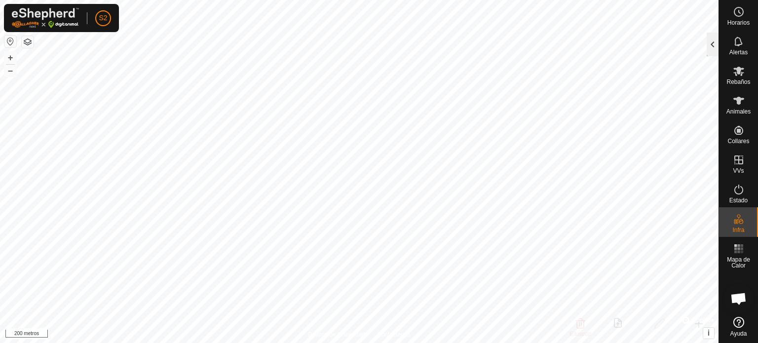
click at [709, 39] on div at bounding box center [713, 45] width 12 height 24
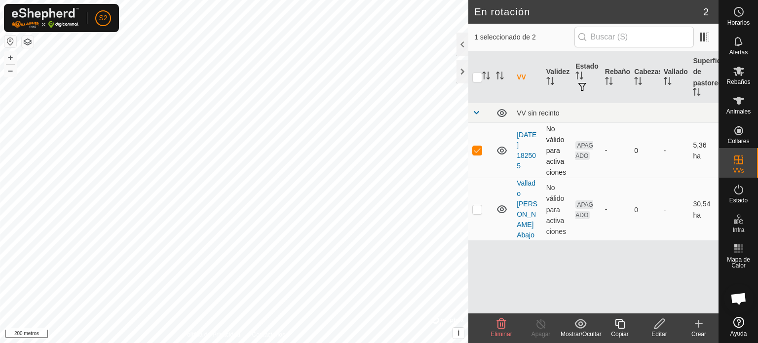
click at [557, 153] on font "No válido para activaciones" at bounding box center [556, 151] width 20 height 52
click at [551, 76] on font "Validez" at bounding box center [557, 72] width 23 height 8
click at [476, 76] on input "checkbox" at bounding box center [477, 78] width 10 height 10
checkbox input "true"
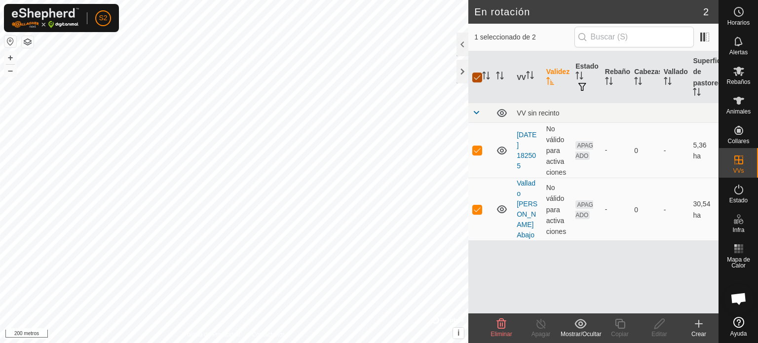
click at [479, 79] on input "checkbox" at bounding box center [477, 78] width 10 height 10
checkbox input "false"
click at [478, 210] on p-checkbox at bounding box center [477, 209] width 10 height 8
checkbox input "true"
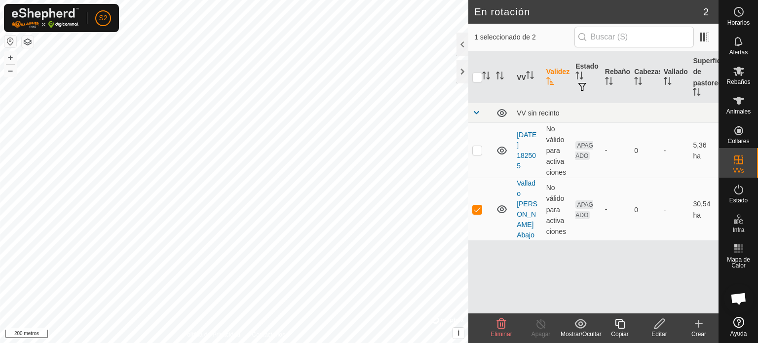
click at [659, 328] on icon at bounding box center [659, 324] width 12 height 12
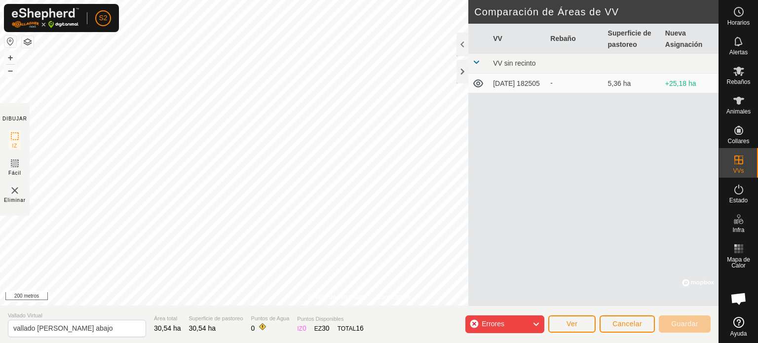
click at [533, 323] on icon at bounding box center [536, 324] width 8 height 13
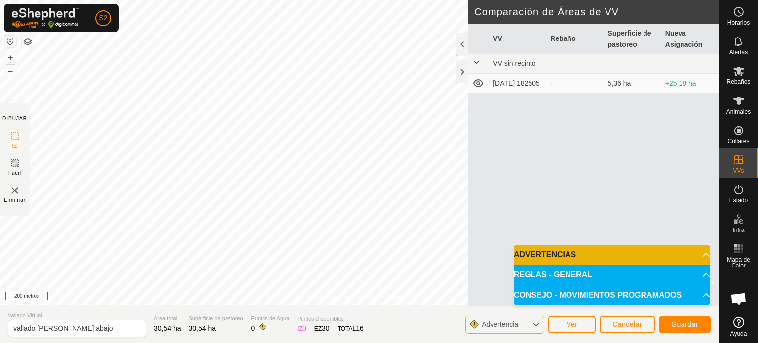
click at [539, 323] on icon at bounding box center [536, 324] width 8 height 13
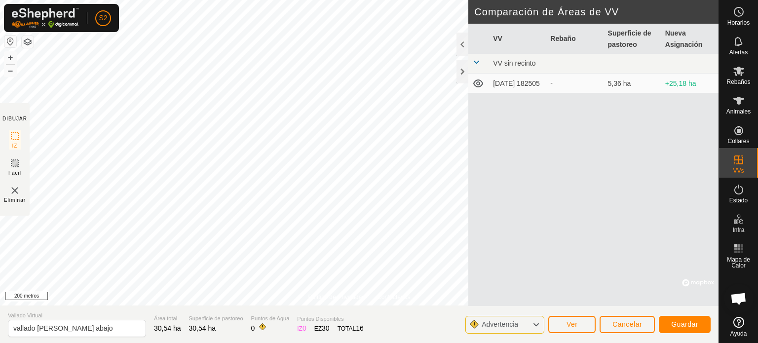
click at [539, 323] on icon at bounding box center [536, 324] width 8 height 13
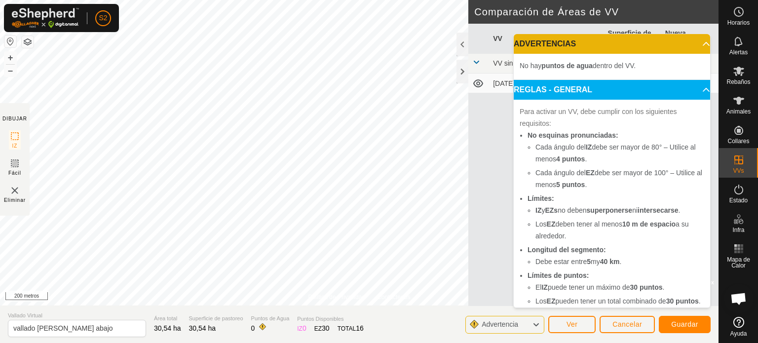
click at [689, 92] on p-accordion-header "REGLAS - GENERAL" at bounding box center [612, 90] width 196 height 20
click at [693, 44] on p-accordion-header "ADVERTENCIAS" at bounding box center [612, 44] width 196 height 20
click at [618, 322] on font "Cancelar" at bounding box center [627, 324] width 30 height 8
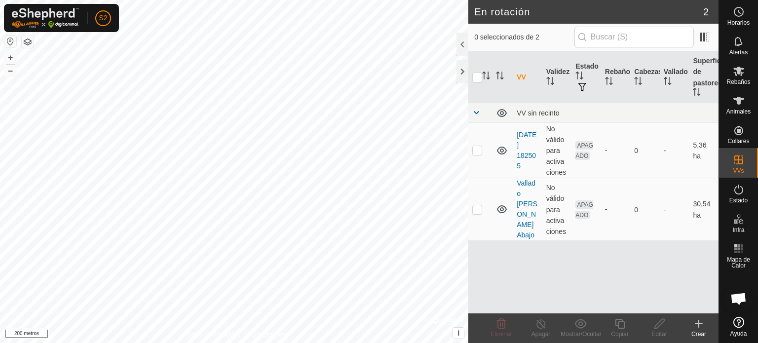
checkbox input "true"
click at [463, 44] on div at bounding box center [463, 45] width 12 height 24
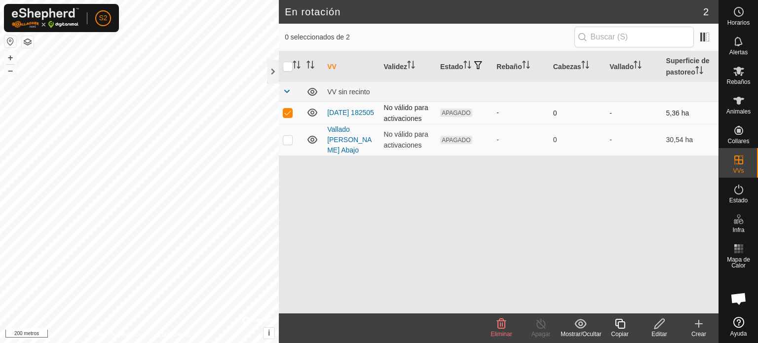
click at [340, 114] on td "[DATE] 182505" at bounding box center [351, 113] width 56 height 22
click at [353, 109] on font "[DATE] 182505" at bounding box center [350, 113] width 47 height 8
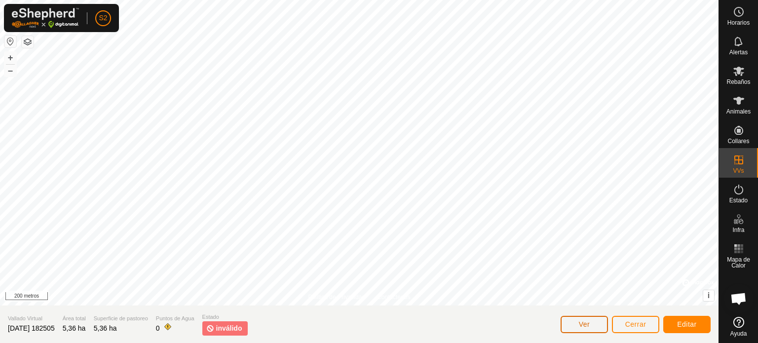
click at [580, 320] on font "Ver" at bounding box center [584, 324] width 11 height 8
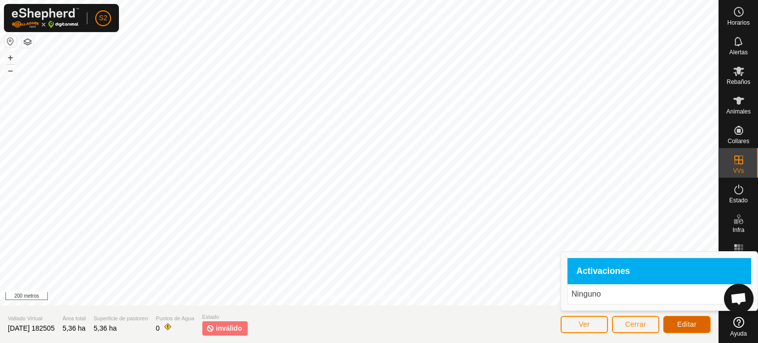
click at [686, 323] on font "Editar" at bounding box center [687, 324] width 20 height 8
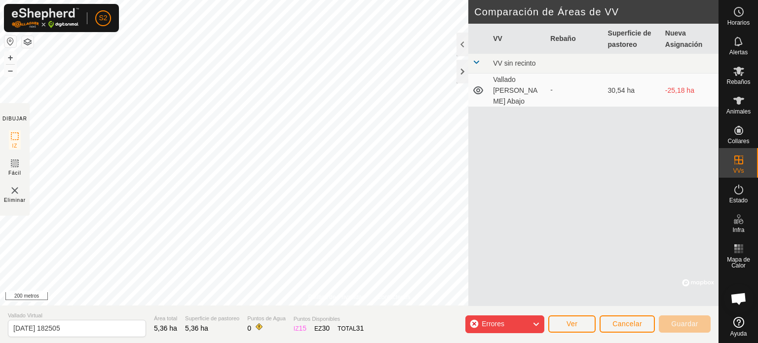
click at [532, 327] on div "Errores" at bounding box center [504, 324] width 79 height 18
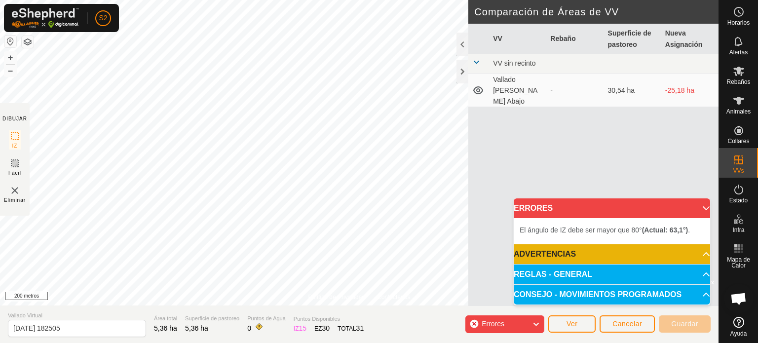
click at [558, 232] on font "El ángulo de IZ debe ser mayor que 80°" at bounding box center [581, 230] width 122 height 8
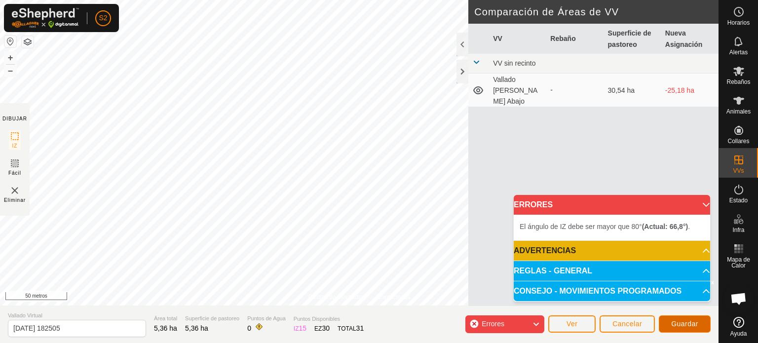
click at [681, 326] on font "Guardar" at bounding box center [684, 324] width 27 height 8
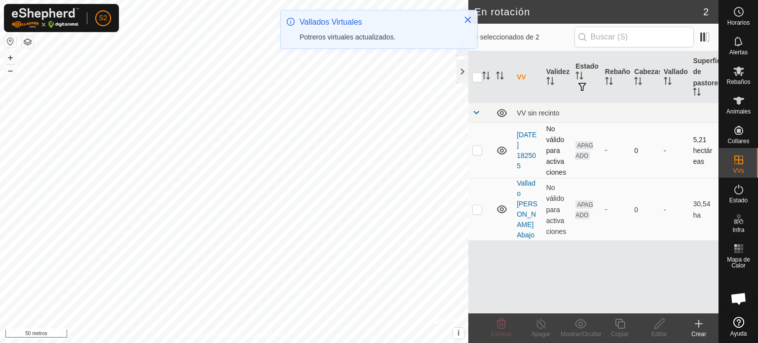
click at [480, 154] on p-checkbox at bounding box center [477, 150] width 10 height 8
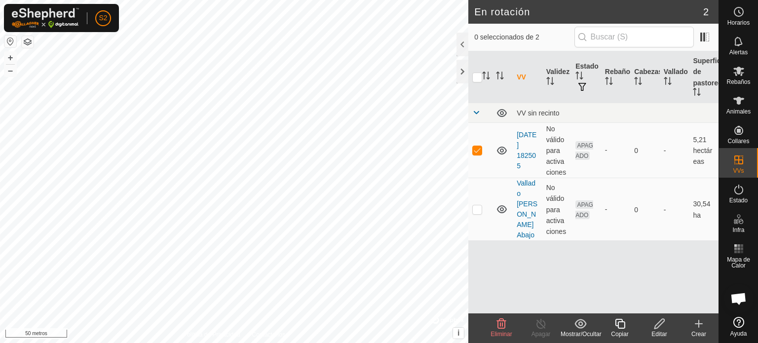
click at [337, 0] on html "S2 Horarios Alertas Rebaños Animales Collares VVs Estado Infra Mapa de Calor Ay…" at bounding box center [379, 171] width 758 height 343
checkbox input "false"
click at [480, 207] on p-checkbox at bounding box center [477, 209] width 10 height 8
checkbox input "false"
click at [474, 149] on p-checkbox at bounding box center [477, 150] width 10 height 8
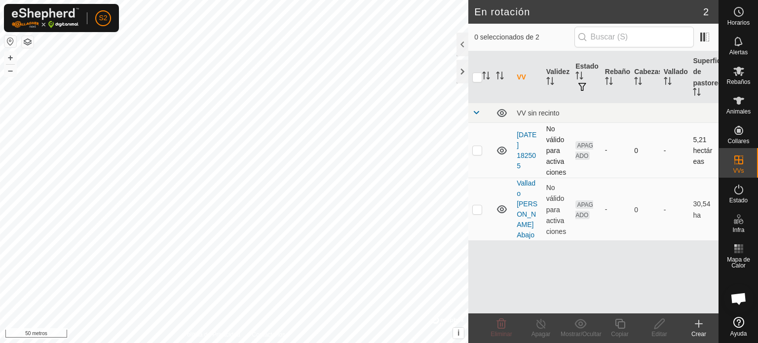
checkbox input "true"
click at [461, 39] on div at bounding box center [463, 45] width 12 height 24
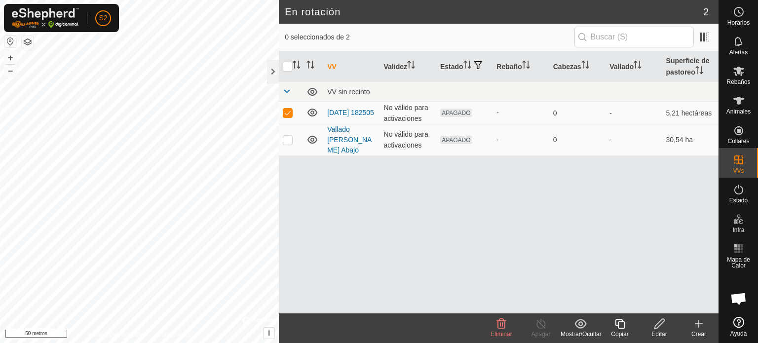
click at [660, 323] on icon at bounding box center [659, 324] width 12 height 12
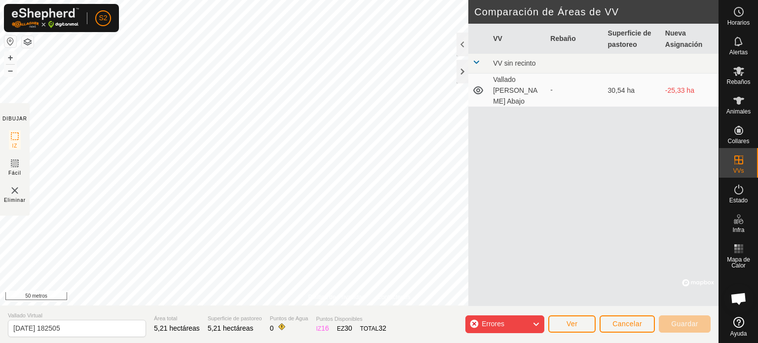
click at [533, 323] on icon at bounding box center [536, 324] width 8 height 13
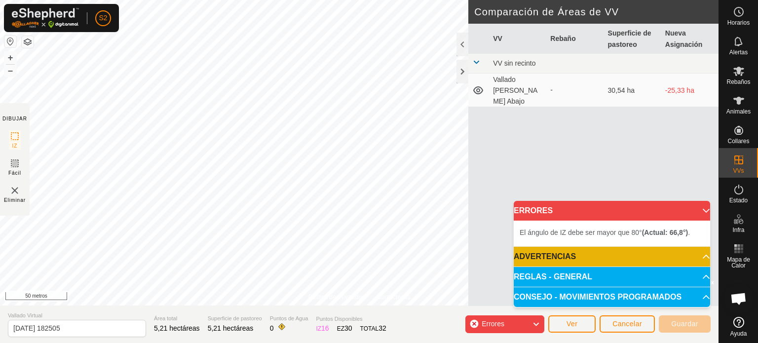
click at [579, 232] on font "El ángulo de IZ debe ser mayor que 80°" at bounding box center [581, 232] width 122 height 8
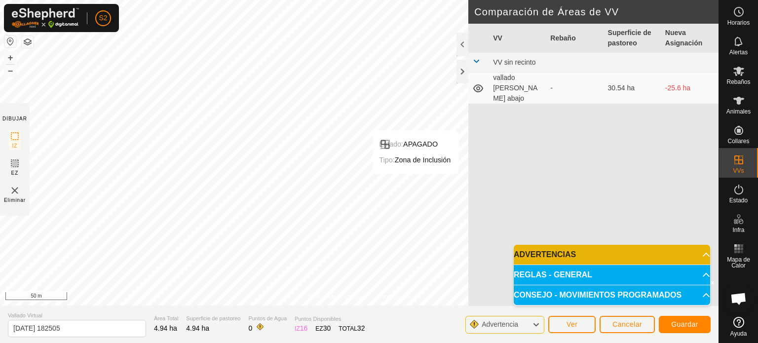
click at [537, 327] on icon at bounding box center [536, 324] width 8 height 13
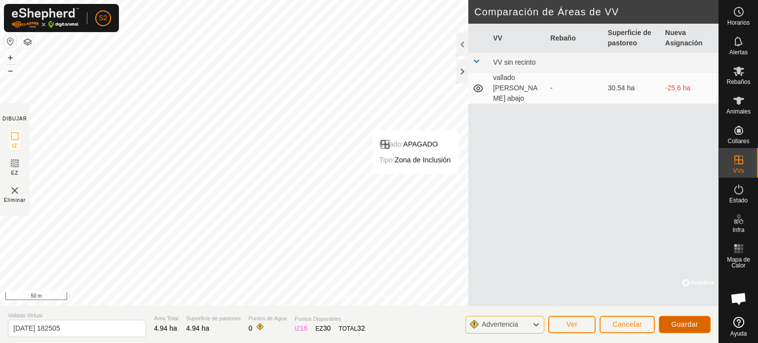
click at [691, 324] on span "Guardar" at bounding box center [684, 324] width 27 height 8
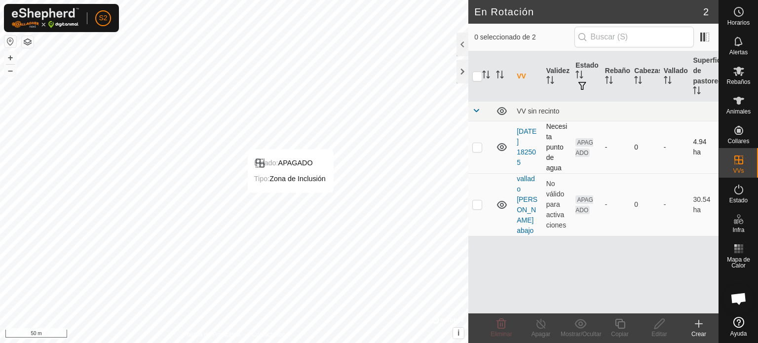
click at [477, 149] on p-checkbox at bounding box center [477, 147] width 10 height 8
checkbox input "true"
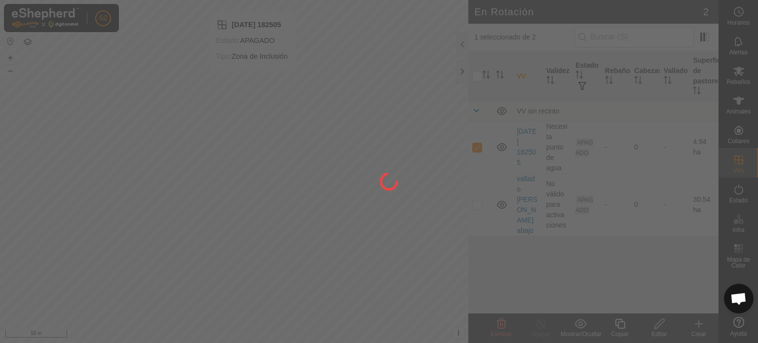
click at [253, 80] on div "S2 Horarios Alertas Rebaños Animales Collares VVs Estado Infra Mapa de Calor Ay…" at bounding box center [379, 171] width 758 height 343
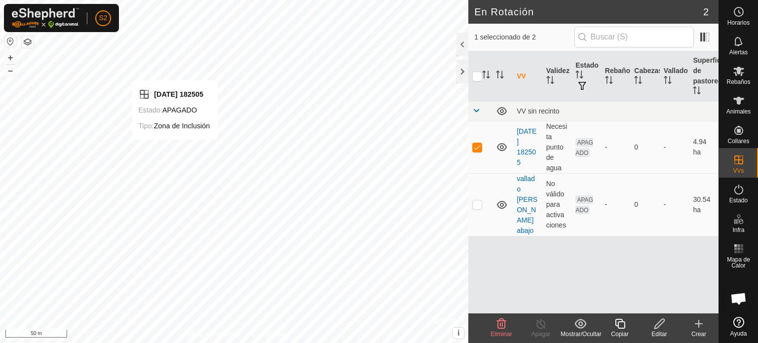
checkbox input "false"
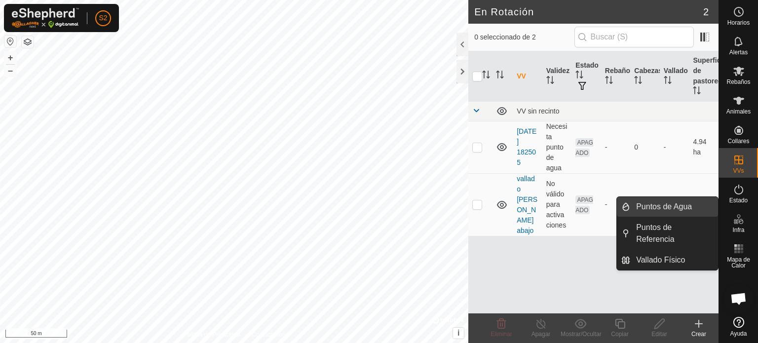
click at [675, 208] on link "Puntos de Agua" at bounding box center [674, 207] width 88 height 20
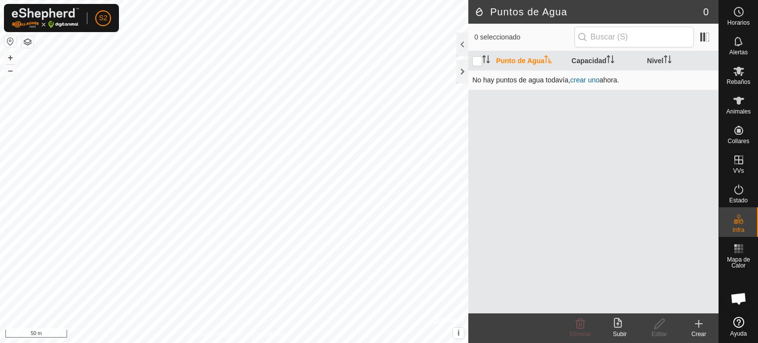
click at [580, 80] on link "crear uno" at bounding box center [585, 80] width 29 height 8
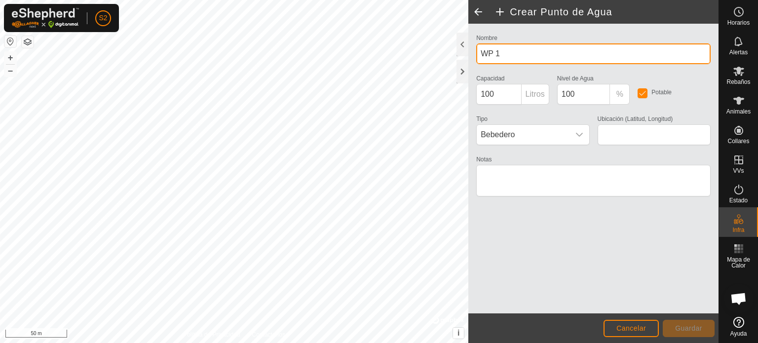
click at [515, 53] on input "WP 1" at bounding box center [593, 53] width 234 height 21
type input "W"
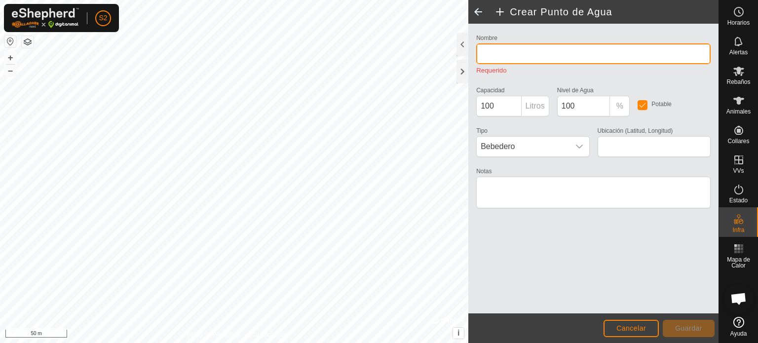
click at [515, 53] on input "Nombre" at bounding box center [593, 53] width 234 height 21
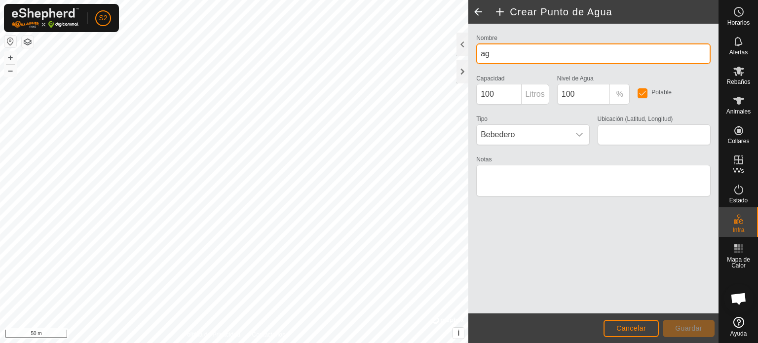
type input "a"
type input "AGUA [GEOGRAPHIC_DATA]"
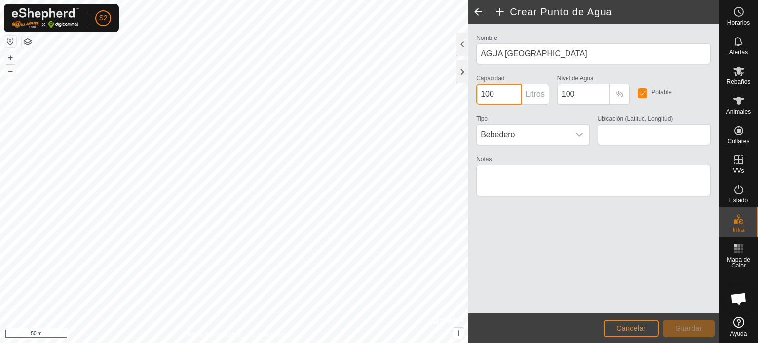
click at [501, 96] on input "100" at bounding box center [498, 94] width 45 height 21
type input "10000"
click at [573, 131] on div "dropdown trigger" at bounding box center [580, 135] width 20 height 20
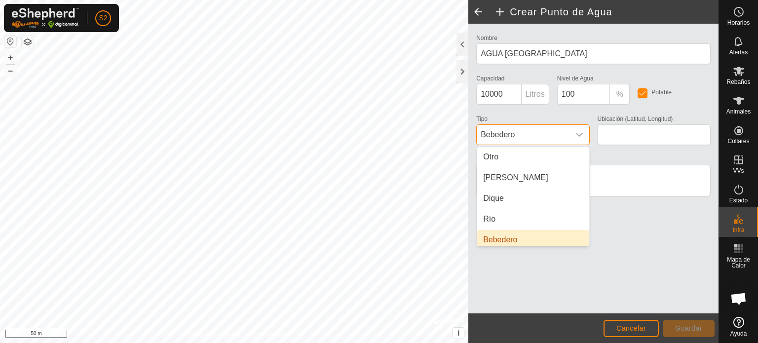
scroll to position [4, 0]
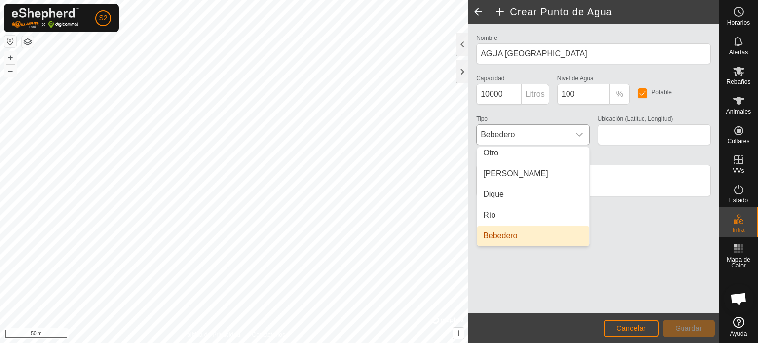
click at [511, 237] on li "Bebedero" at bounding box center [533, 236] width 112 height 20
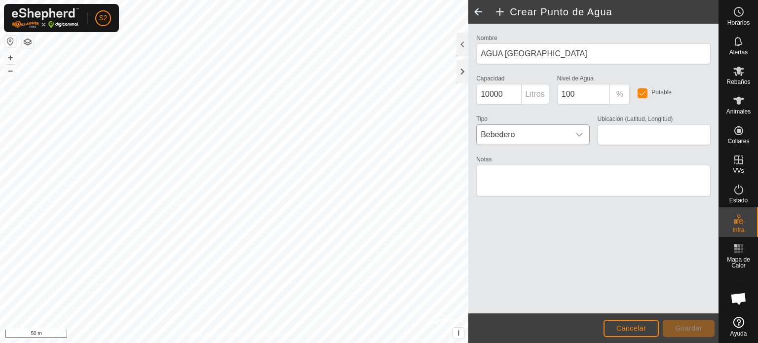
click at [579, 260] on div "Nombre AGUA [GEOGRAPHIC_DATA] Capacidad 10000 Litros Nivel de Agua 100 % Potabl…" at bounding box center [593, 169] width 250 height 290
type input "41.057107, -3.580484"
click at [685, 329] on span "Guardar" at bounding box center [688, 328] width 27 height 8
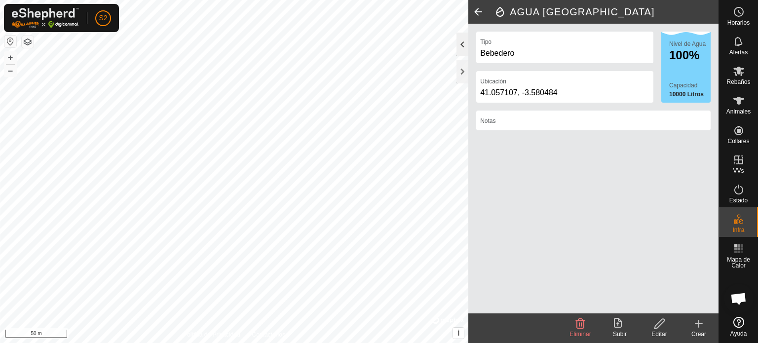
click at [464, 45] on div at bounding box center [463, 45] width 12 height 24
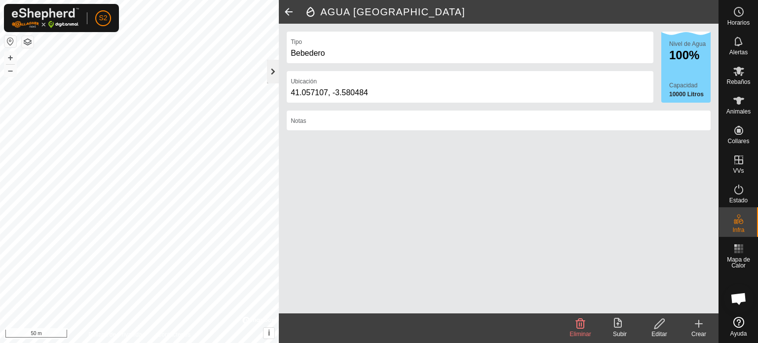
click at [272, 72] on div at bounding box center [273, 72] width 12 height 24
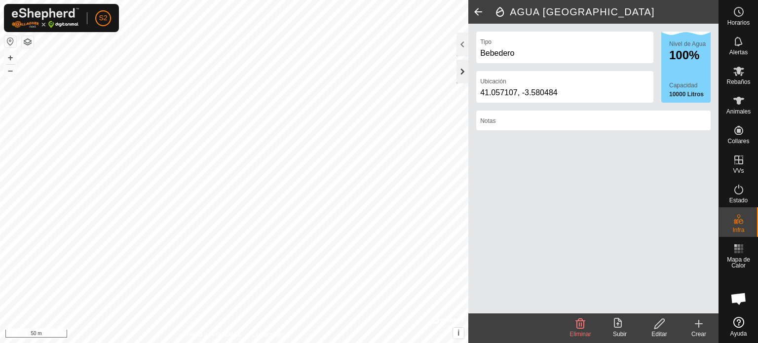
click at [463, 72] on div at bounding box center [463, 72] width 12 height 24
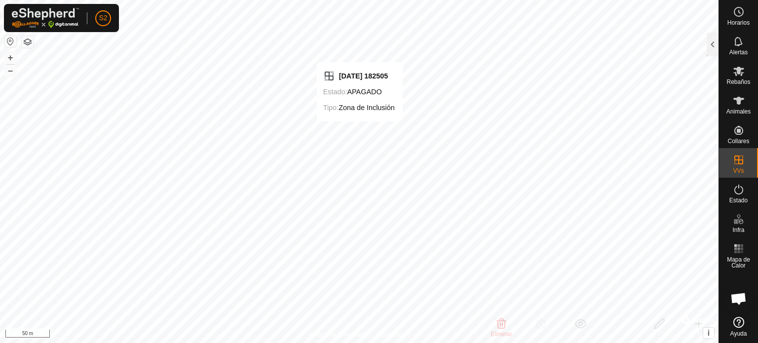
checkbox input "false"
checkbox input "true"
checkbox input "false"
click at [744, 196] on es-activation-svg-icon at bounding box center [739, 190] width 18 height 16
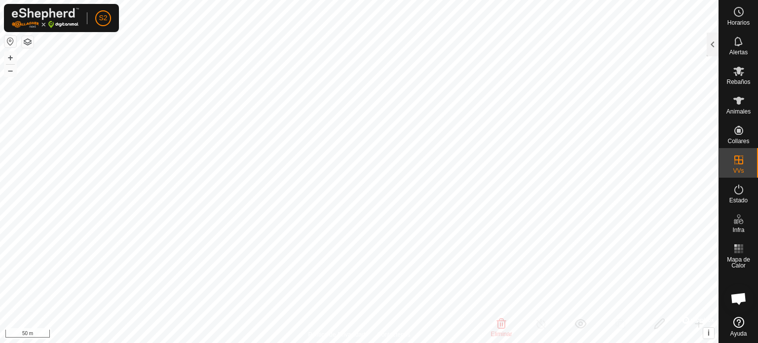
checkbox input "true"
checkbox input "false"
click at [709, 46] on div at bounding box center [713, 45] width 12 height 24
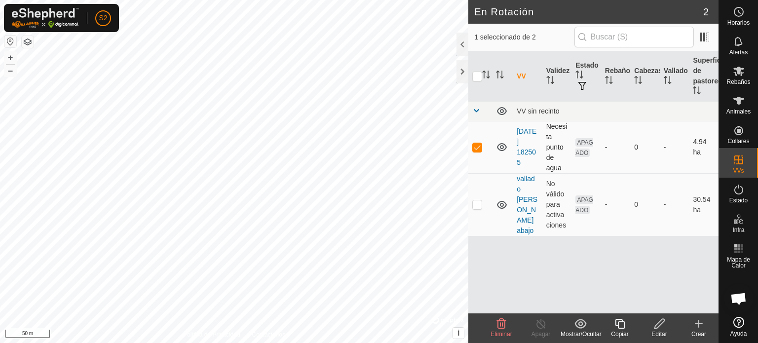
click at [475, 146] on p-checkbox at bounding box center [477, 147] width 10 height 8
checkbox input "true"
click at [527, 149] on link "[DATE] 182505" at bounding box center [527, 146] width 20 height 39
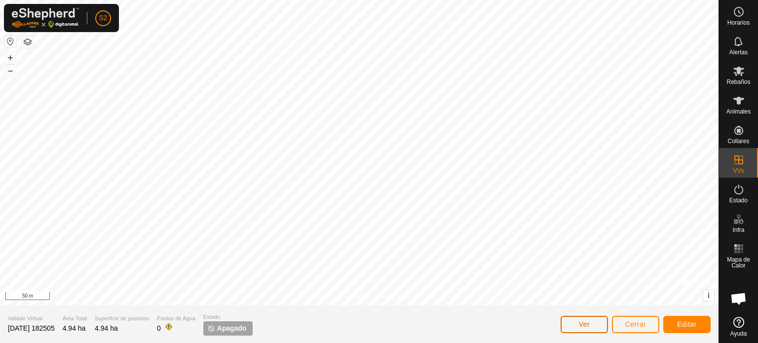
click at [585, 321] on span "Ver" at bounding box center [584, 324] width 11 height 8
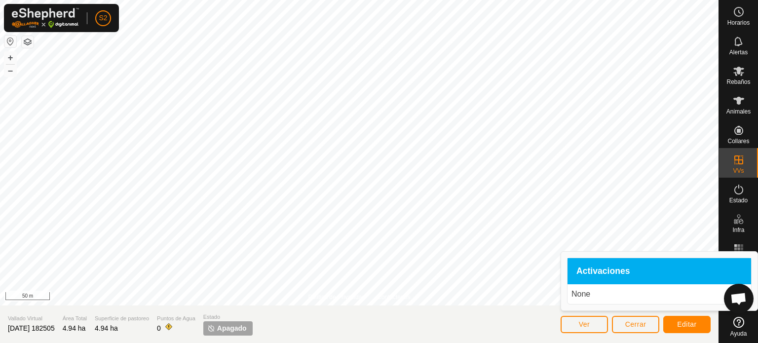
click at [590, 271] on span "Activaciones" at bounding box center [603, 271] width 54 height 9
click at [577, 294] on p "None" at bounding box center [659, 294] width 176 height 12
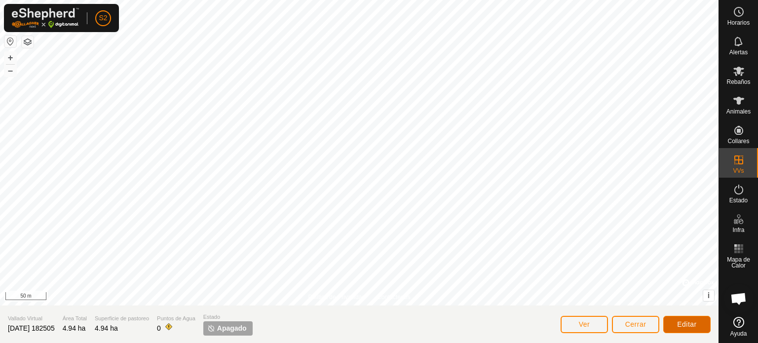
click at [688, 320] on span "Editar" at bounding box center [687, 324] width 20 height 8
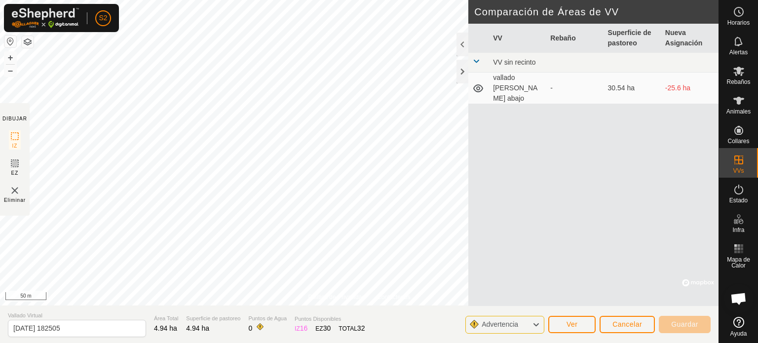
click at [473, 62] on span at bounding box center [476, 61] width 8 height 8
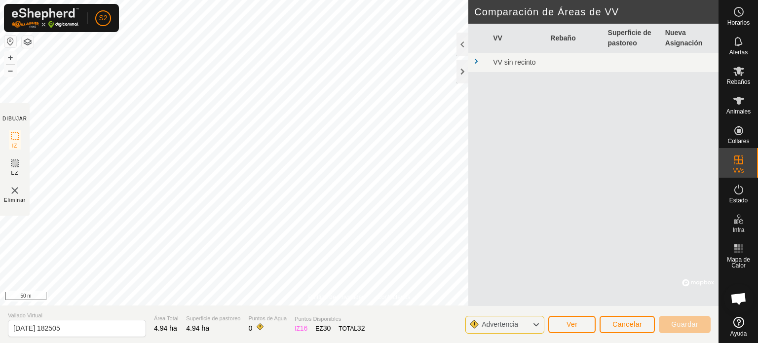
click at [473, 62] on span at bounding box center [476, 61] width 8 height 8
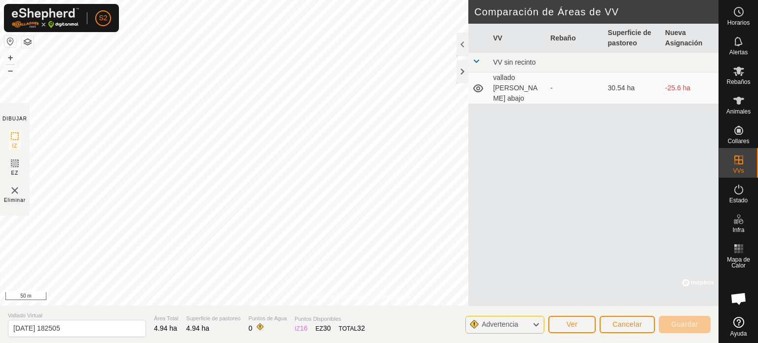
click at [537, 327] on icon at bounding box center [536, 324] width 8 height 13
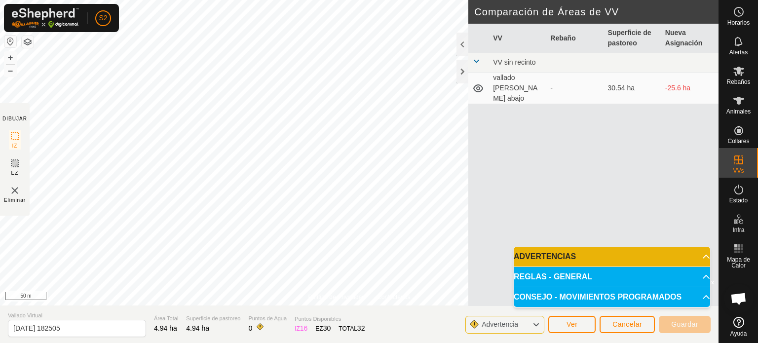
click at [699, 261] on p-accordion-header "ADVERTENCIAS" at bounding box center [612, 257] width 196 height 20
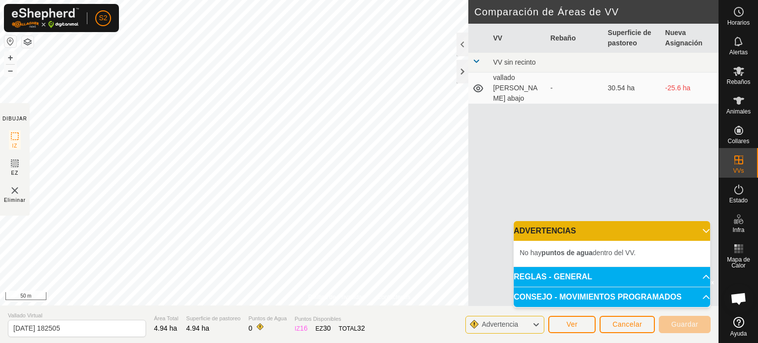
click at [604, 253] on span "No hay puntos de agua dentro del VV." at bounding box center [578, 253] width 116 height 8
click at [590, 275] on p-accordion-header "REGLAS - GENERAL" at bounding box center [612, 277] width 196 height 20
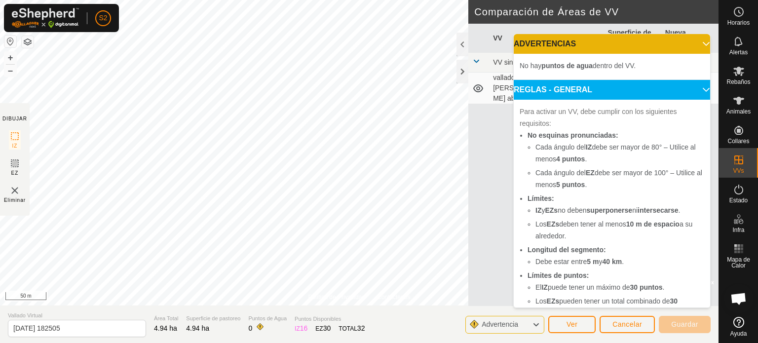
scroll to position [65, 0]
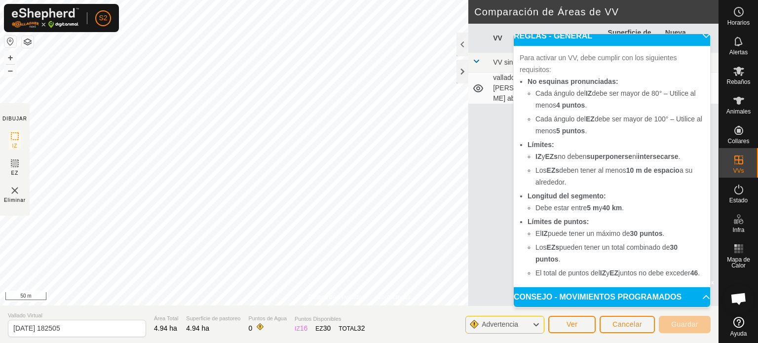
click at [644, 301] on p-accordion-header "CONSEJO - MOVIMIENTOS PROGRAMADOS" at bounding box center [612, 297] width 196 height 20
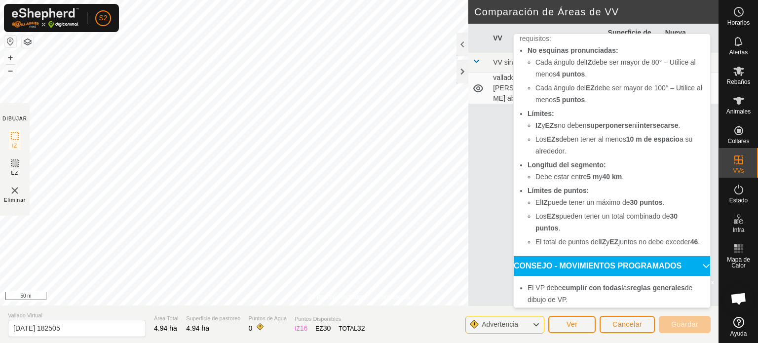
scroll to position [168, 0]
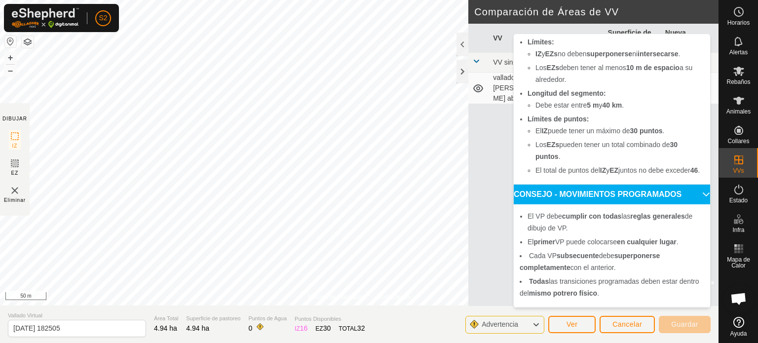
click at [531, 322] on div "Advertencia" at bounding box center [504, 325] width 79 height 18
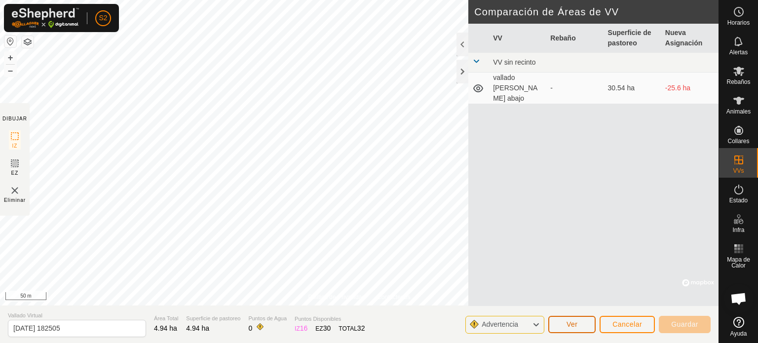
click at [583, 331] on button "Ver" at bounding box center [571, 324] width 47 height 17
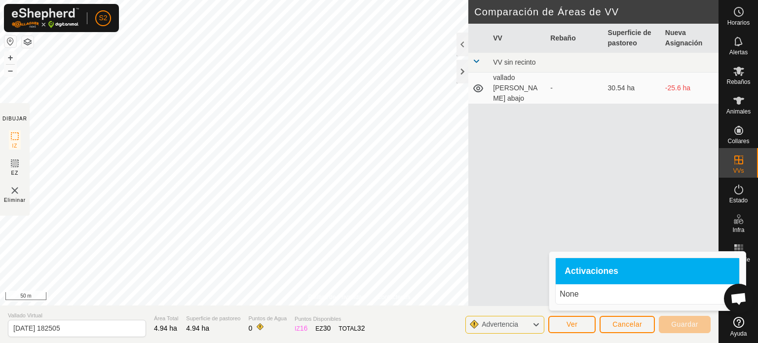
click at [571, 292] on p "None" at bounding box center [648, 294] width 176 height 12
click at [585, 268] on span "Activaciones" at bounding box center [592, 271] width 54 height 9
click at [565, 325] on button "Ver" at bounding box center [571, 324] width 47 height 17
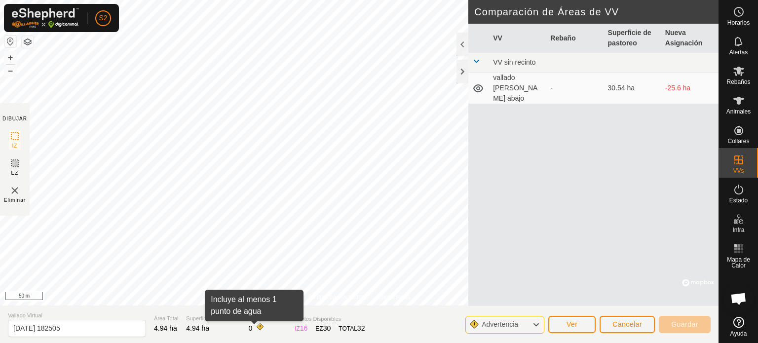
click at [256, 329] on span at bounding box center [260, 327] width 8 height 8
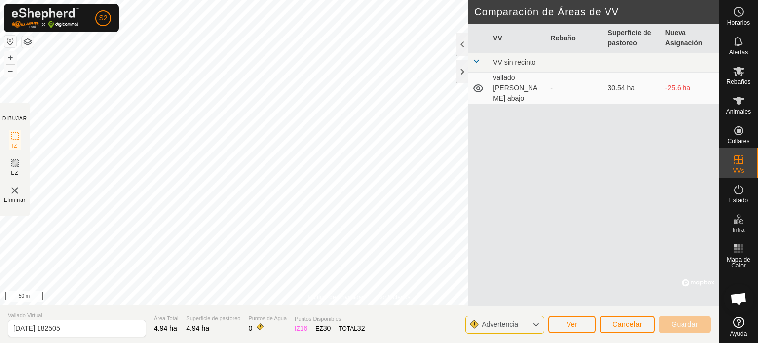
click at [248, 329] on span "0" at bounding box center [250, 328] width 4 height 8
click at [83, 331] on input "[DATE] 182505" at bounding box center [77, 328] width 138 height 17
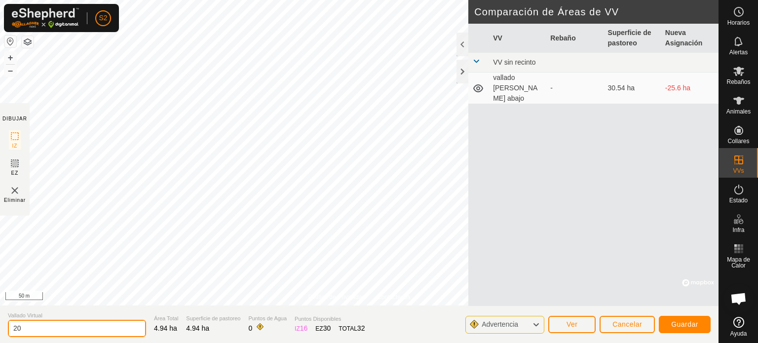
type input "2"
type input "VALLADO [GEOGRAPHIC_DATA]"
click at [492, 242] on div "VV Rebaño Superficie de pastoreo Nueva Asignación VV sin recinto vallado [PERSO…" at bounding box center [593, 165] width 250 height 282
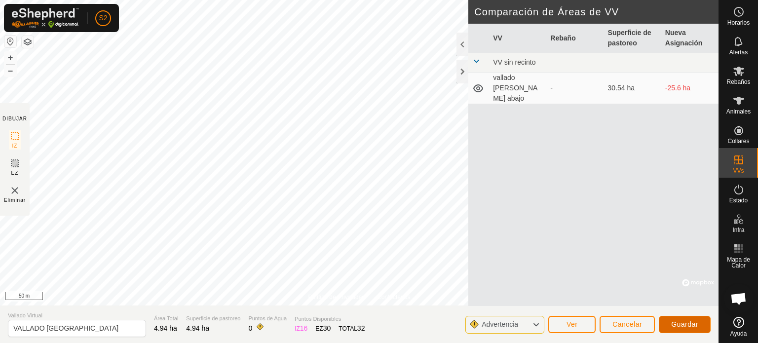
click at [681, 325] on span "Guardar" at bounding box center [684, 324] width 27 height 8
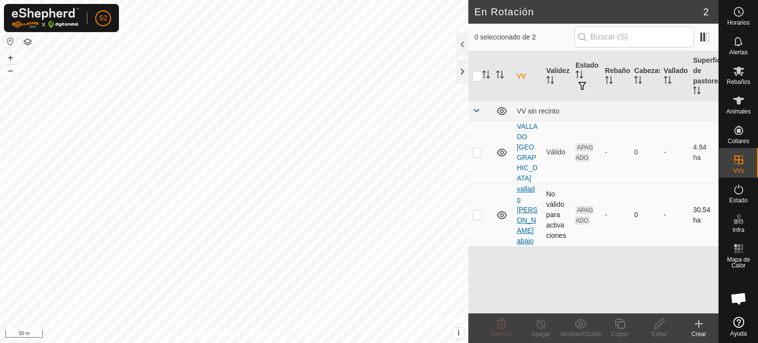
click at [524, 185] on link "vallado [PERSON_NAME] abajo" at bounding box center [527, 215] width 21 height 60
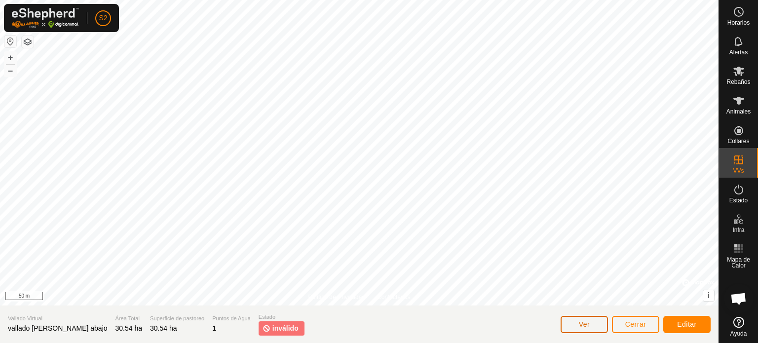
click at [584, 328] on span "Ver" at bounding box center [584, 324] width 11 height 8
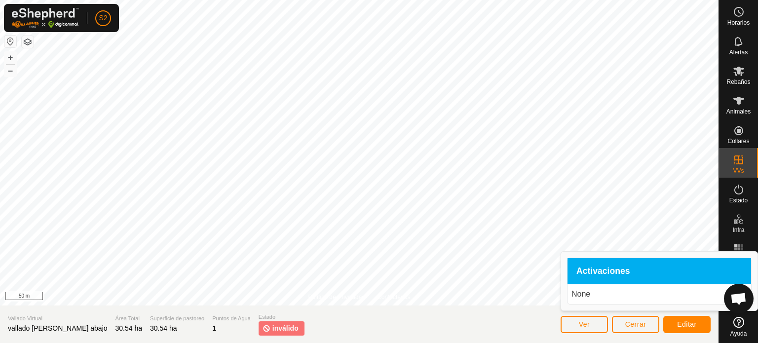
click at [602, 272] on span "Activaciones" at bounding box center [603, 271] width 54 height 9
click at [687, 327] on span "Editar" at bounding box center [687, 324] width 20 height 8
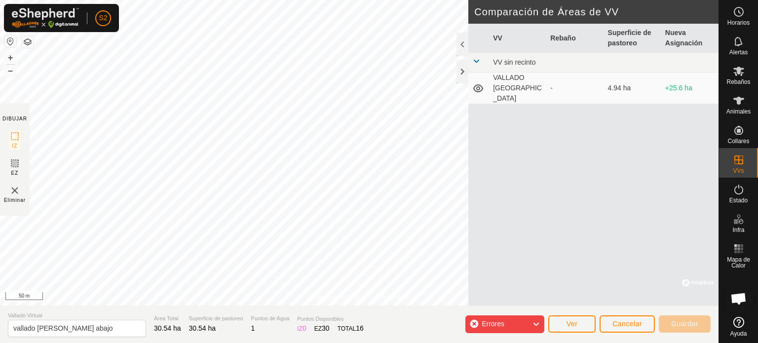
click at [537, 323] on icon at bounding box center [536, 324] width 8 height 13
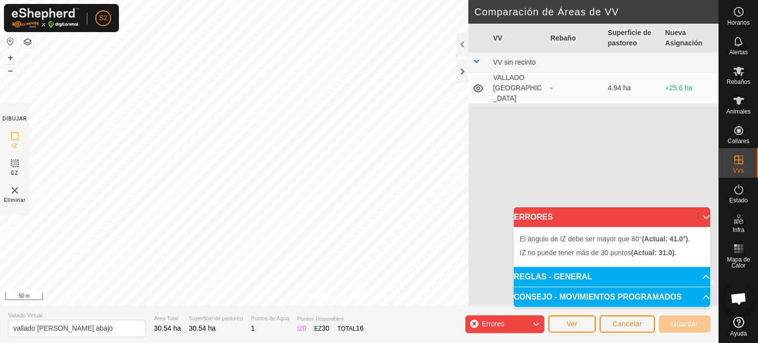
click at [403, 334] on div "Política de Privacidad Contáctenos [DATE] 182505 Estado: APAGADO Tipo: Zona de …" at bounding box center [359, 171] width 719 height 343
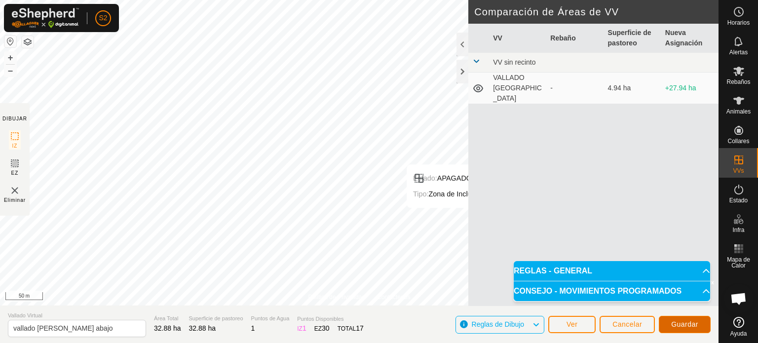
click at [692, 321] on span "Guardar" at bounding box center [684, 324] width 27 height 8
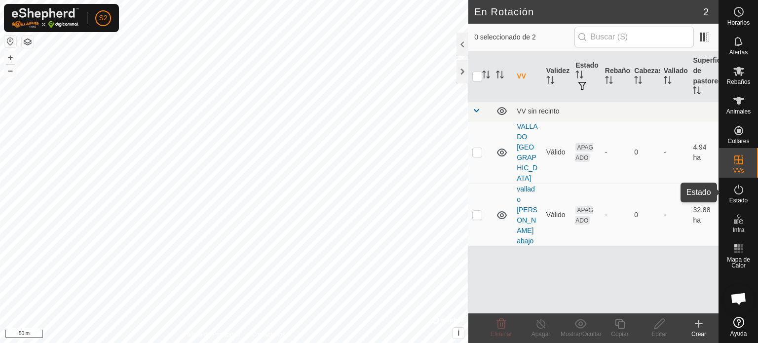
click at [742, 196] on es-activation-svg-icon at bounding box center [739, 190] width 18 height 16
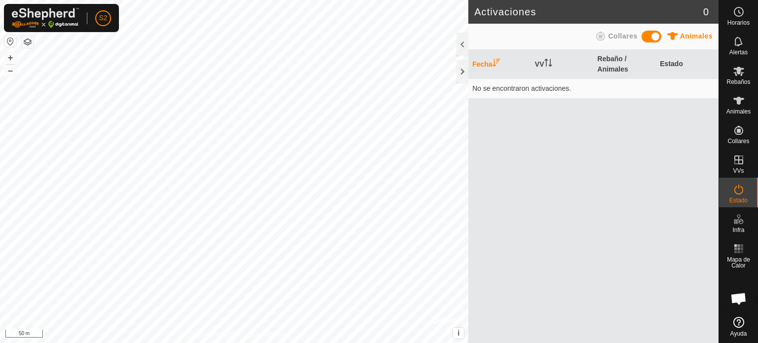
click at [646, 39] on span at bounding box center [652, 37] width 20 height 12
click at [655, 40] on span at bounding box center [652, 37] width 20 height 12
click at [744, 190] on icon at bounding box center [739, 190] width 12 height 12
click at [462, 44] on div at bounding box center [463, 45] width 12 height 24
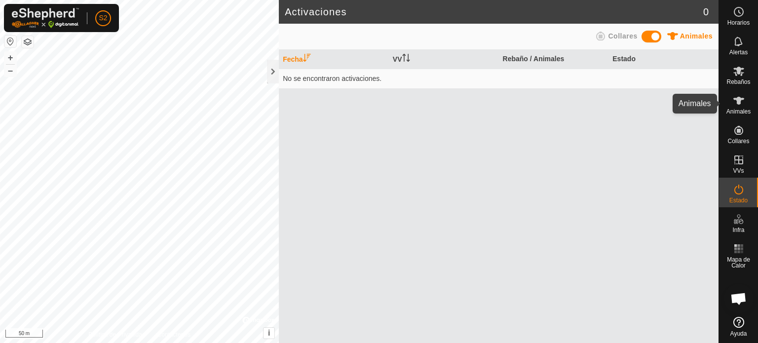
click at [737, 109] on span "Animales" at bounding box center [738, 112] width 24 height 6
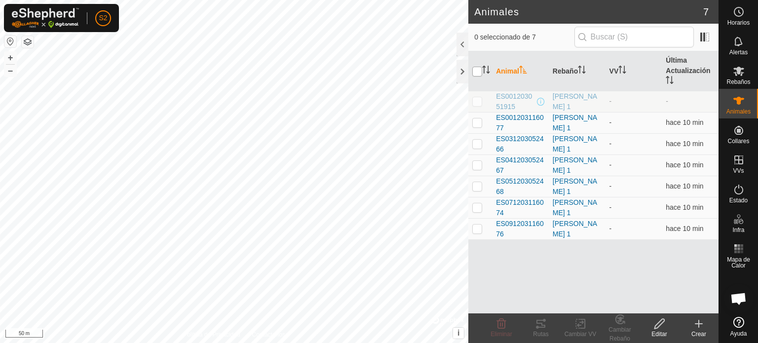
click at [473, 71] on input "checkbox" at bounding box center [477, 72] width 10 height 10
checkbox input "true"
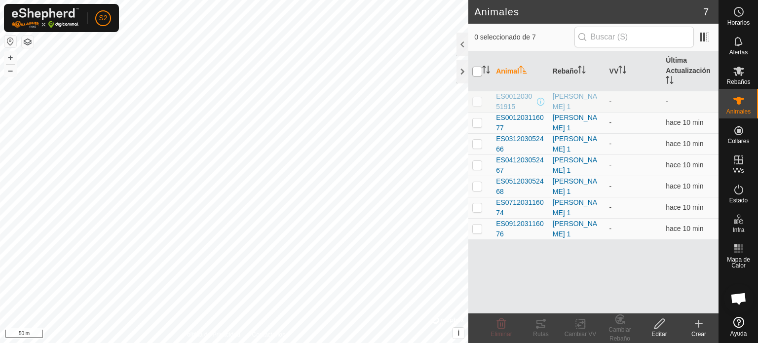
checkbox input "true"
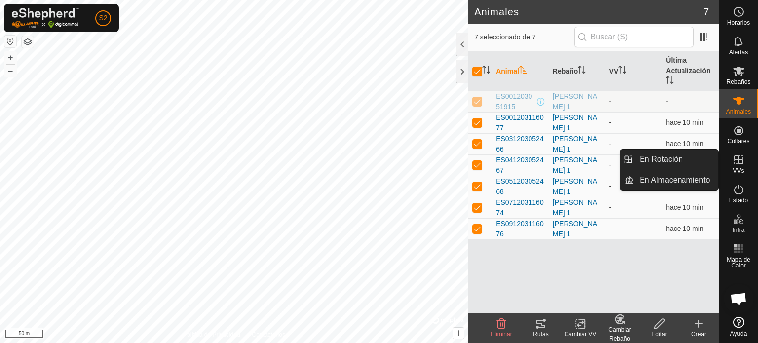
click at [742, 169] on span "VVs" at bounding box center [738, 171] width 11 height 6
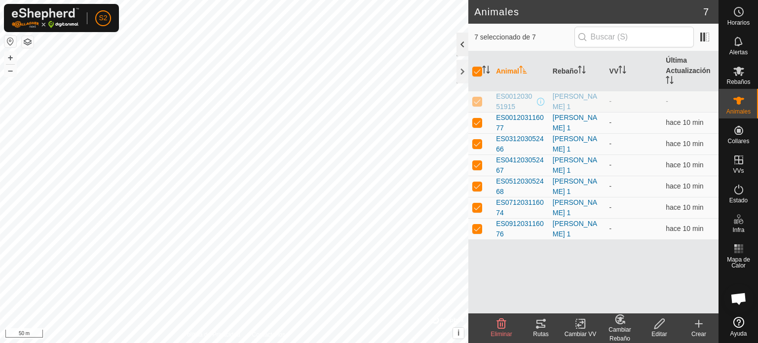
click at [462, 44] on div at bounding box center [463, 45] width 12 height 24
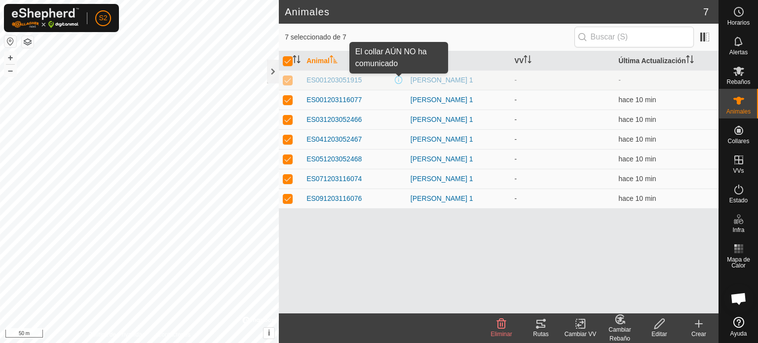
click at [397, 79] on span at bounding box center [399, 80] width 8 height 8
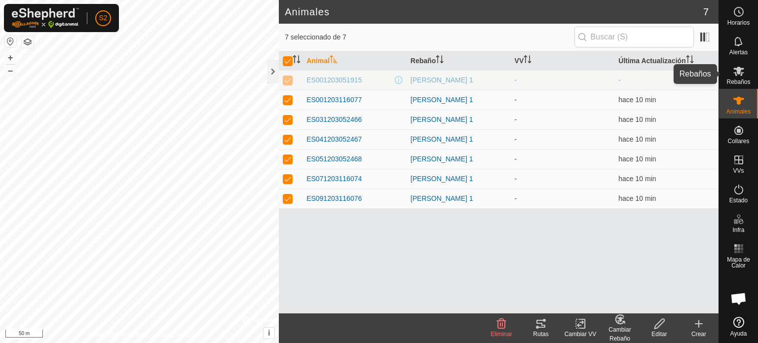
click at [736, 82] on span "Rebaños" at bounding box center [738, 82] width 24 height 6
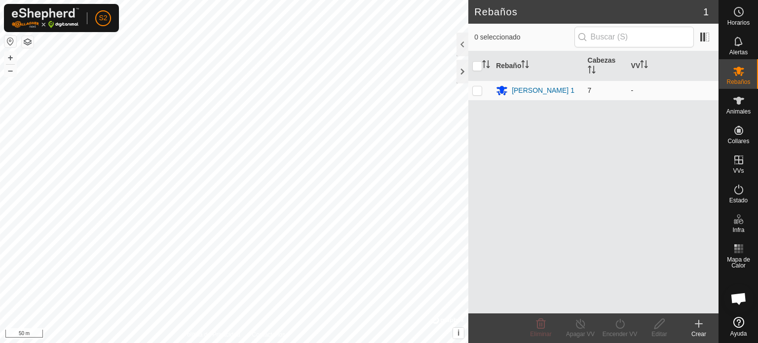
click at [474, 91] on p-checkbox at bounding box center [477, 90] width 10 height 8
checkbox input "true"
click at [624, 327] on icon at bounding box center [620, 324] width 12 height 12
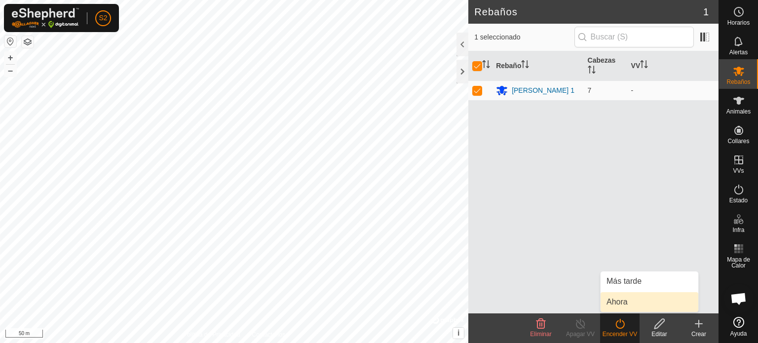
click at [616, 303] on link "Ahora" at bounding box center [650, 302] width 98 height 20
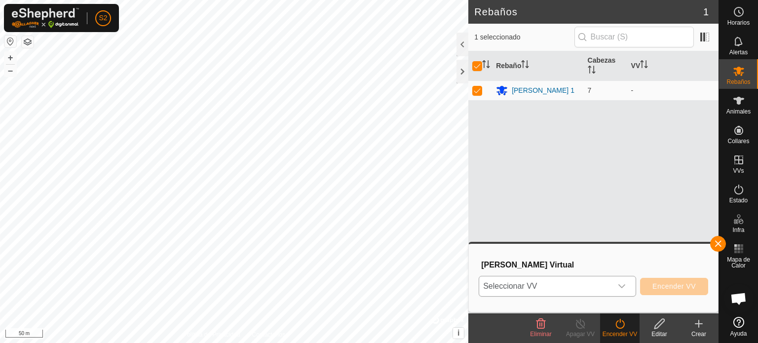
click at [624, 286] on icon "dropdown trigger" at bounding box center [621, 286] width 7 height 4
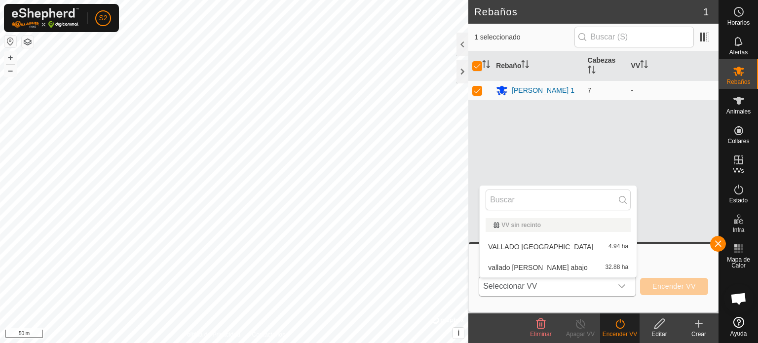
click at [532, 266] on li "vallado [PERSON_NAME] abajo 32.88 ha" at bounding box center [558, 268] width 157 height 20
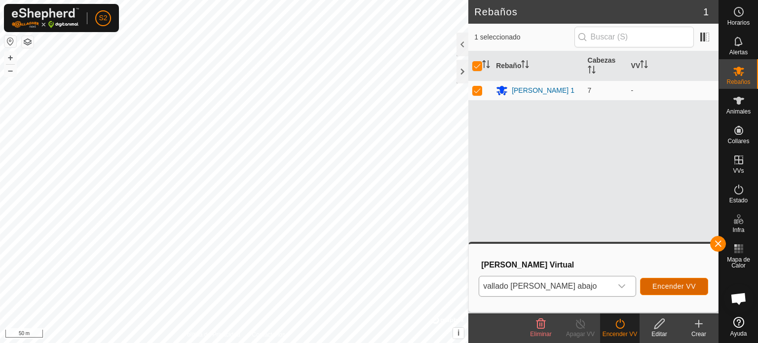
click at [660, 288] on span "Encender VV" at bounding box center [673, 286] width 43 height 8
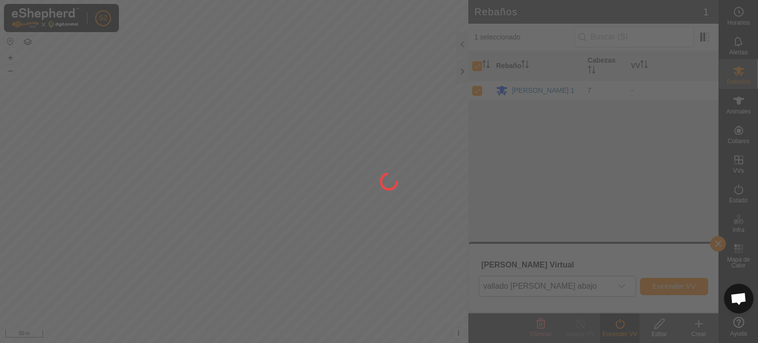
click at [407, 214] on div at bounding box center [379, 171] width 758 height 343
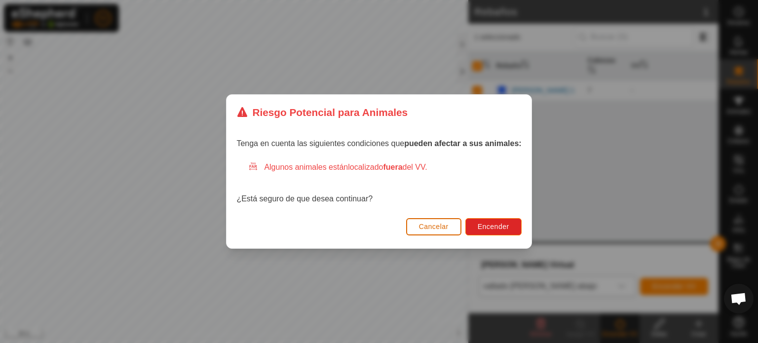
click at [431, 225] on span "Cancelar" at bounding box center [434, 227] width 30 height 8
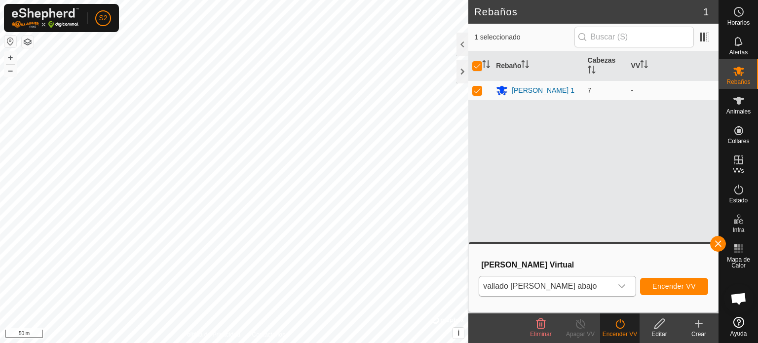
click at [387, 0] on html "S2 Horarios Alertas Rebaños Animales Collares VVs Estado Infra Mapa de Calor Ay…" at bounding box center [379, 171] width 758 height 343
checkbox input "false"
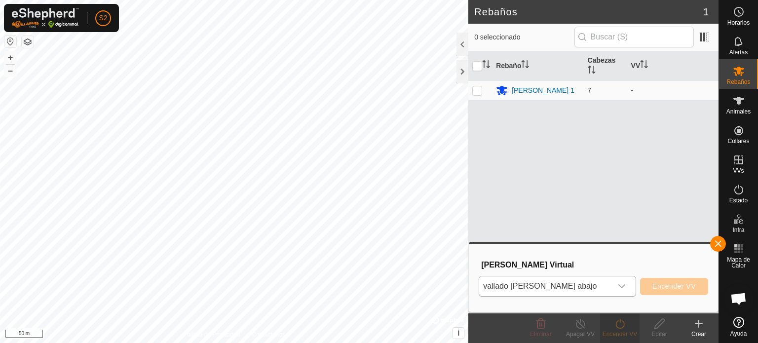
checkbox input "true"
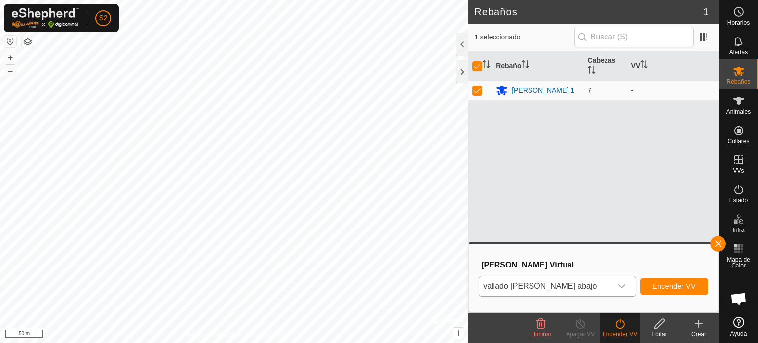
click at [621, 287] on icon "dropdown trigger" at bounding box center [621, 286] width 7 height 4
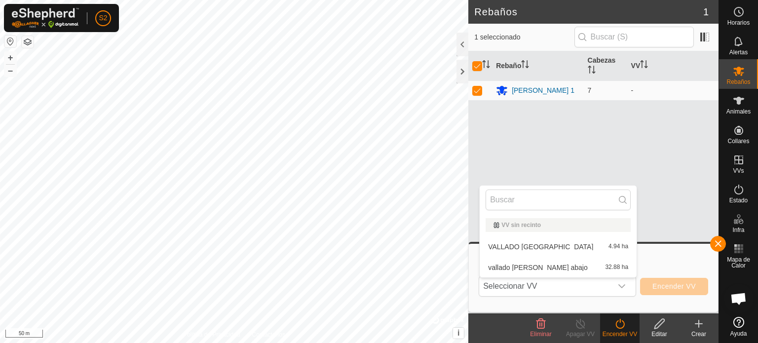
click at [525, 246] on li "VALLADO [GEOGRAPHIC_DATA] 4.94 ha" at bounding box center [558, 247] width 157 height 20
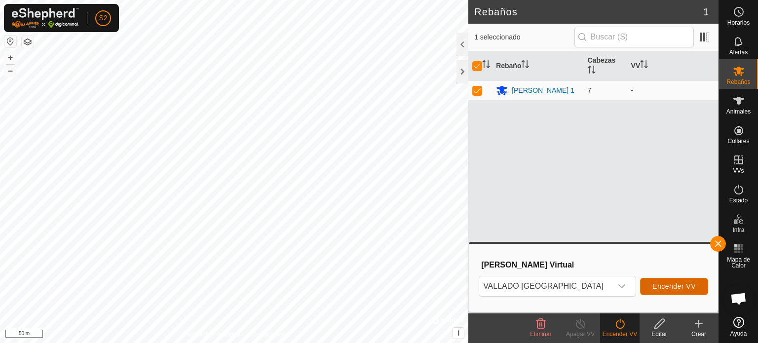
click at [681, 290] on span "Encender VV" at bounding box center [673, 286] width 43 height 8
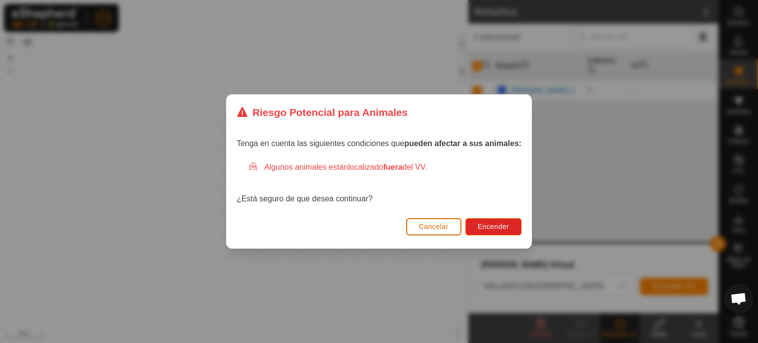
click at [423, 231] on button "Cancelar" at bounding box center [433, 226] width 55 height 17
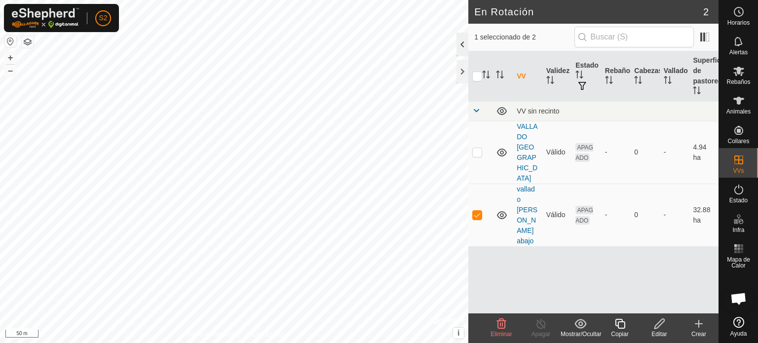
click at [462, 46] on div at bounding box center [463, 45] width 12 height 24
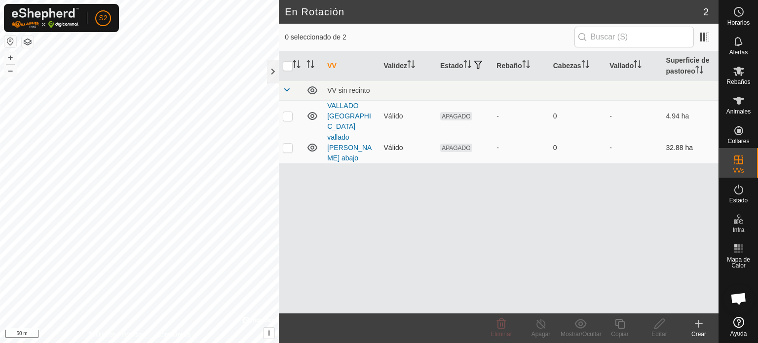
click at [293, 132] on td at bounding box center [291, 148] width 24 height 32
checkbox input "true"
click at [501, 265] on div "VV Validez Estado Rebaño Cabezas Vallado Superficie de pastoreo VV sin recinto …" at bounding box center [499, 182] width 440 height 262
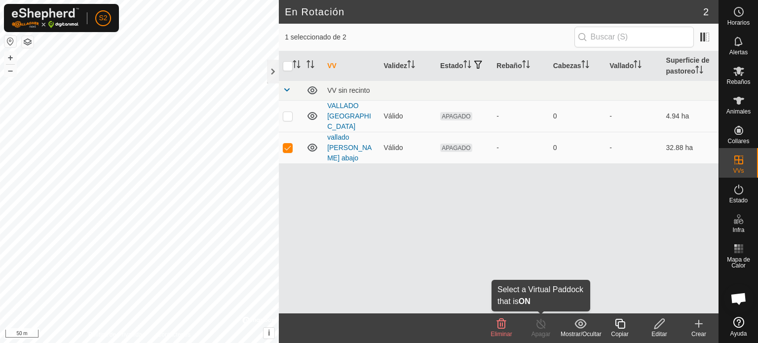
click at [539, 329] on icon at bounding box center [541, 324] width 12 height 12
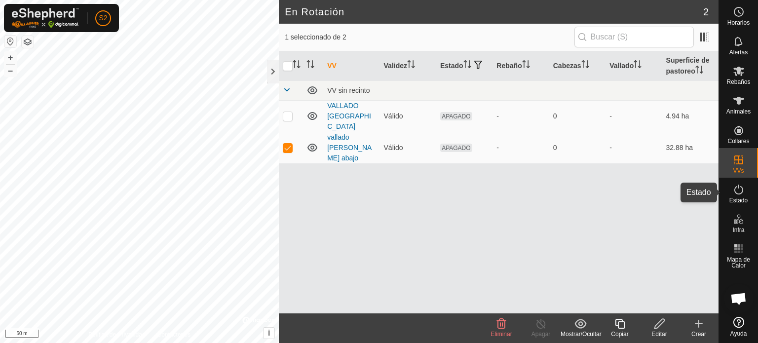
click at [740, 191] on icon at bounding box center [739, 190] width 12 height 12
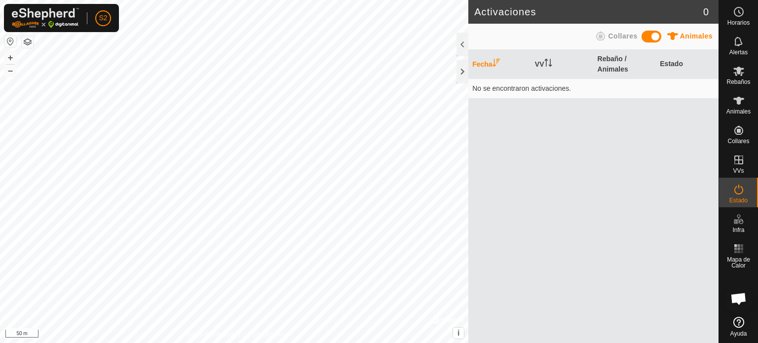
click at [740, 191] on icon at bounding box center [739, 190] width 12 height 12
click at [618, 34] on span "Collares" at bounding box center [622, 36] width 29 height 8
click at [461, 39] on div at bounding box center [463, 45] width 12 height 24
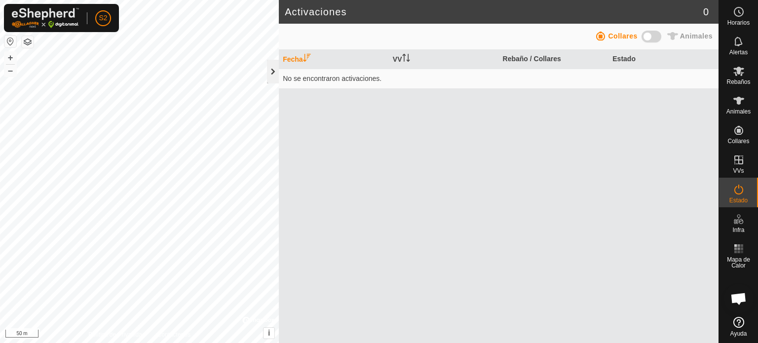
click at [271, 75] on div at bounding box center [273, 72] width 12 height 24
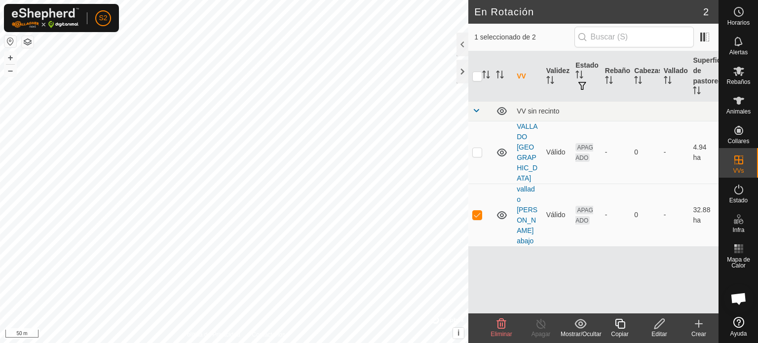
click at [661, 322] on icon at bounding box center [659, 324] width 12 height 12
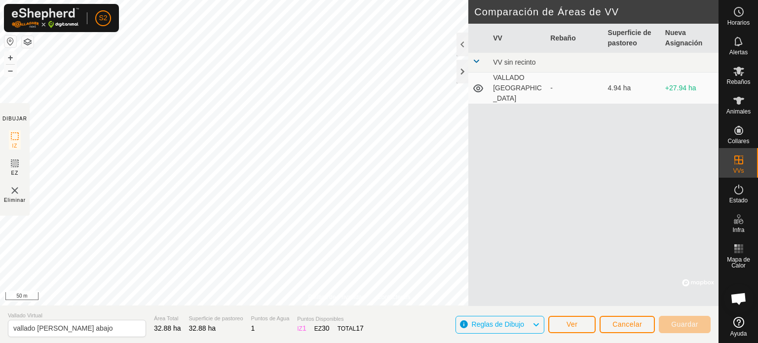
click at [535, 329] on icon at bounding box center [536, 324] width 8 height 13
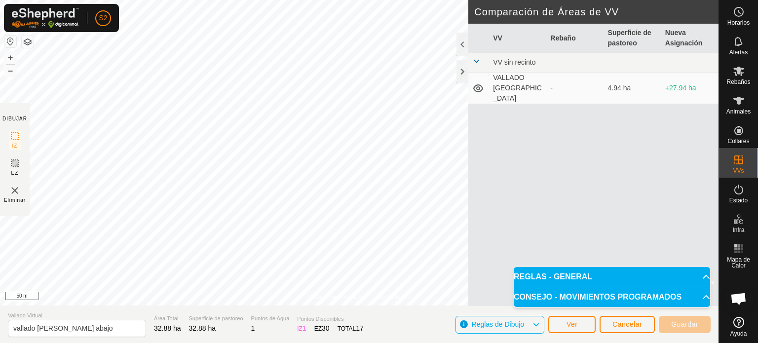
click at [535, 329] on icon at bounding box center [536, 324] width 8 height 13
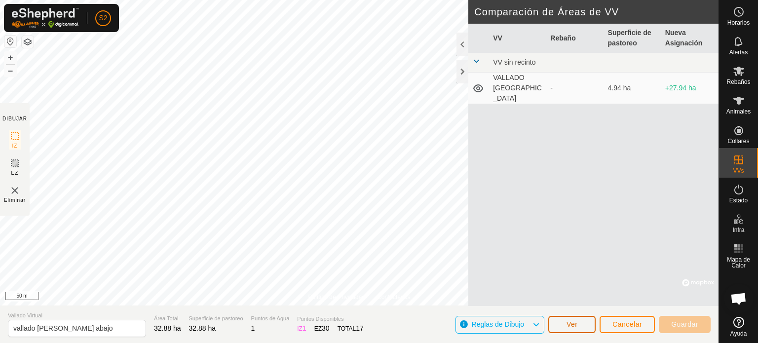
click at [567, 326] on span "Ver" at bounding box center [572, 324] width 11 height 8
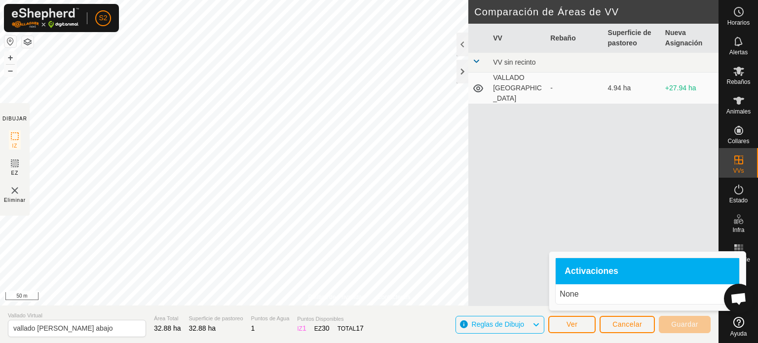
click at [569, 299] on p "None" at bounding box center [648, 294] width 176 height 12
click at [529, 322] on span "Reglas de Dibujo" at bounding box center [502, 324] width 61 height 13
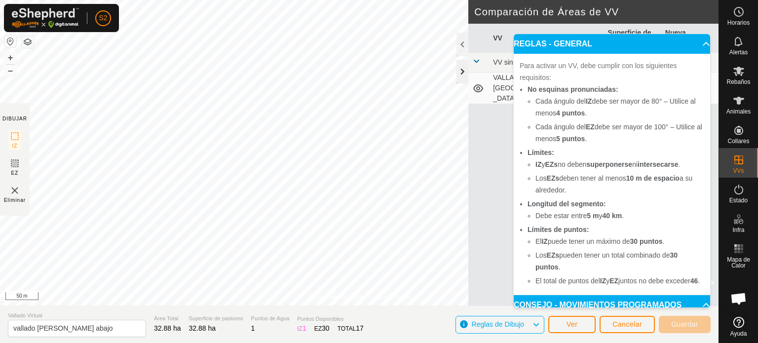
click at [457, 74] on div at bounding box center [463, 72] width 12 height 24
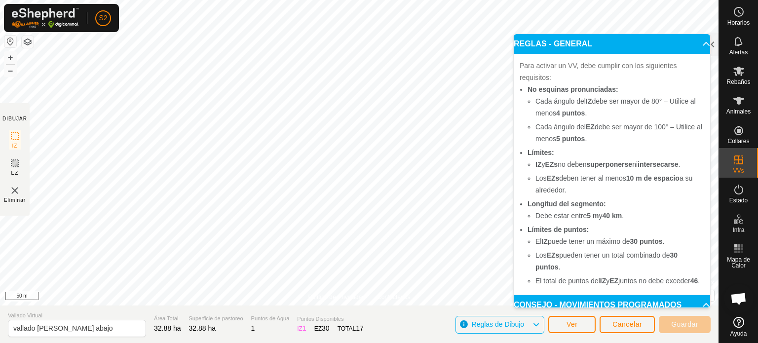
click at [693, 42] on p-accordion-header "REGLAS - GENERAL" at bounding box center [612, 44] width 196 height 20
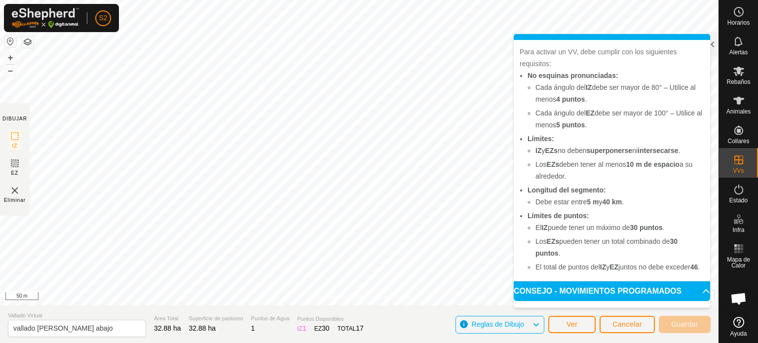
scroll to position [20, 0]
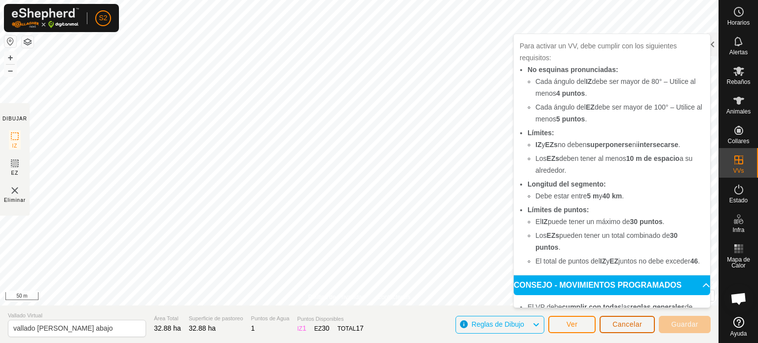
click at [627, 321] on span "Cancelar" at bounding box center [627, 324] width 30 height 8
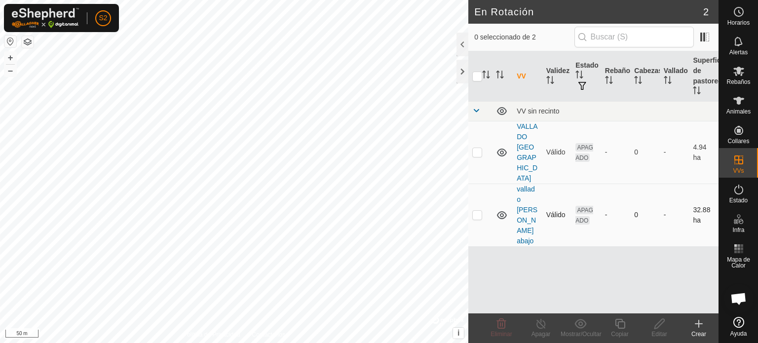
click at [477, 211] on p-checkbox at bounding box center [477, 215] width 10 height 8
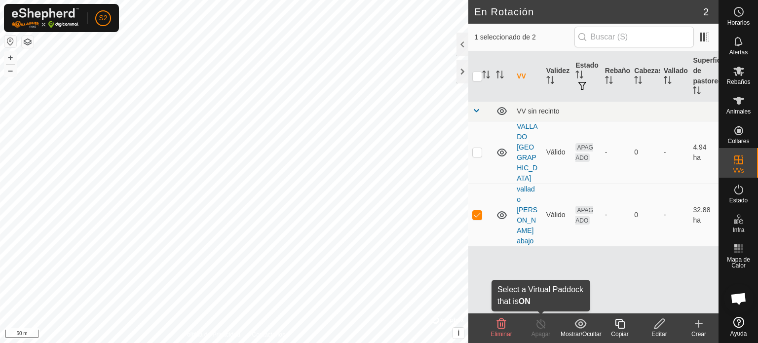
click at [541, 329] on icon at bounding box center [541, 324] width 12 height 12
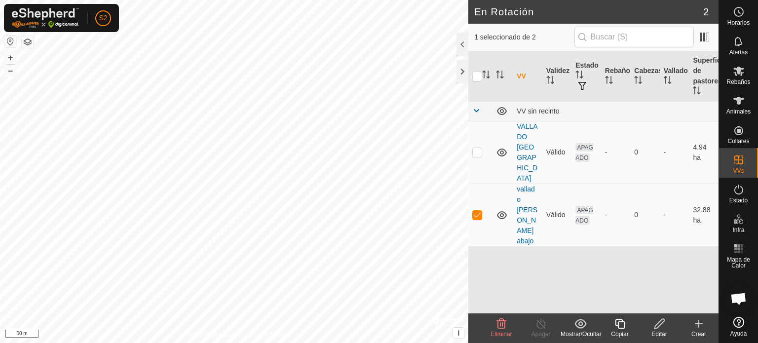
click at [541, 329] on icon at bounding box center [541, 324] width 12 height 12
click at [463, 47] on div at bounding box center [463, 45] width 12 height 24
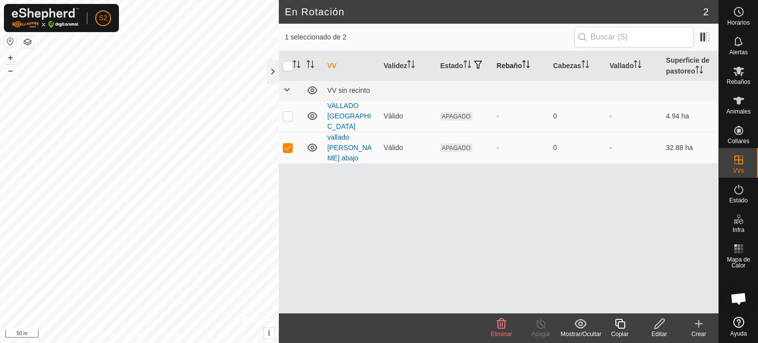
click at [506, 66] on th "Rebaño" at bounding box center [521, 66] width 56 height 30
click at [397, 64] on th "Validez" at bounding box center [408, 66] width 56 height 30
checkbox input "true"
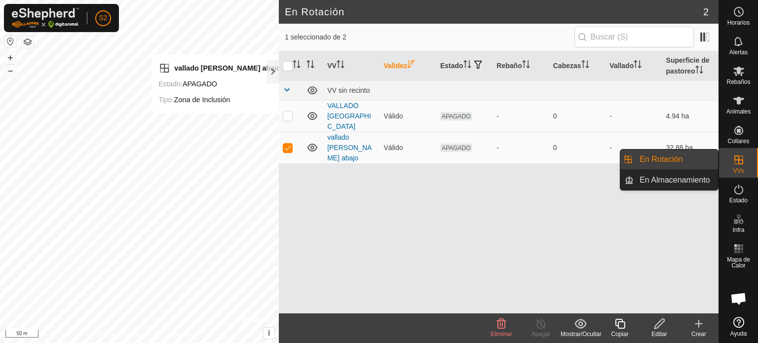
click at [741, 162] on icon at bounding box center [739, 160] width 12 height 12
click at [682, 162] on link "En Rotación" at bounding box center [676, 160] width 84 height 20
click at [676, 179] on link "En Almacenamiento" at bounding box center [676, 180] width 84 height 20
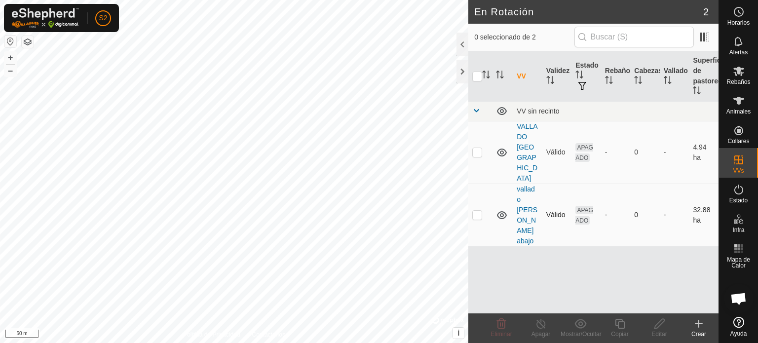
click at [479, 211] on p-checkbox at bounding box center [477, 215] width 10 height 8
checkbox input "true"
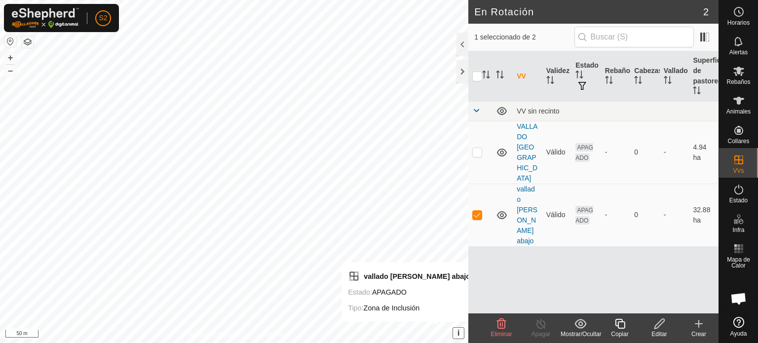
click at [458, 331] on span "i" at bounding box center [458, 333] width 2 height 8
click at [458, 331] on span "›" at bounding box center [458, 333] width 2 height 8
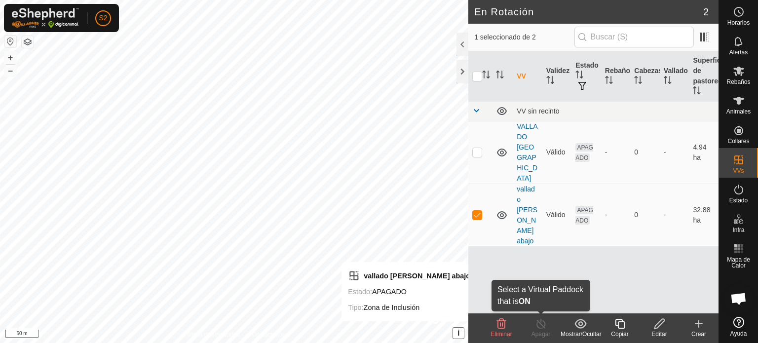
click at [540, 327] on icon at bounding box center [541, 324] width 12 height 12
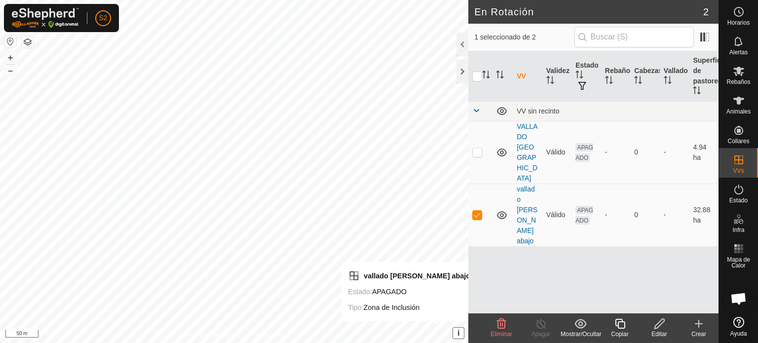
click at [540, 327] on icon at bounding box center [541, 324] width 12 height 12
click at [574, 330] on div "Mostrar/Ocultar" at bounding box center [580, 334] width 39 height 9
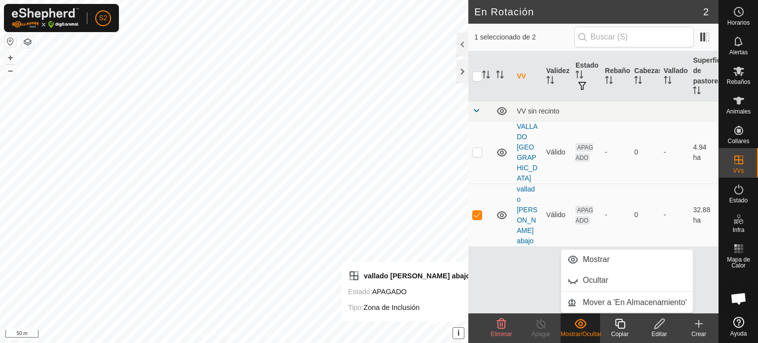
click at [660, 334] on div "Editar" at bounding box center [659, 334] width 39 height 9
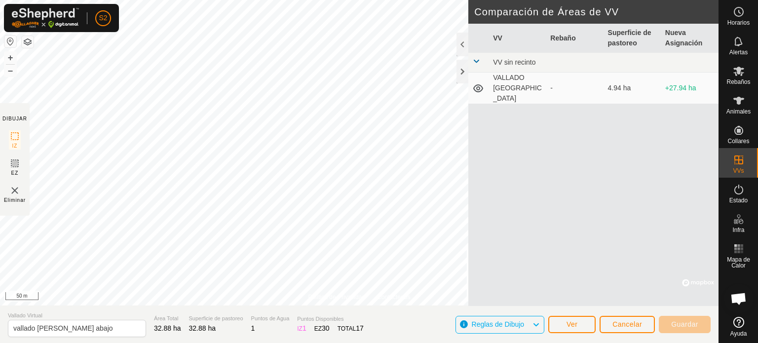
click at [474, 60] on span at bounding box center [476, 61] width 8 height 8
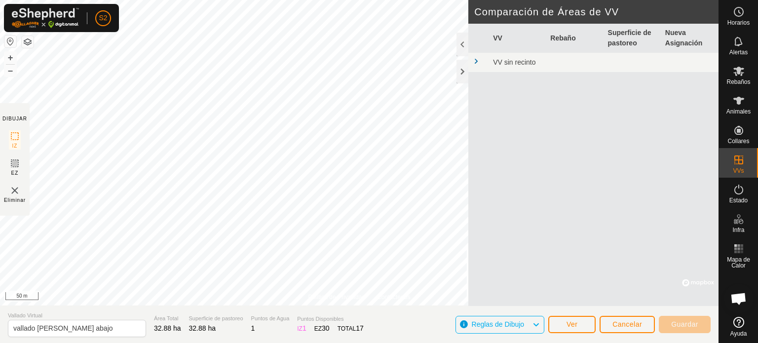
click at [474, 60] on span at bounding box center [476, 61] width 8 height 8
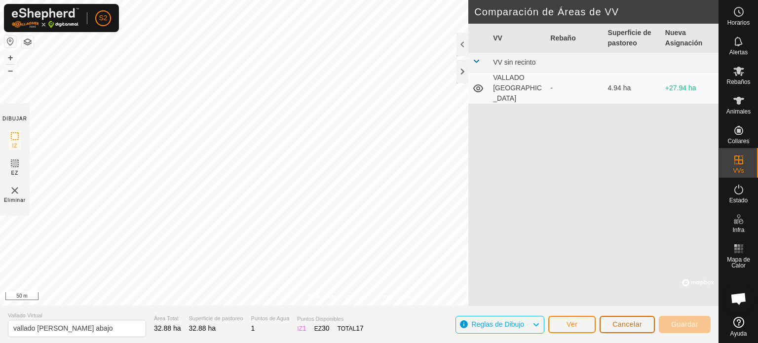
click at [620, 325] on span "Cancelar" at bounding box center [627, 324] width 30 height 8
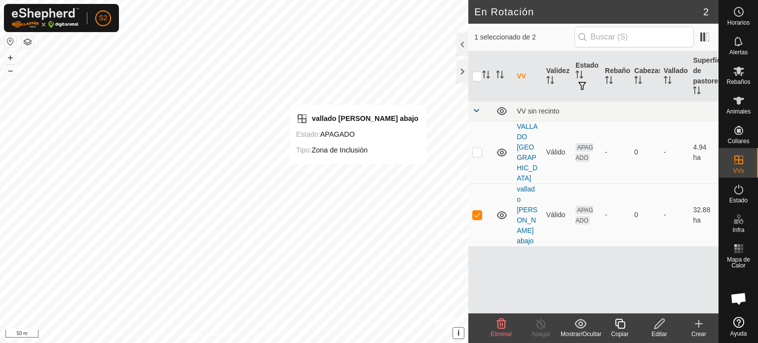
checkbox input "false"
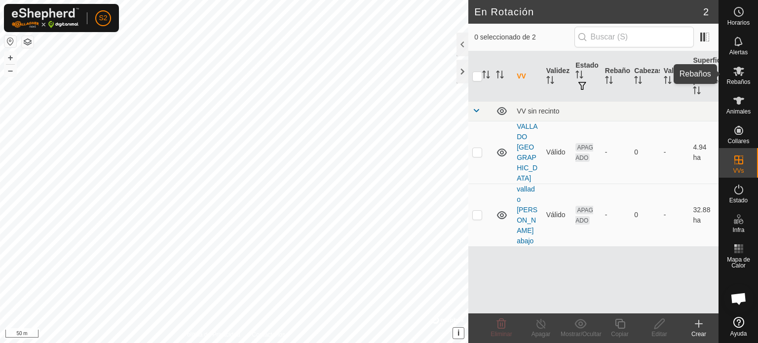
click at [740, 76] on icon at bounding box center [739, 71] width 12 height 12
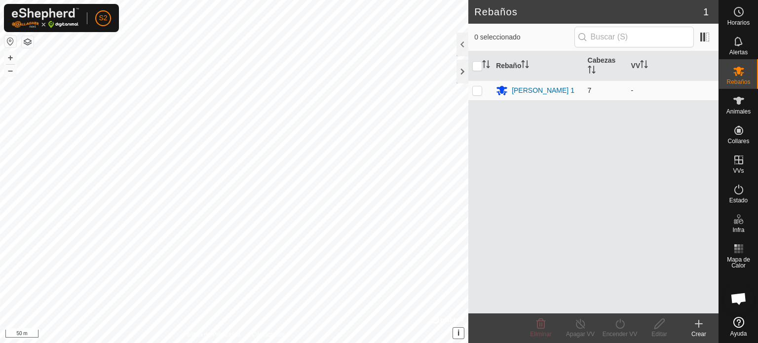
click at [476, 90] on p-checkbox at bounding box center [477, 90] width 10 height 8
checkbox input "true"
click at [624, 330] on div "Encender VV" at bounding box center [619, 334] width 39 height 9
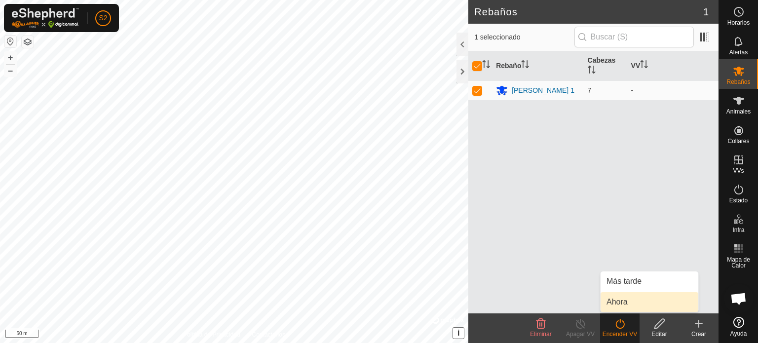
click at [620, 309] on link "Ahora" at bounding box center [650, 302] width 98 height 20
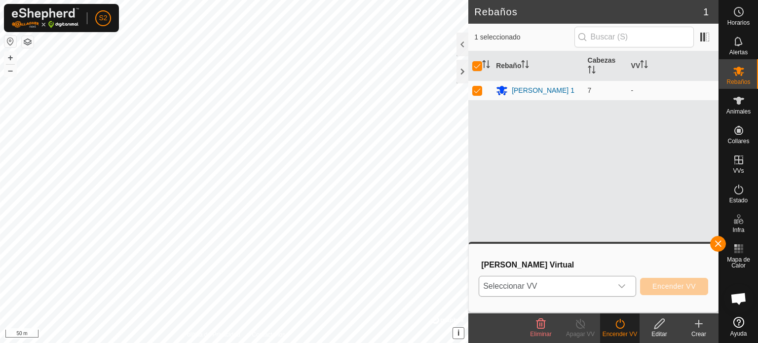
click at [621, 287] on icon "dropdown trigger" at bounding box center [621, 286] width 7 height 4
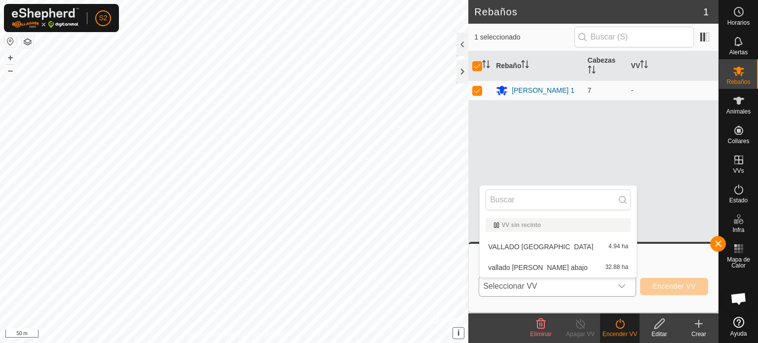
click at [523, 266] on li "vallado [PERSON_NAME] abajo 32.88 ha" at bounding box center [558, 268] width 157 height 20
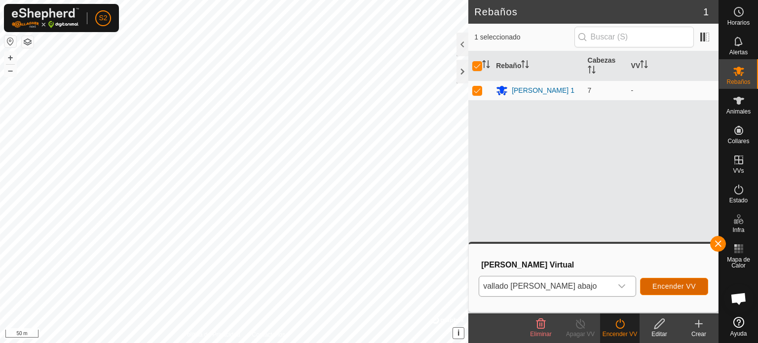
click at [667, 286] on span "Encender VV" at bounding box center [673, 286] width 43 height 8
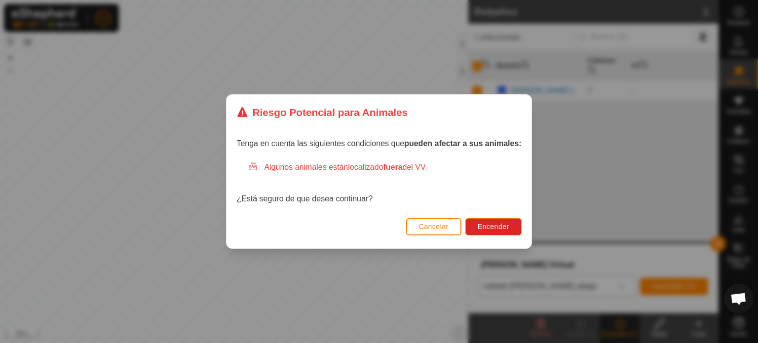
click at [358, 169] on span "localizado fuera del VV." at bounding box center [387, 167] width 79 height 8
click at [253, 165] on div "Algunos animales están localizado fuera del VV." at bounding box center [384, 167] width 273 height 12
click at [442, 225] on span "Cancelar" at bounding box center [434, 227] width 30 height 8
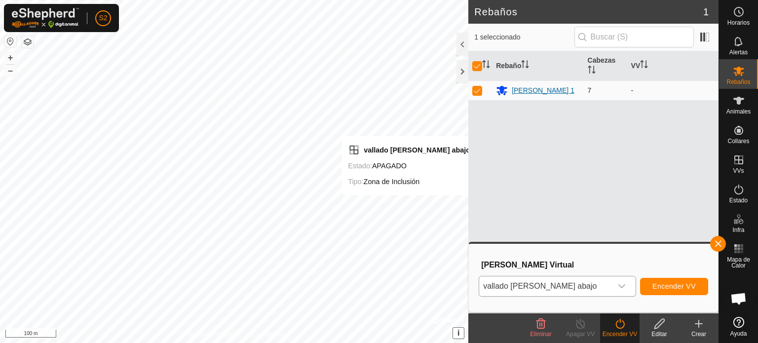
click at [535, 89] on div "[PERSON_NAME] 1" at bounding box center [543, 90] width 63 height 10
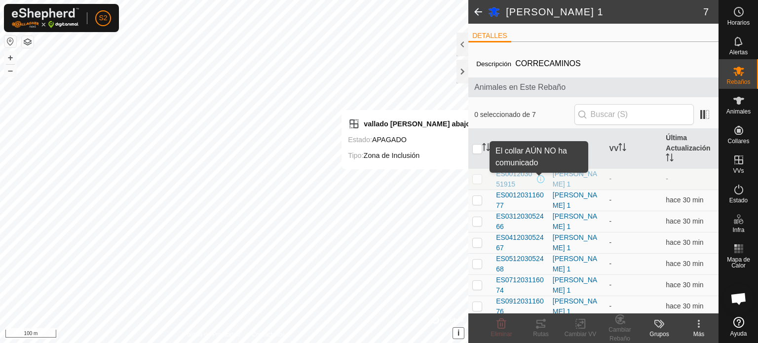
click at [538, 180] on span at bounding box center [541, 179] width 8 height 8
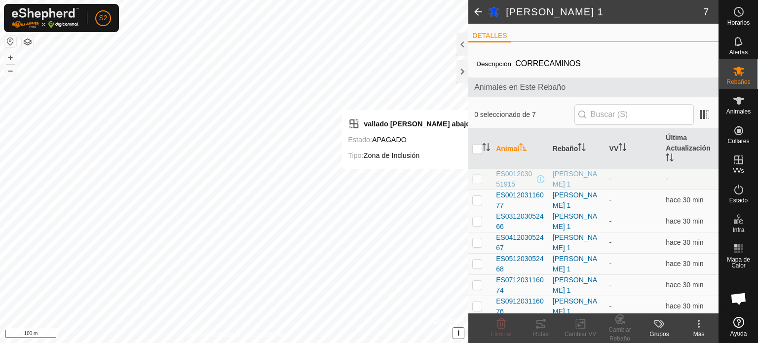
click at [477, 180] on p-checkbox at bounding box center [477, 179] width 10 height 8
checkbox input "true"
click at [534, 326] on tracks-svg-icon at bounding box center [540, 324] width 39 height 12
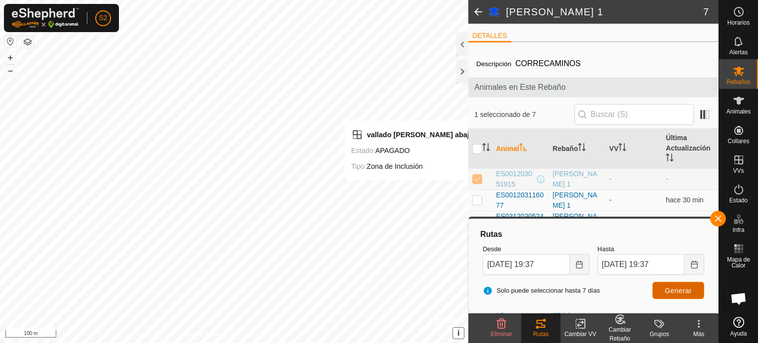
click at [675, 290] on span "Generar" at bounding box center [678, 291] width 27 height 8
click at [679, 290] on span "Generar" at bounding box center [678, 291] width 27 height 8
